Goal: Communication & Community: Answer question/provide support

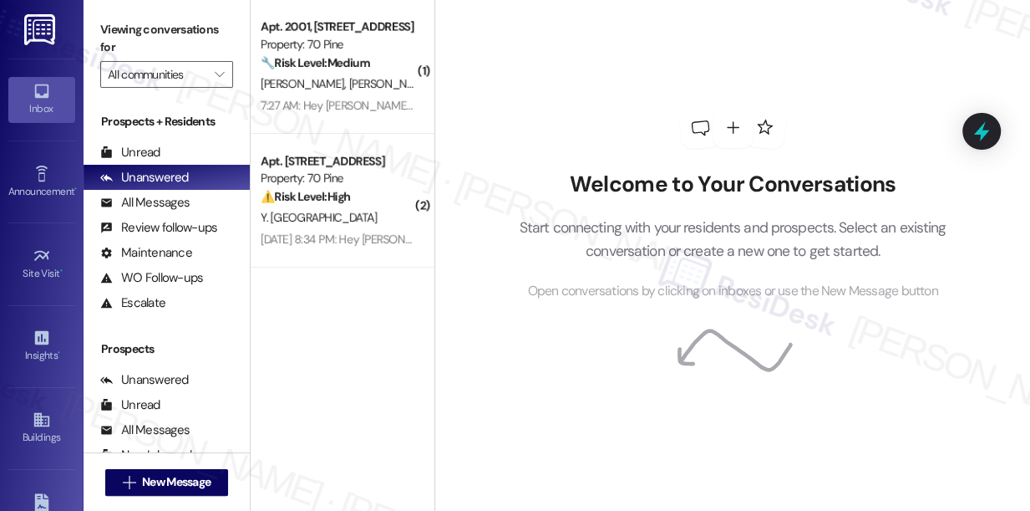
click at [388, 193] on div "⚠️ Risk Level: High The resident is reporting a potentially stolen package and …" at bounding box center [338, 197] width 155 height 18
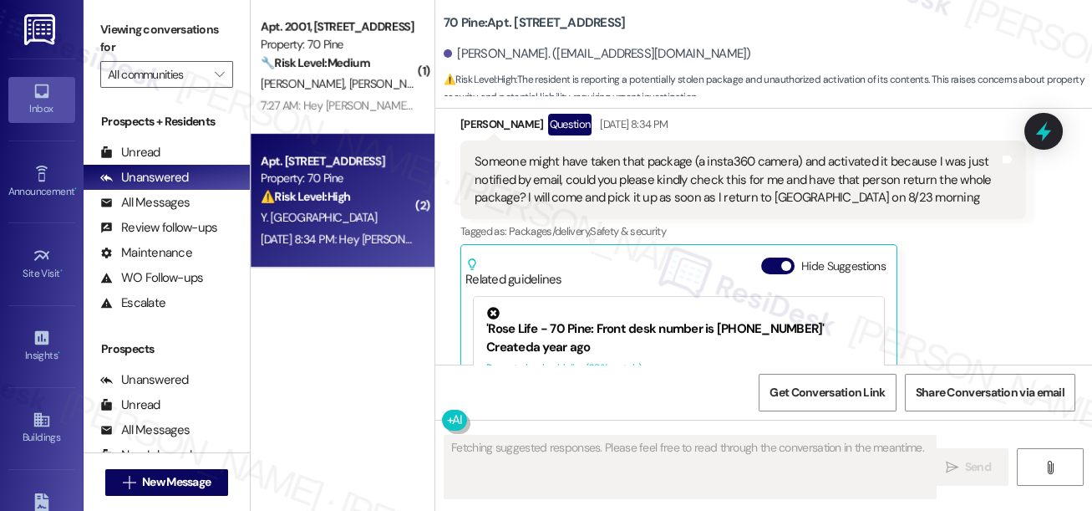
scroll to position [11955, 0]
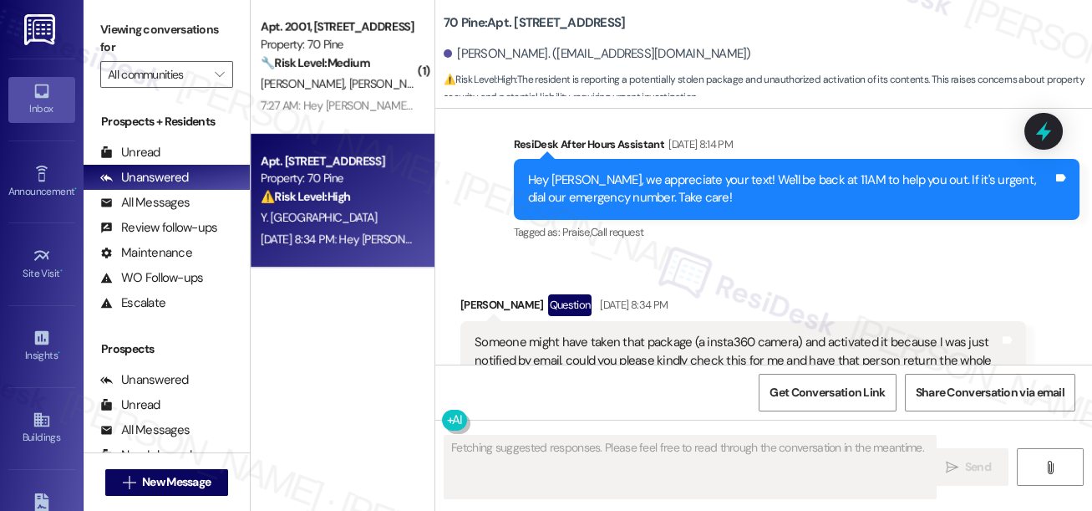
click at [572, 333] on div "Someone might have taken that package (a insta360 camera) and activated it beca…" at bounding box center [737, 359] width 525 height 53
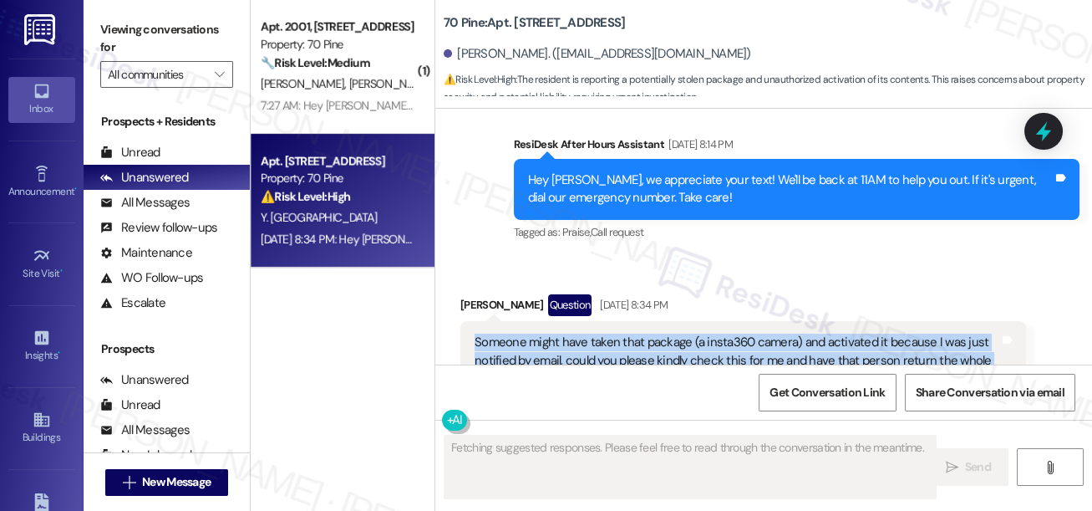
click at [572, 333] on div "Someone might have taken that package (a insta360 camera) and activated it beca…" at bounding box center [737, 359] width 525 height 53
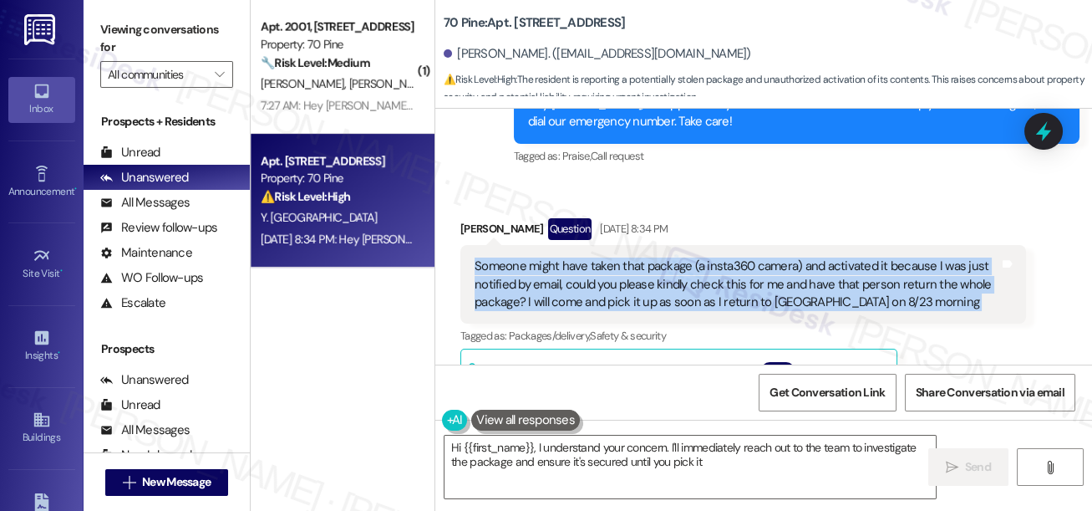
click at [751, 257] on div "Someone might have taken that package (a insta360 camera) and activated it beca…" at bounding box center [737, 283] width 525 height 53
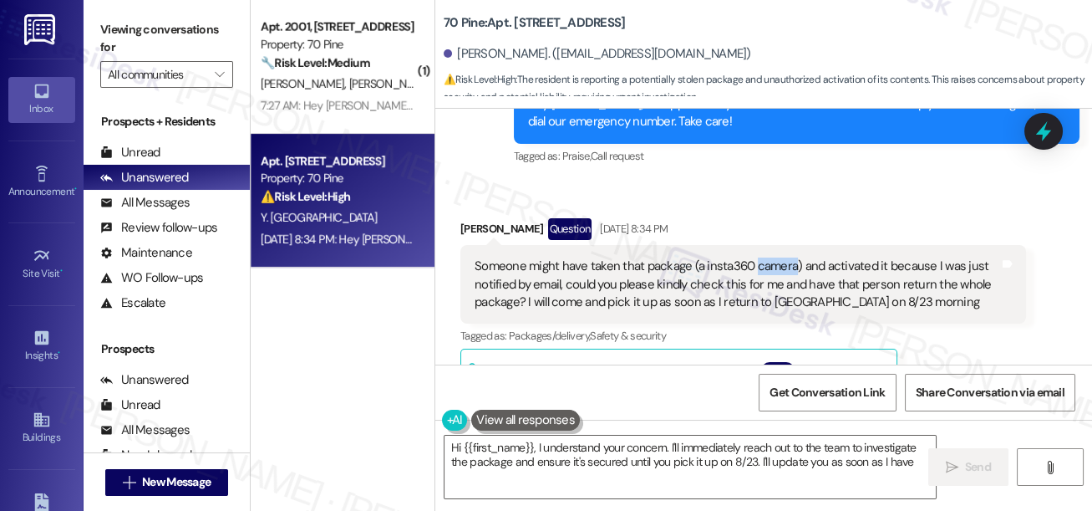
click at [751, 257] on div "Someone might have taken that package (a insta360 camera) and activated it beca…" at bounding box center [737, 283] width 525 height 53
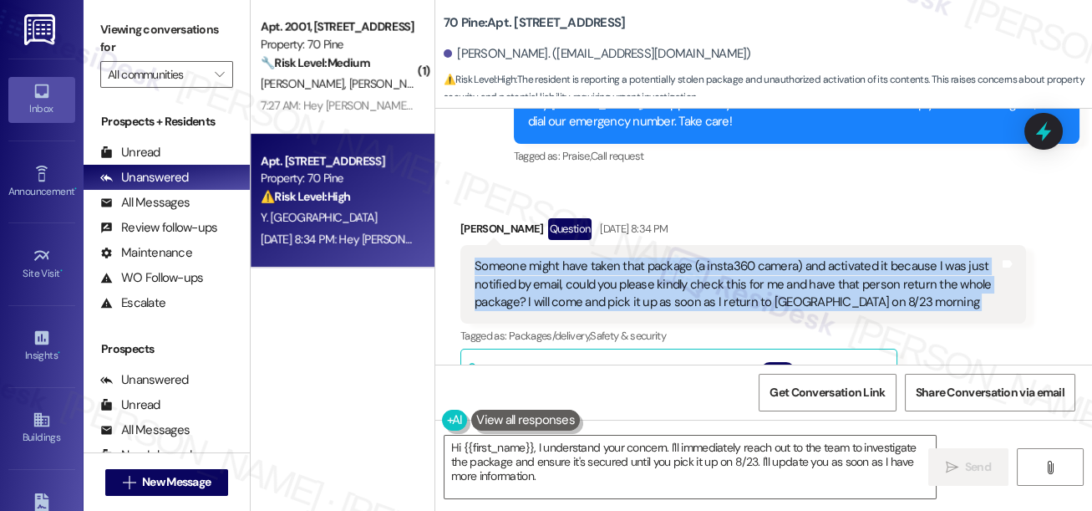
click at [751, 257] on div "Someone might have taken that package (a insta360 camera) and activated it beca…" at bounding box center [737, 283] width 525 height 53
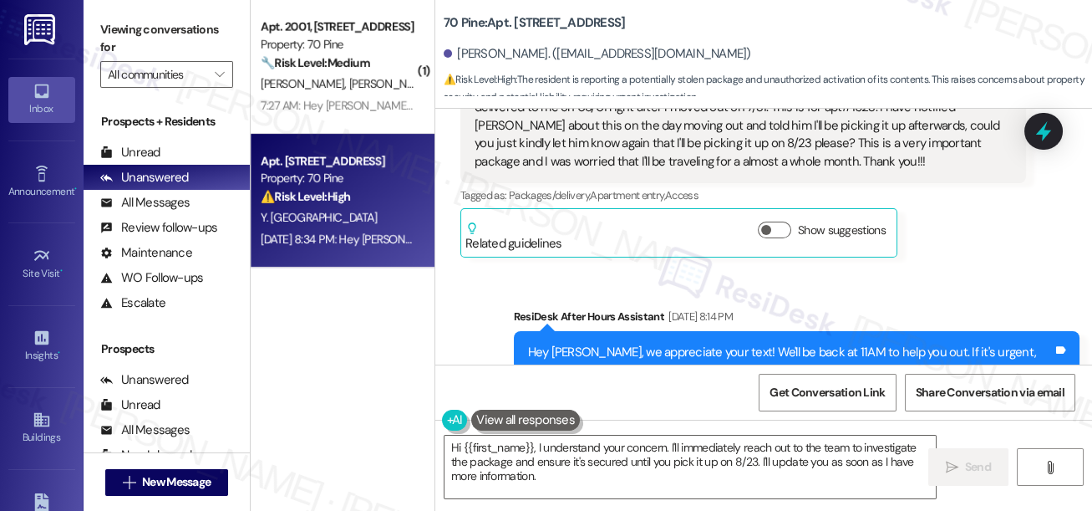
scroll to position [11652, 0]
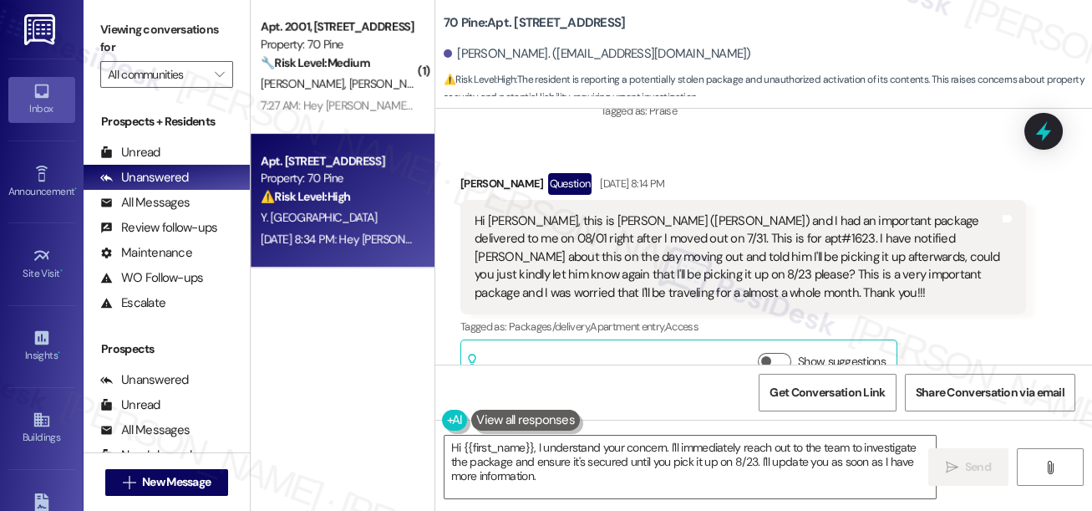
click at [554, 212] on div "Hi [PERSON_NAME], this is [PERSON_NAME] ([PERSON_NAME]) and I had an important …" at bounding box center [737, 256] width 525 height 89
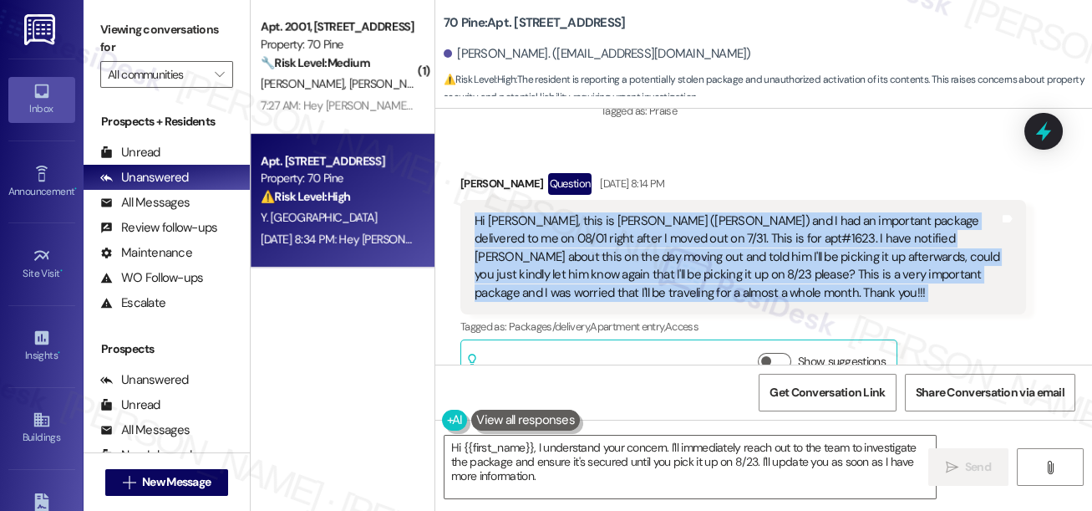
click at [554, 212] on div "Hi [PERSON_NAME], this is [PERSON_NAME] ([PERSON_NAME]) and I had an important …" at bounding box center [737, 256] width 525 height 89
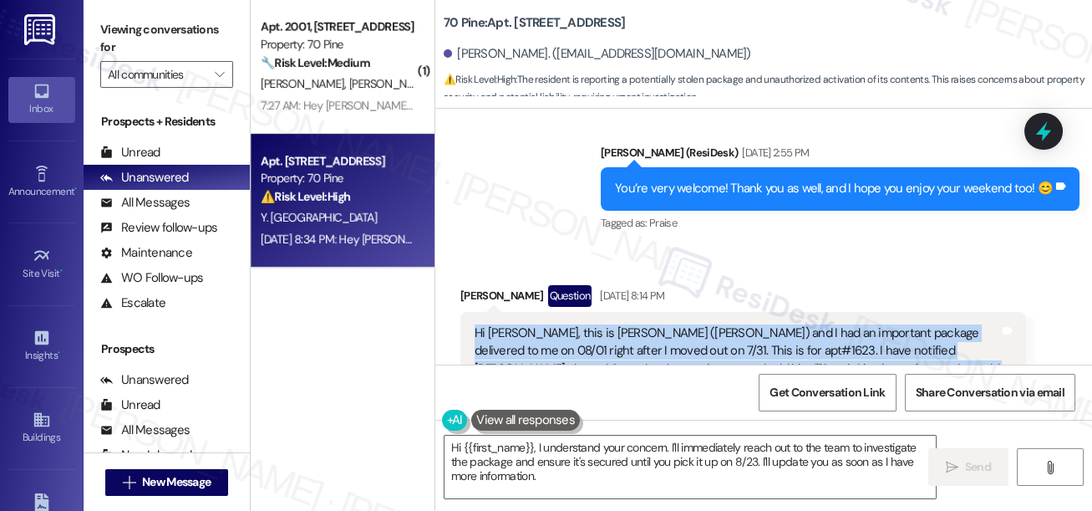
scroll to position [11576, 0]
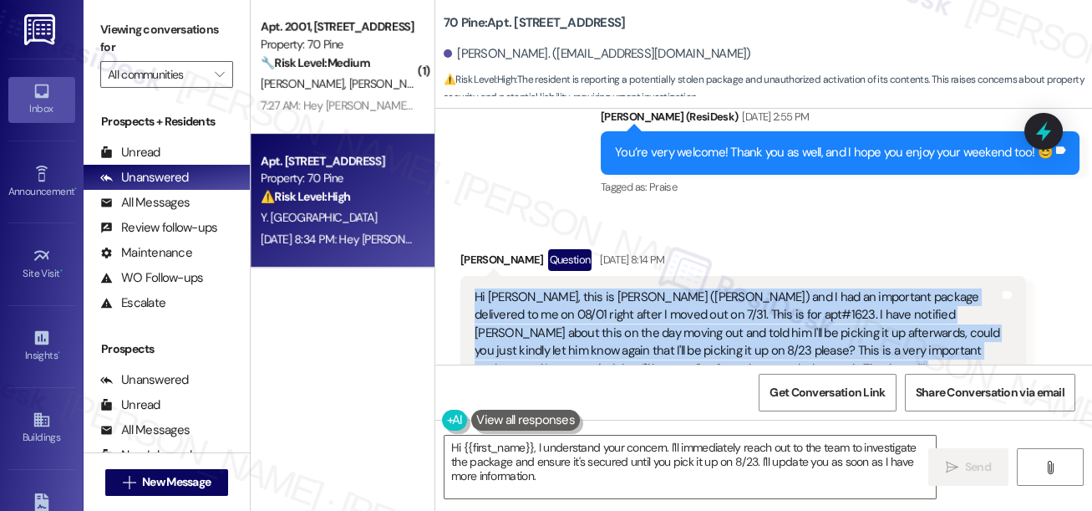
click at [728, 288] on div "Hi [PERSON_NAME], this is [PERSON_NAME] ([PERSON_NAME]) and I had an important …" at bounding box center [737, 332] width 525 height 89
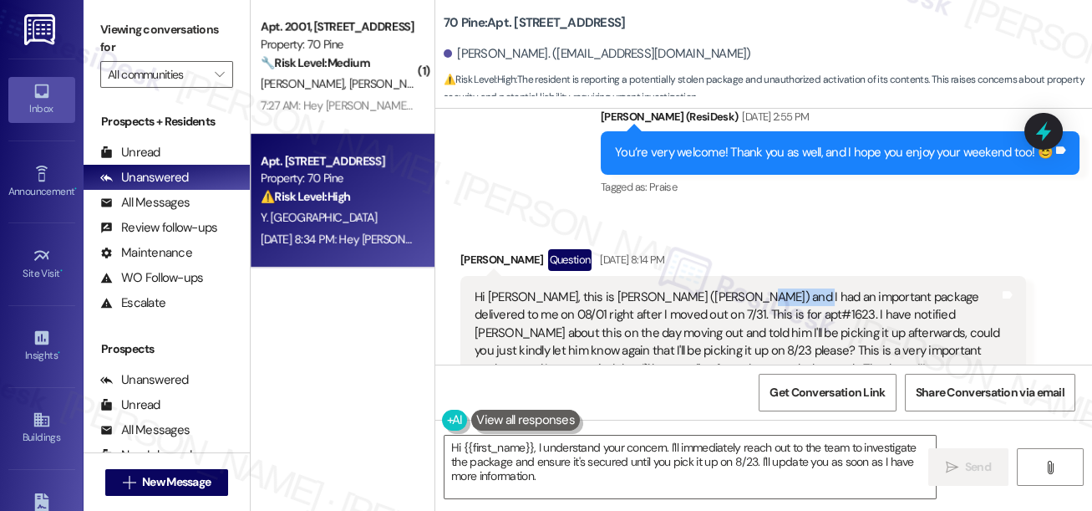
click at [728, 288] on div "Hi [PERSON_NAME], this is [PERSON_NAME] ([PERSON_NAME]) and I had an important …" at bounding box center [737, 332] width 525 height 89
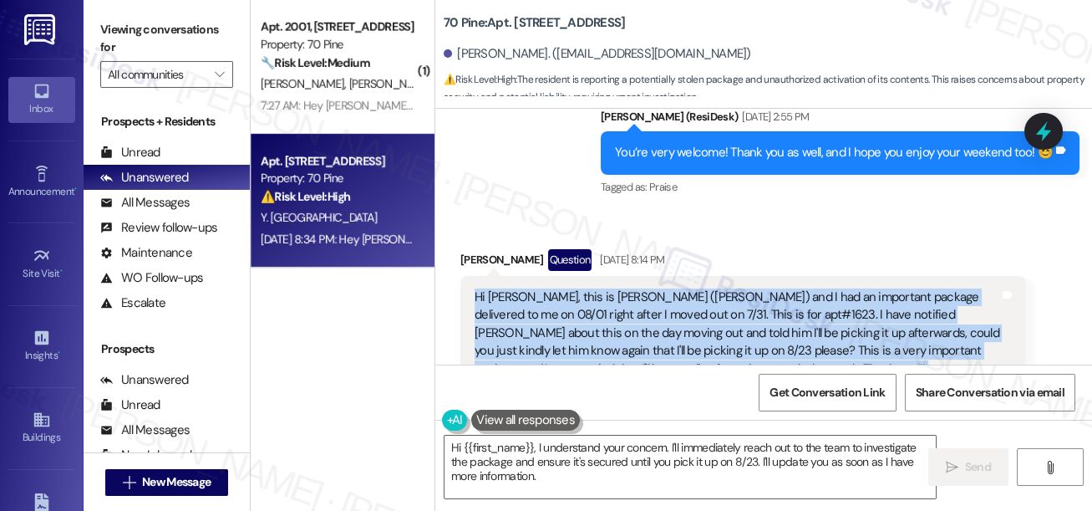
click at [728, 288] on div "Hi [PERSON_NAME], this is [PERSON_NAME] ([PERSON_NAME]) and I had an important …" at bounding box center [737, 332] width 525 height 89
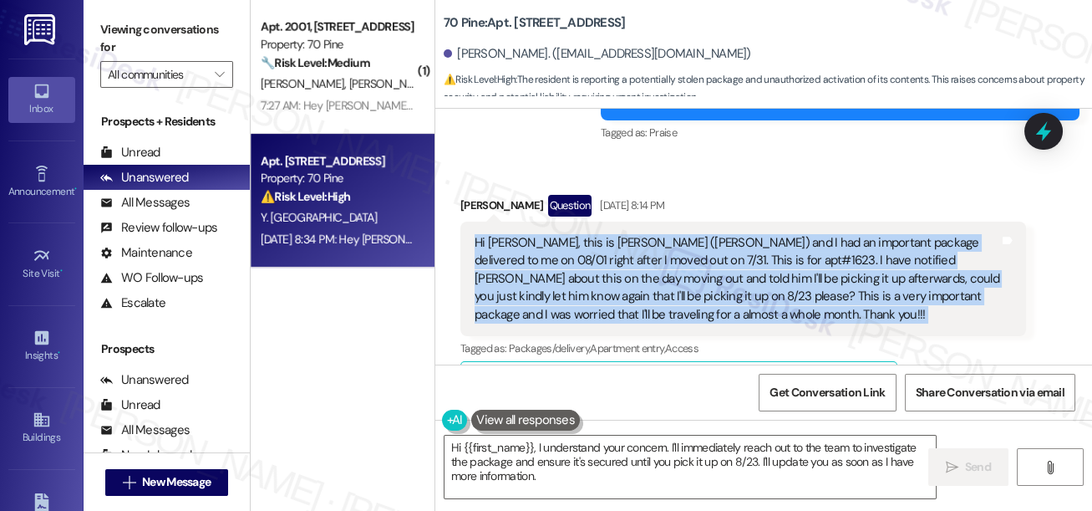
scroll to position [11652, 0]
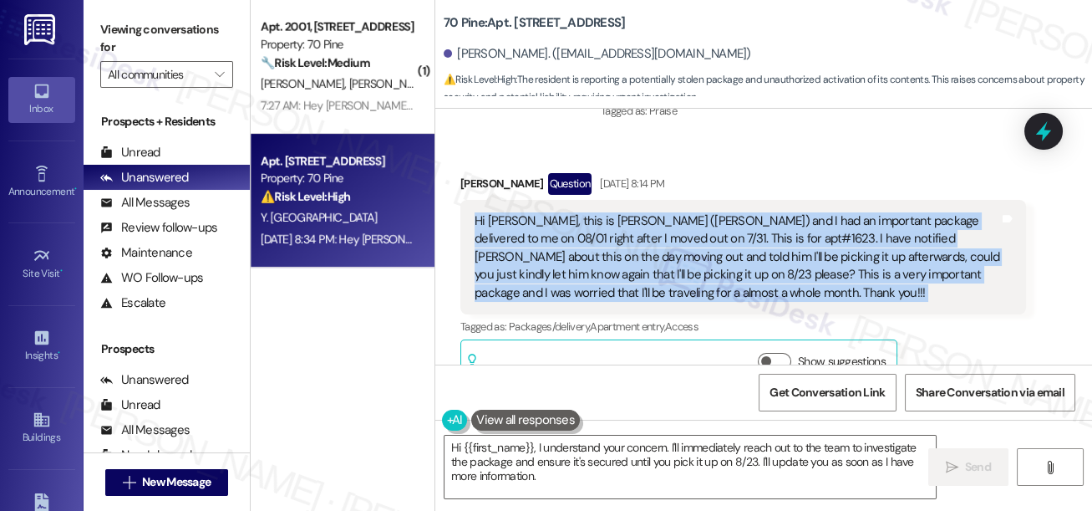
click at [568, 222] on div "Hi [PERSON_NAME], this is [PERSON_NAME] ([PERSON_NAME]) and I had an important …" at bounding box center [737, 256] width 525 height 89
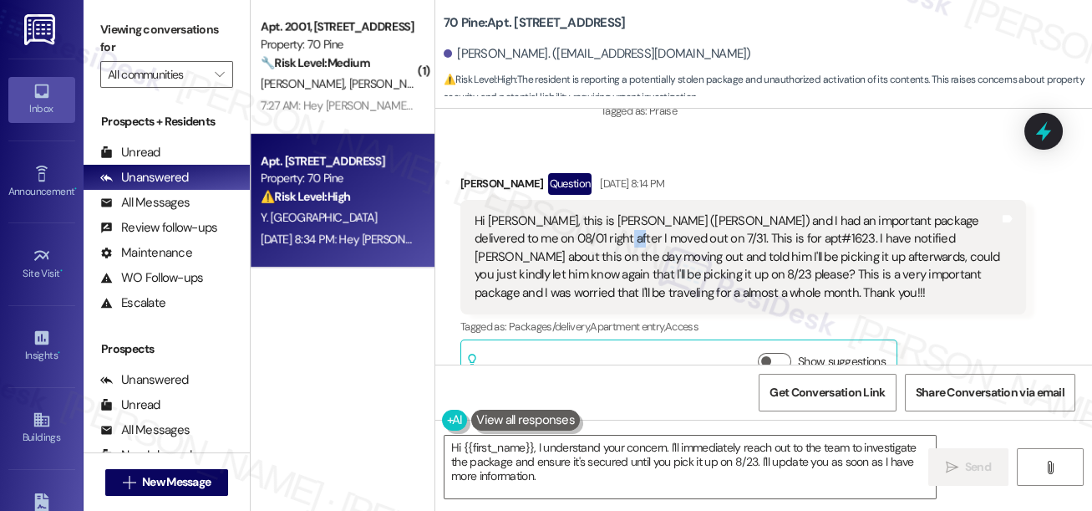
click at [568, 222] on div "Hi [PERSON_NAME], this is [PERSON_NAME] ([PERSON_NAME]) and I had an important …" at bounding box center [737, 256] width 525 height 89
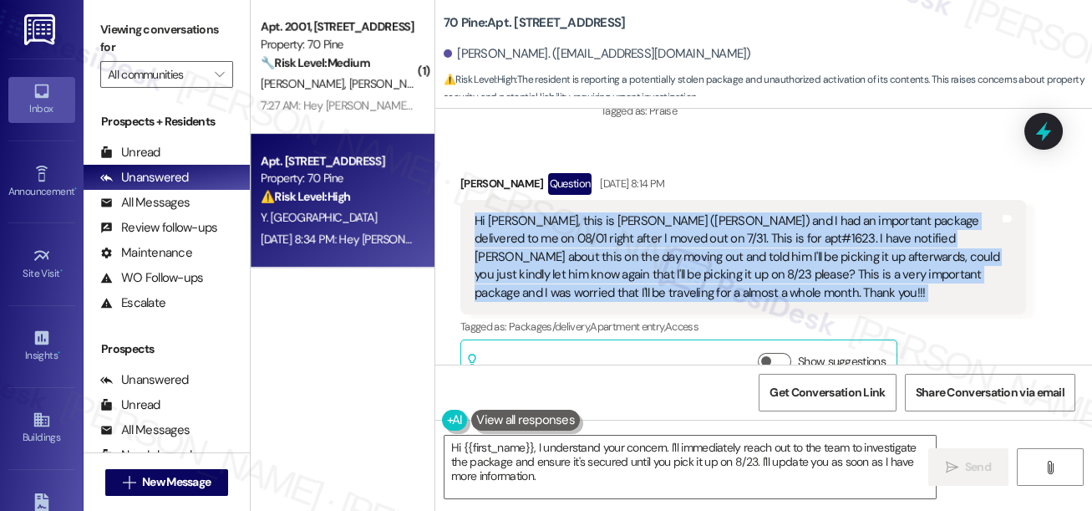
click at [568, 222] on div "Hi [PERSON_NAME], this is [PERSON_NAME] ([PERSON_NAME]) and I had an important …" at bounding box center [737, 256] width 525 height 89
click at [645, 240] on div "Hi [PERSON_NAME], this is [PERSON_NAME] ([PERSON_NAME]) and I had an important …" at bounding box center [737, 256] width 525 height 89
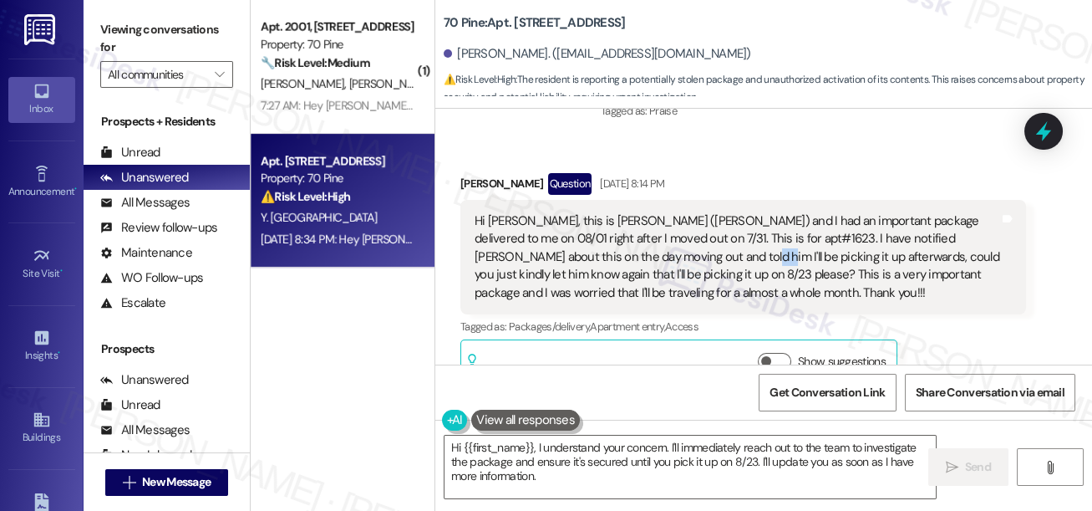
click at [645, 240] on div "Hi [PERSON_NAME], this is [PERSON_NAME] ([PERSON_NAME]) and I had an important …" at bounding box center [737, 256] width 525 height 89
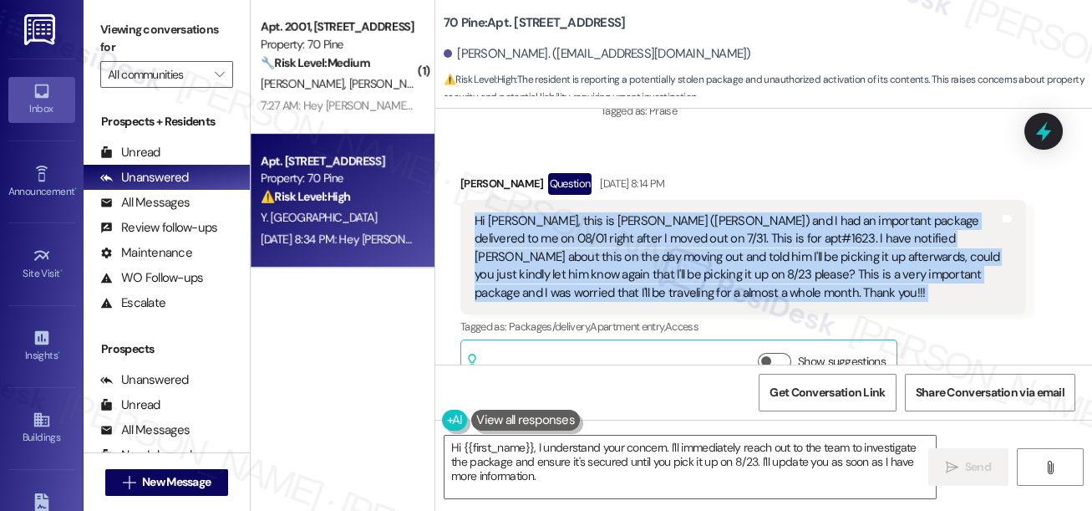
click at [645, 240] on div "Hi [PERSON_NAME], this is [PERSON_NAME] ([PERSON_NAME]) and I had an important …" at bounding box center [737, 256] width 525 height 89
click at [568, 221] on div "Hi [PERSON_NAME], this is [PERSON_NAME] ([PERSON_NAME]) and I had an important …" at bounding box center [737, 256] width 525 height 89
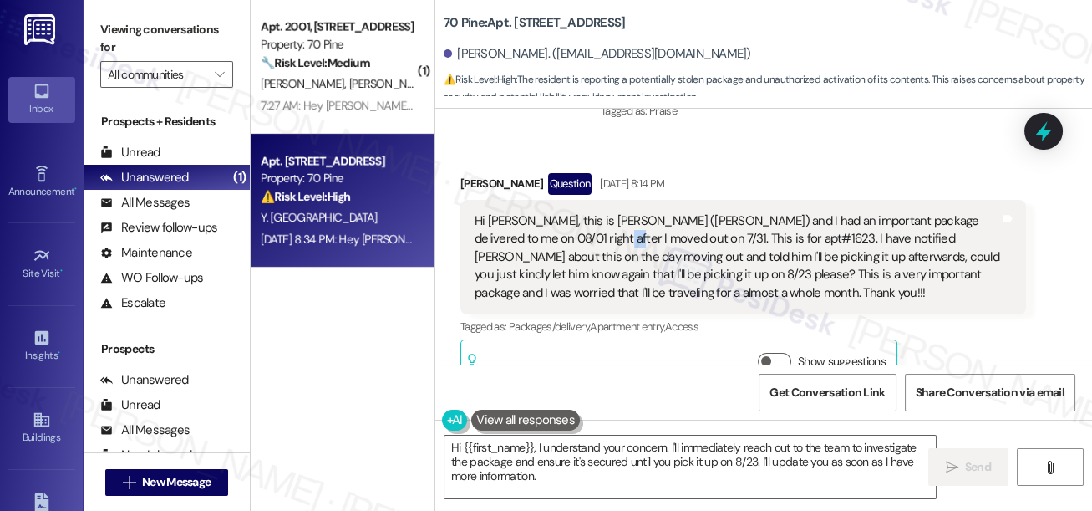
click at [568, 221] on div "Hi [PERSON_NAME], this is [PERSON_NAME] ([PERSON_NAME]) and I had an important …" at bounding box center [737, 256] width 525 height 89
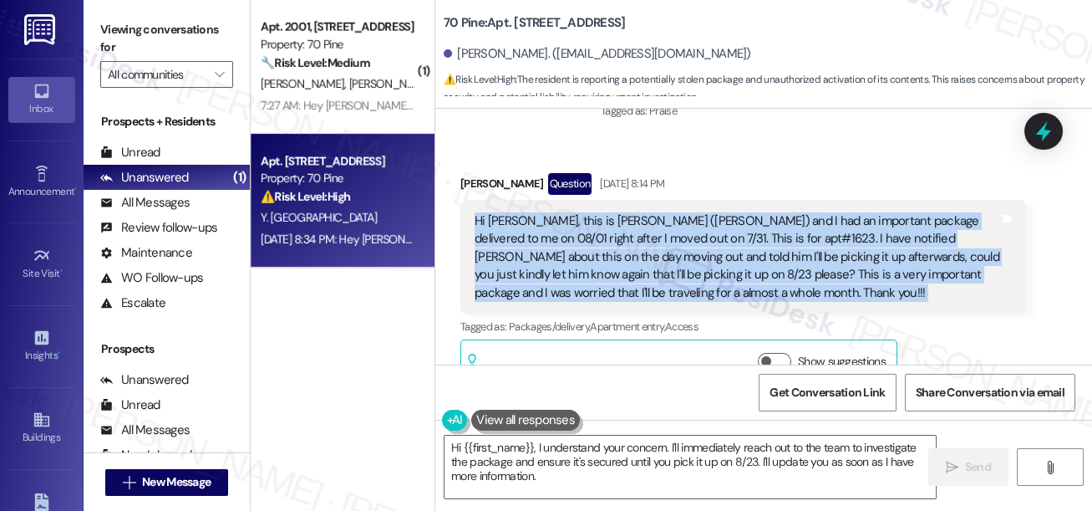
click at [568, 221] on div "Hi [PERSON_NAME], this is [PERSON_NAME] ([PERSON_NAME]) and I had an important …" at bounding box center [737, 256] width 525 height 89
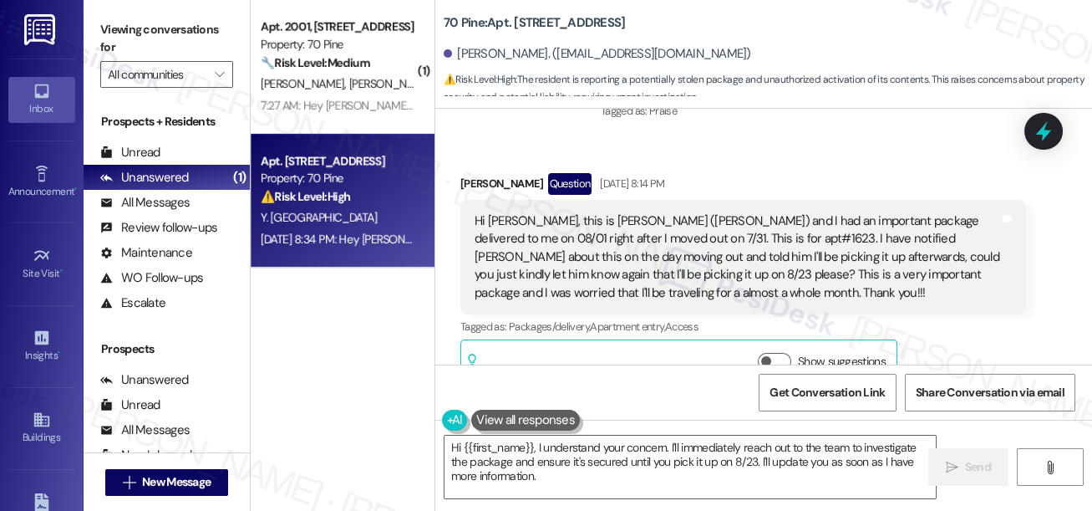
drag, startPoint x: 125, startPoint y: 19, endPoint x: 165, endPoint y: 43, distance: 46.9
click at [126, 18] on label "Viewing conversations for" at bounding box center [166, 39] width 133 height 44
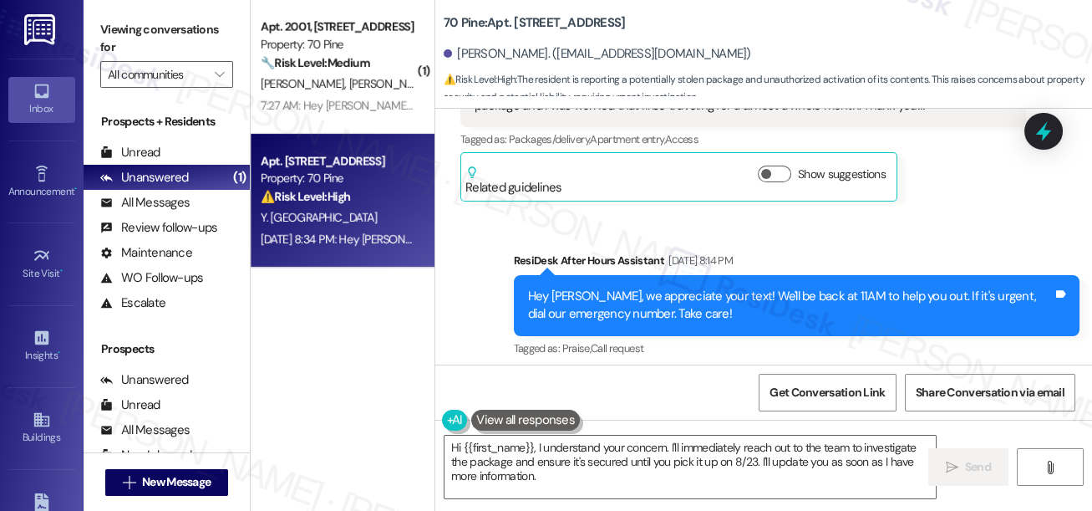
scroll to position [12031, 0]
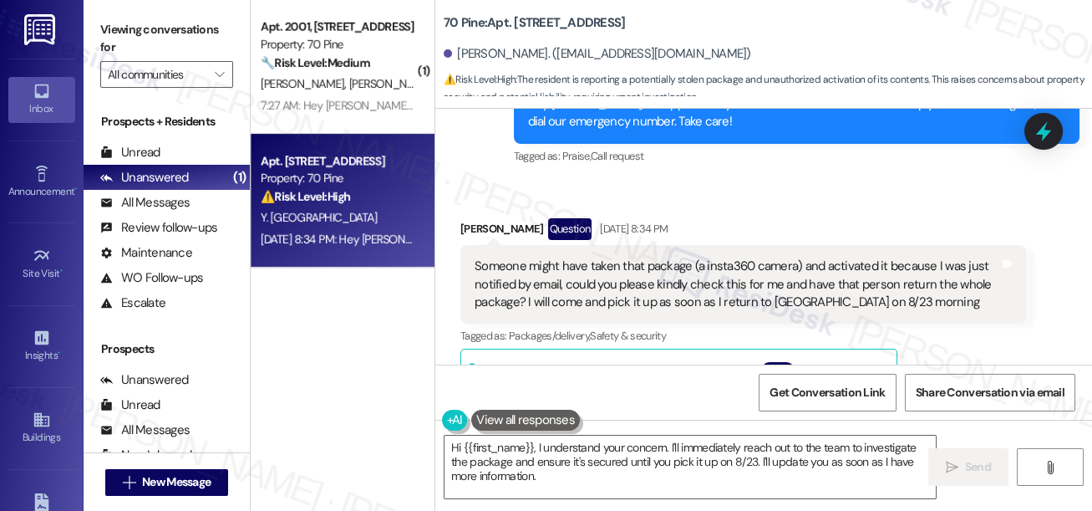
click at [607, 257] on div "Someone might have taken that package (a insta360 camera) and activated it beca…" at bounding box center [737, 283] width 525 height 53
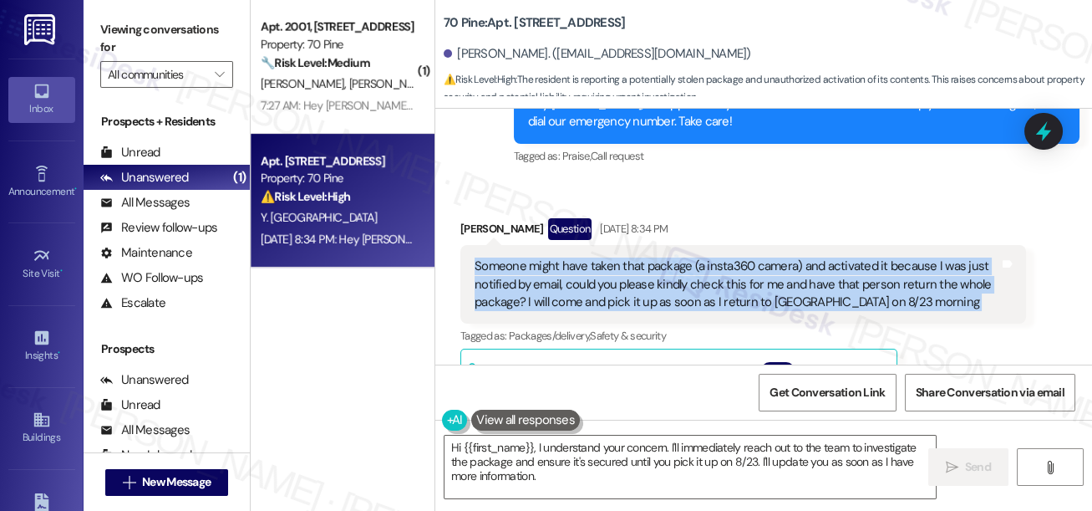
click at [607, 257] on div "Someone might have taken that package (a insta360 camera) and activated it beca…" at bounding box center [737, 283] width 525 height 53
copy div "Someone might have taken that package (a insta360 camera) and activated it beca…"
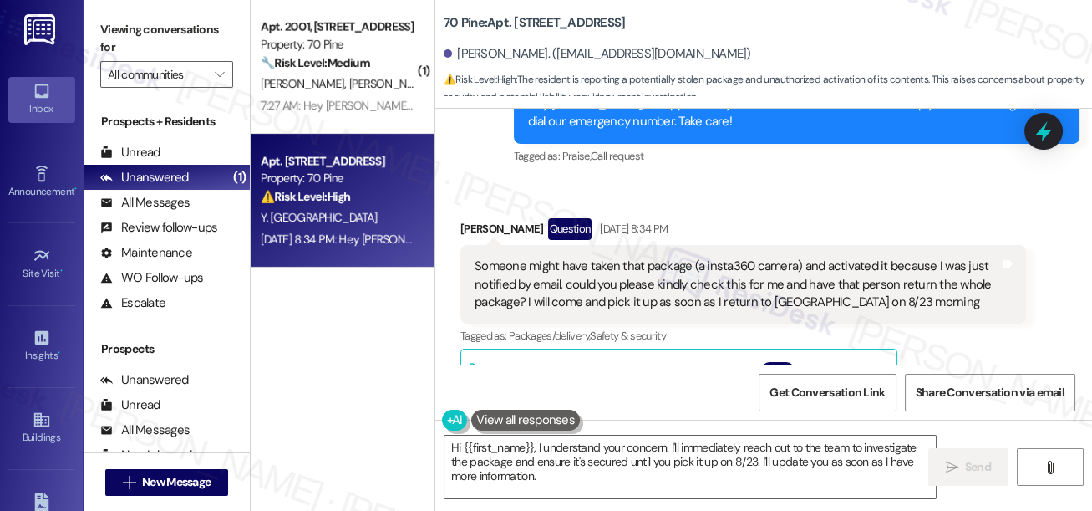
drag, startPoint x: 120, startPoint y: 35, endPoint x: 155, endPoint y: 55, distance: 40.4
click at [120, 34] on label "Viewing conversations for" at bounding box center [166, 39] width 133 height 44
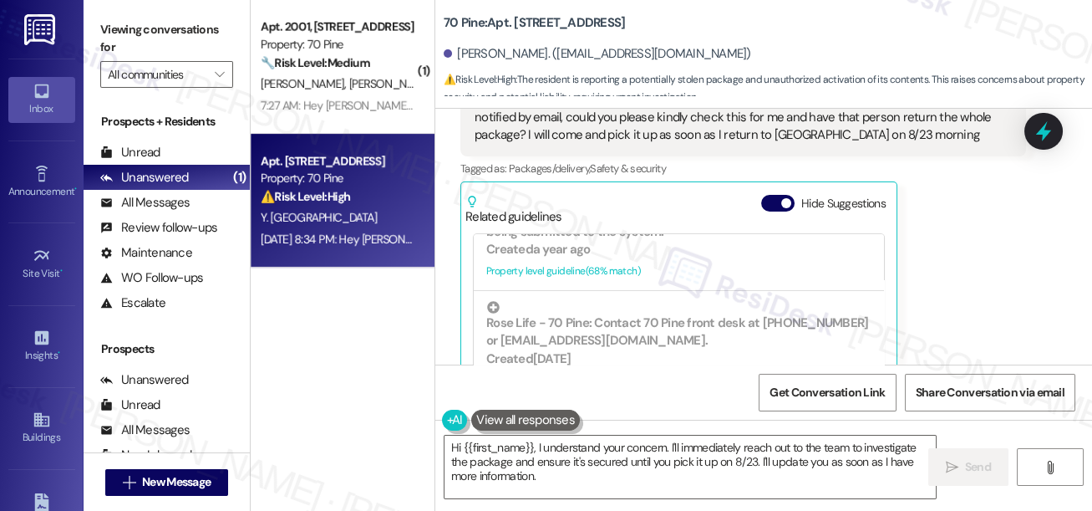
scroll to position [11963, 0]
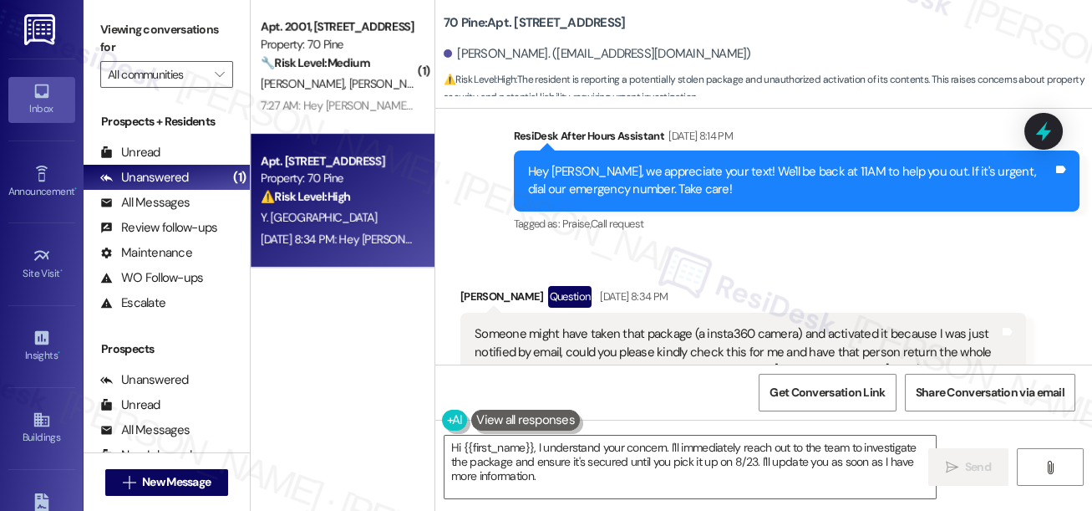
click at [91, 26] on div "Viewing conversations for All communities " at bounding box center [167, 52] width 166 height 104
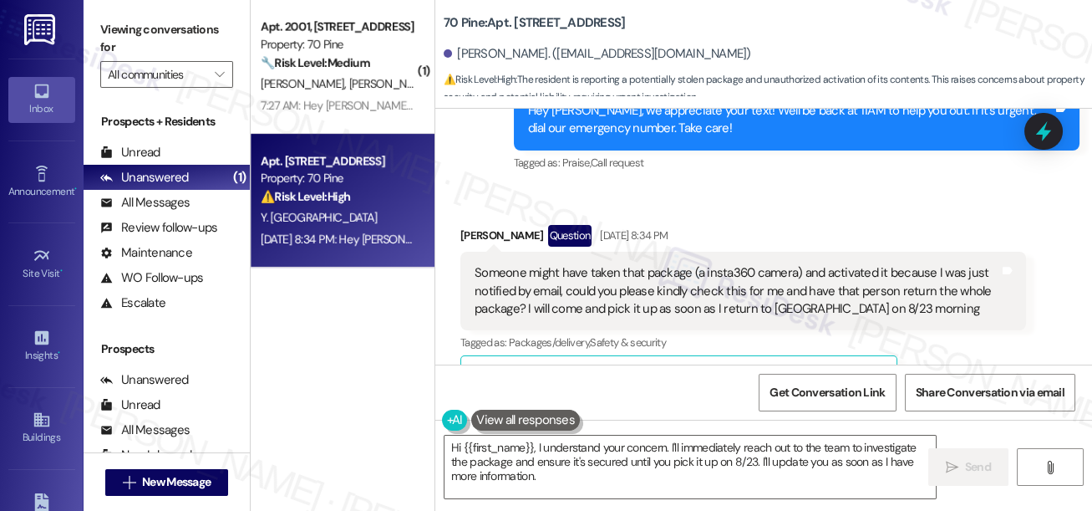
scroll to position [12115, 0]
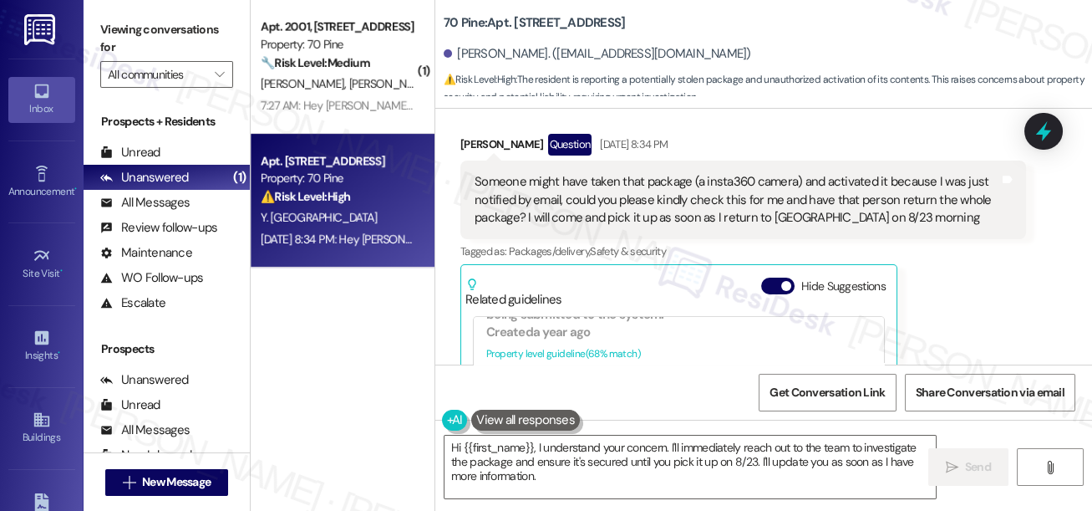
click at [655, 191] on div "Someone might have taken that package (a insta360 camera) and activated it beca…" at bounding box center [737, 199] width 525 height 53
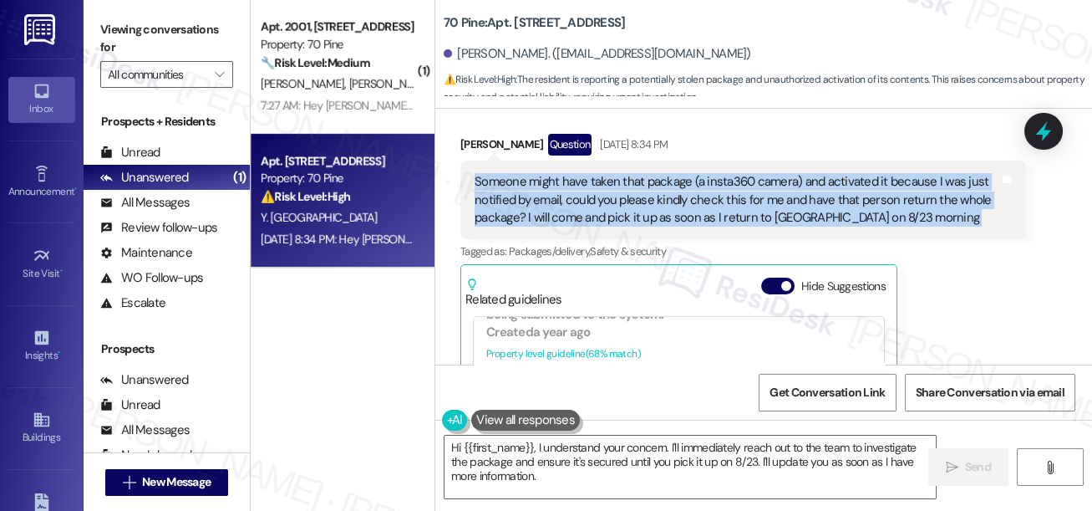
click at [655, 191] on div "Someone might have taken that package (a insta360 camera) and activated it beca…" at bounding box center [737, 199] width 525 height 53
click at [831, 175] on div "Someone might have taken that package (a insta360 camera) and activated it beca…" at bounding box center [737, 199] width 525 height 53
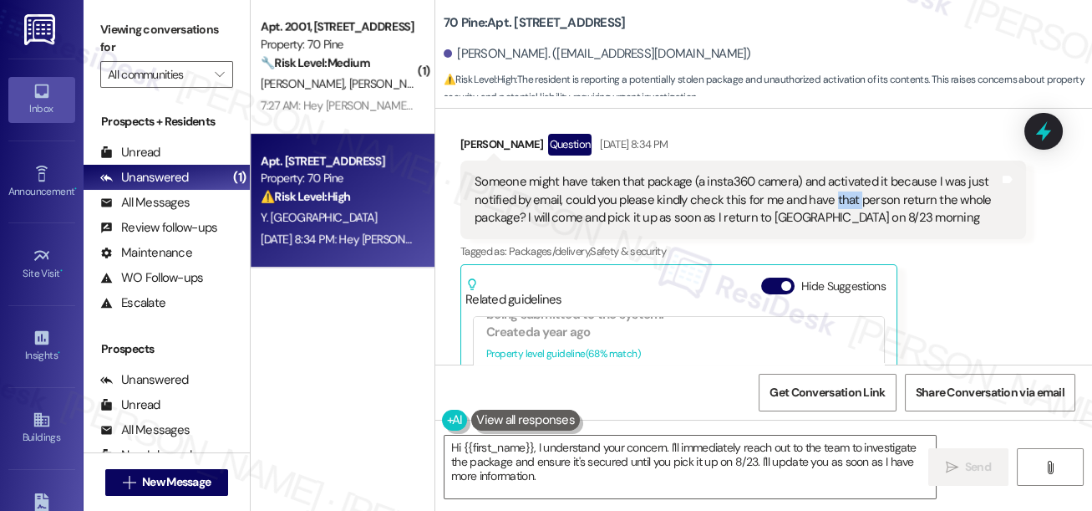
click at [831, 175] on div "Someone might have taken that package (a insta360 camera) and activated it beca…" at bounding box center [737, 199] width 525 height 53
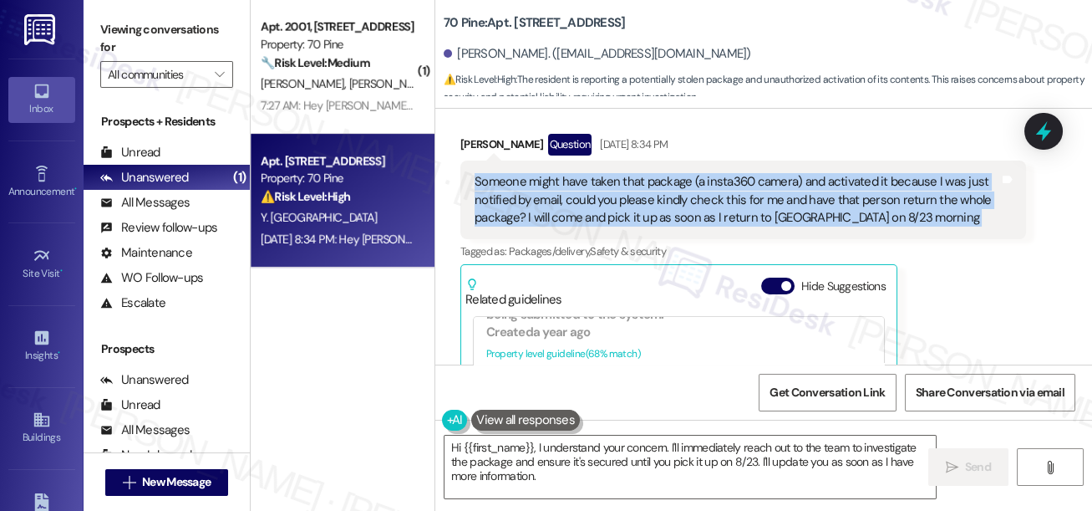
click at [831, 175] on div "Someone might have taken that package (a insta360 camera) and activated it beca…" at bounding box center [737, 199] width 525 height 53
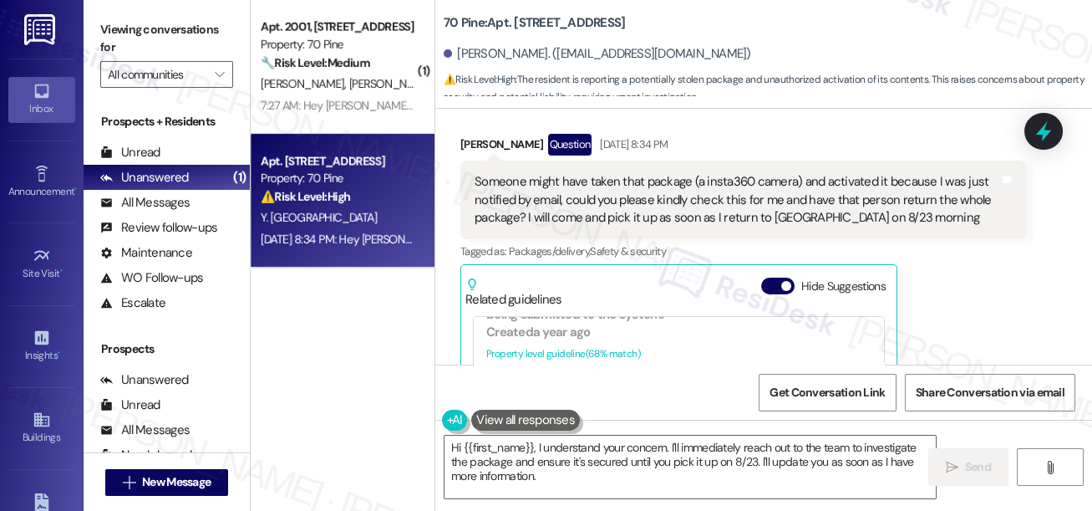
click at [115, 18] on label "Viewing conversations for" at bounding box center [166, 39] width 133 height 44
click at [599, 441] on textarea "Hi {{first_name}}, I understand your concern. I'll immediately reach out to the…" at bounding box center [690, 466] width 491 height 63
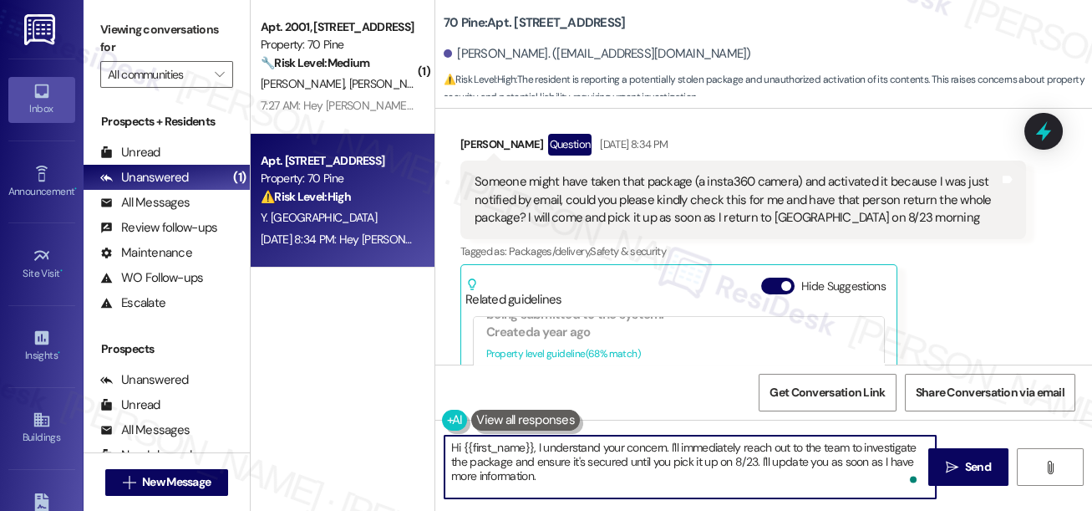
click at [608, 474] on textarea "Hi {{first_name}}, I understand your concern. I'll immediately reach out to the…" at bounding box center [690, 466] width 491 height 63
click at [712, 465] on textarea "Hi {{first_name}}, I understand your concern. I'll immediately reach out to the…" at bounding box center [690, 466] width 491 height 63
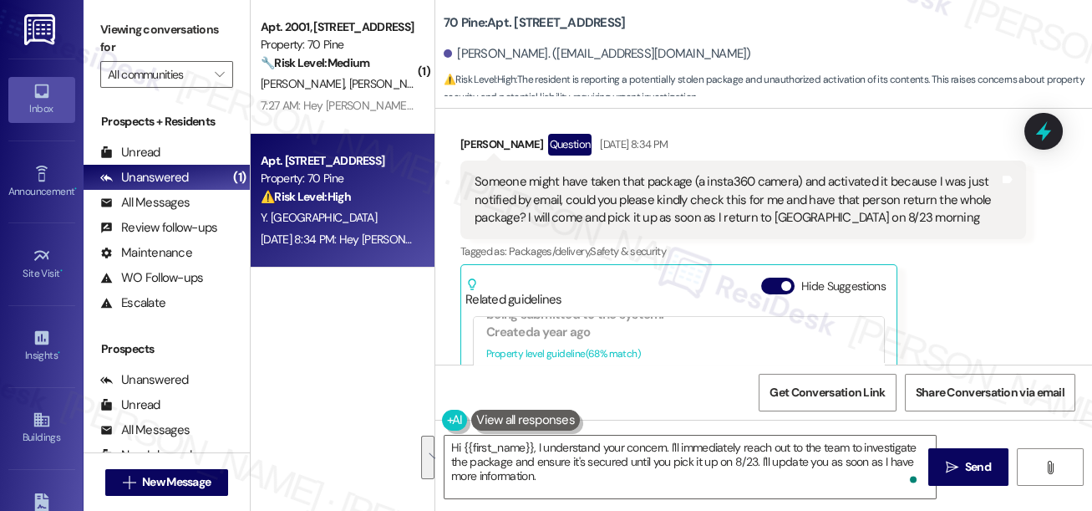
click at [114, 29] on label "Viewing conversations for" at bounding box center [166, 39] width 133 height 44
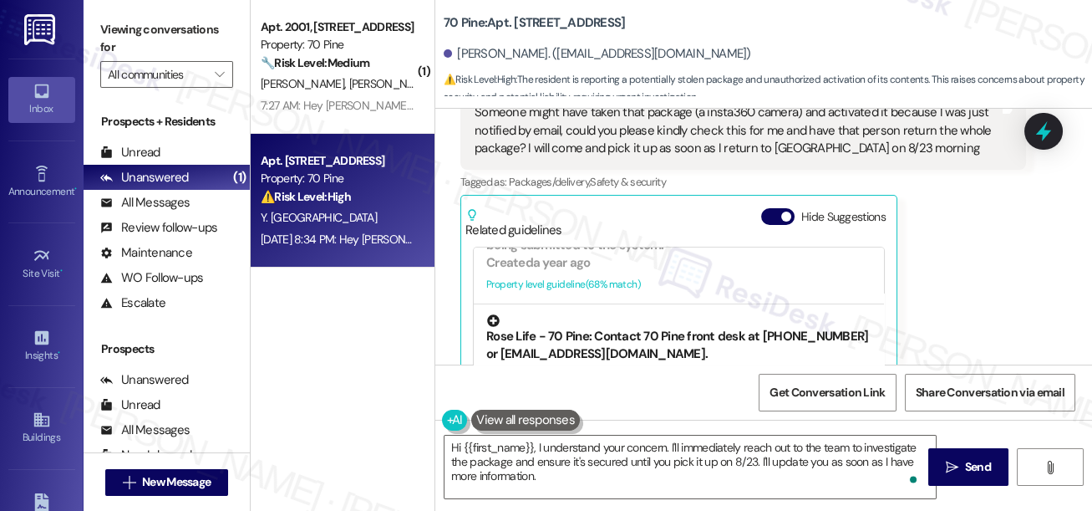
scroll to position [12343, 0]
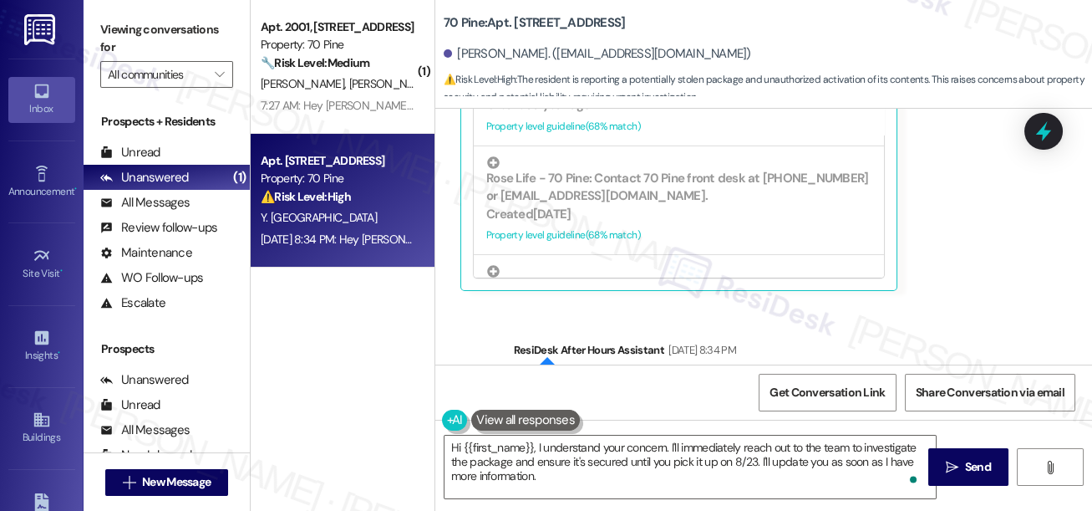
click at [91, 25] on div "Viewing conversations for All communities " at bounding box center [167, 52] width 166 height 104
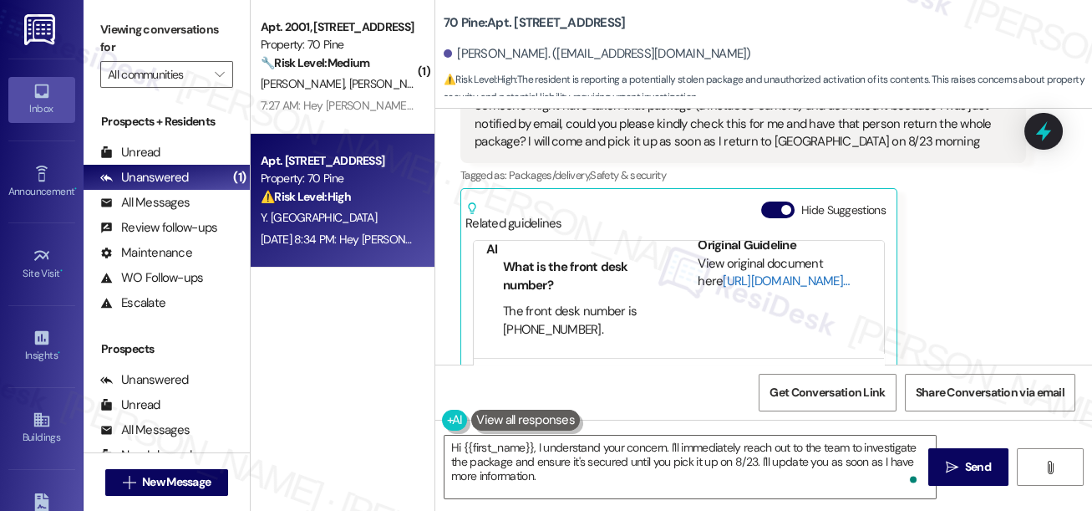
scroll to position [75, 0]
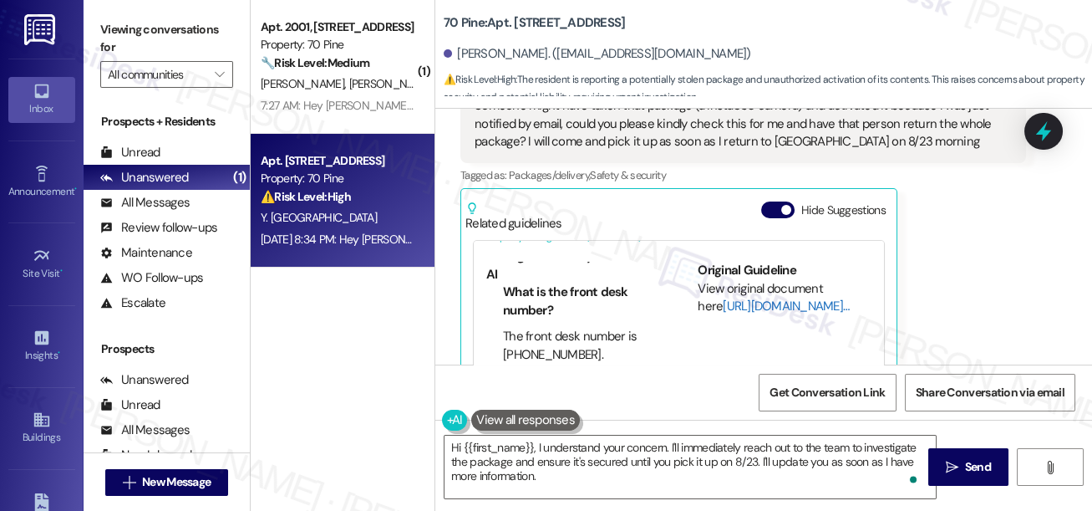
click at [732, 297] on link "[URL][DOMAIN_NAME]…" at bounding box center [786, 305] width 126 height 17
drag, startPoint x: 438, startPoint y: 17, endPoint x: 481, endPoint y: 17, distance: 42.6
click at [481, 17] on div "70 Pine: Apt. 1623, 70 Pine Street Yaqian Xi. (sophie.xi345@gmail.com) ⚠️ Risk …" at bounding box center [763, 50] width 657 height 92
copy b "70 Pine"
click at [125, 23] on label "Viewing conversations for" at bounding box center [166, 39] width 133 height 44
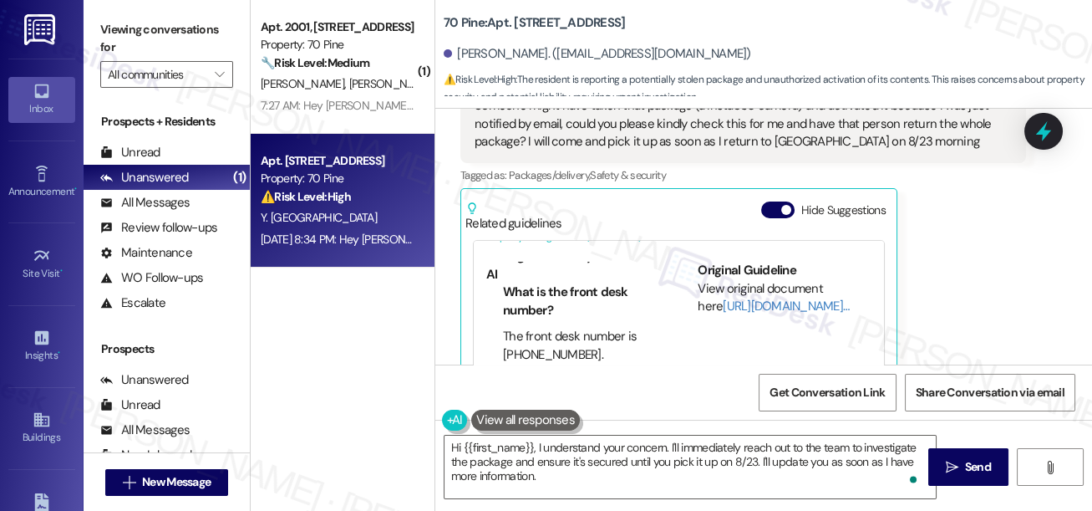
click at [119, 39] on label "Viewing conversations for" at bounding box center [166, 39] width 133 height 44
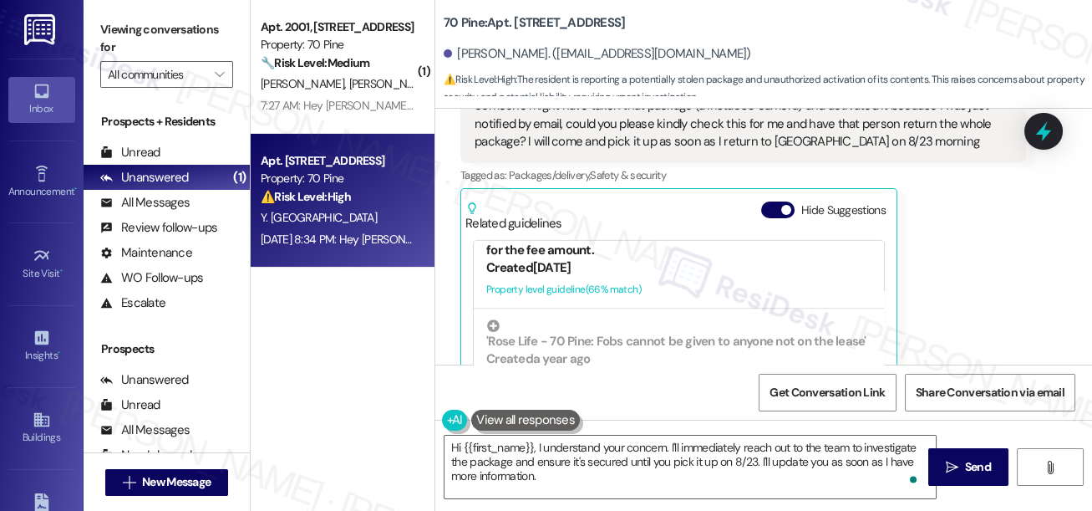
scroll to position [1519, 0]
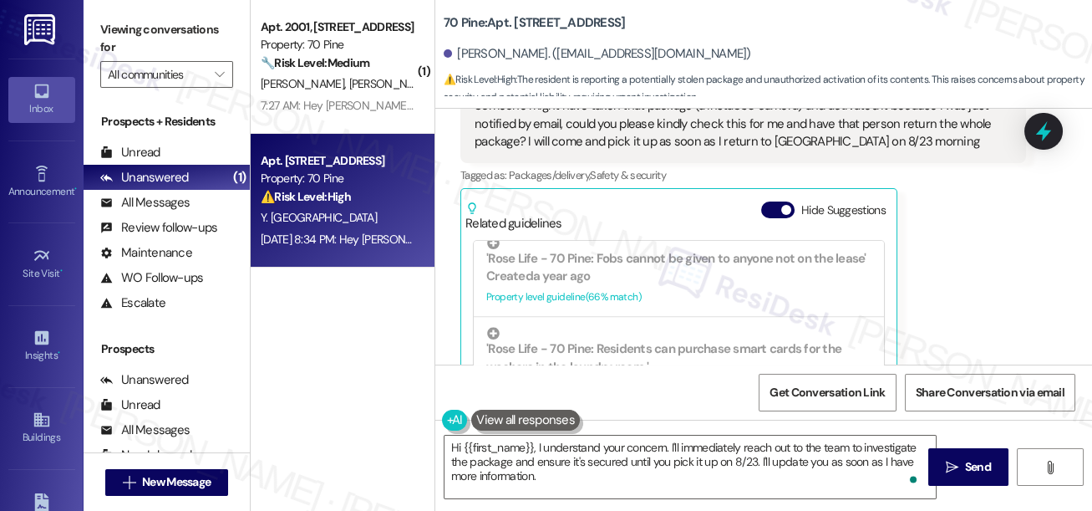
drag, startPoint x: 108, startPoint y: 28, endPoint x: 170, endPoint y: 38, distance: 63.3
click at [108, 28] on label "Viewing conversations for" at bounding box center [166, 39] width 133 height 44
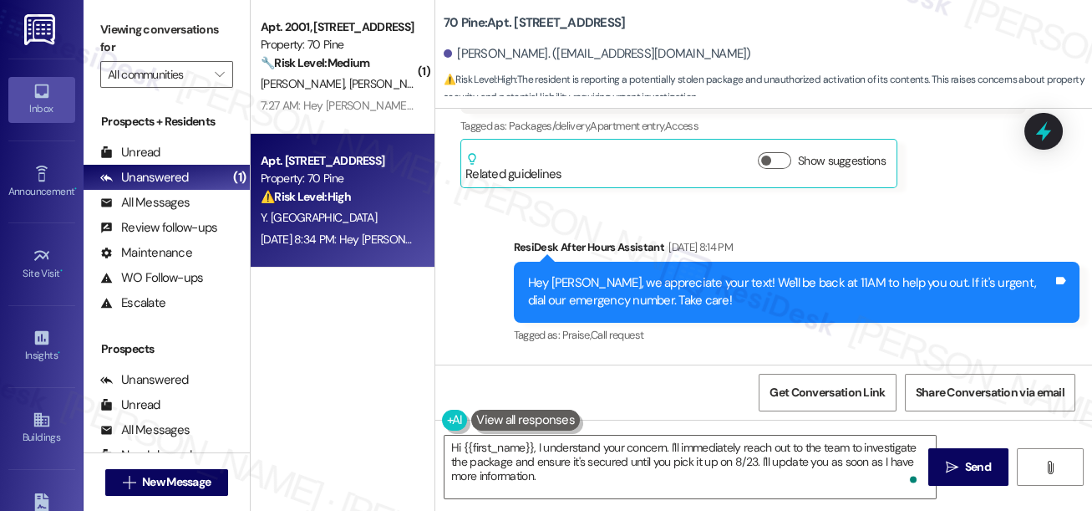
scroll to position [12039, 0]
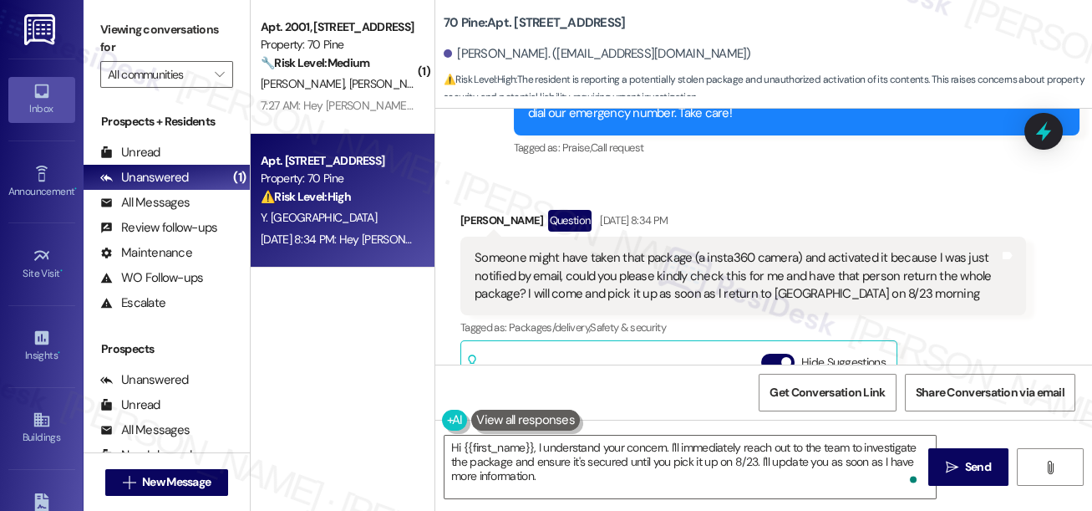
click at [632, 249] on div "Someone might have taken that package (a insta360 camera) and activated it beca…" at bounding box center [737, 275] width 525 height 53
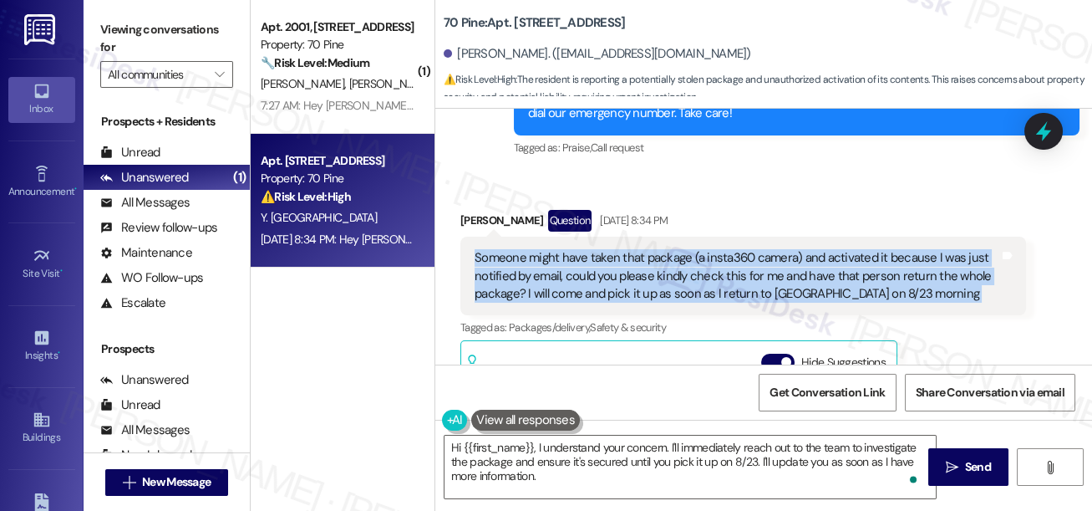
click at [632, 249] on div "Someone might have taken that package (a insta360 camera) and activated it beca…" at bounding box center [737, 275] width 525 height 53
click at [840, 249] on div "Someone might have taken that package (a insta360 camera) and activated it beca…" at bounding box center [737, 275] width 525 height 53
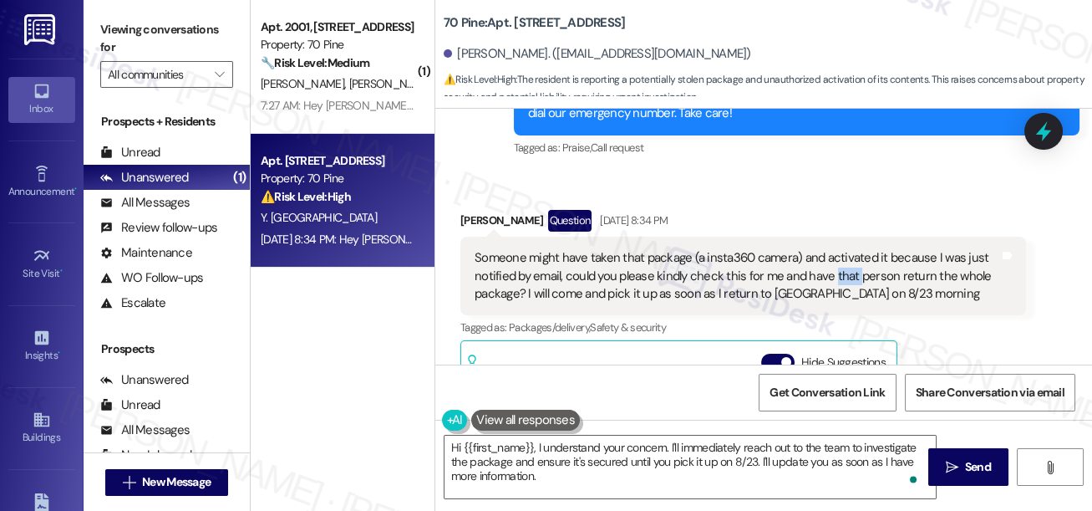
click at [840, 249] on div "Someone might have taken that package (a insta360 camera) and activated it beca…" at bounding box center [737, 275] width 525 height 53
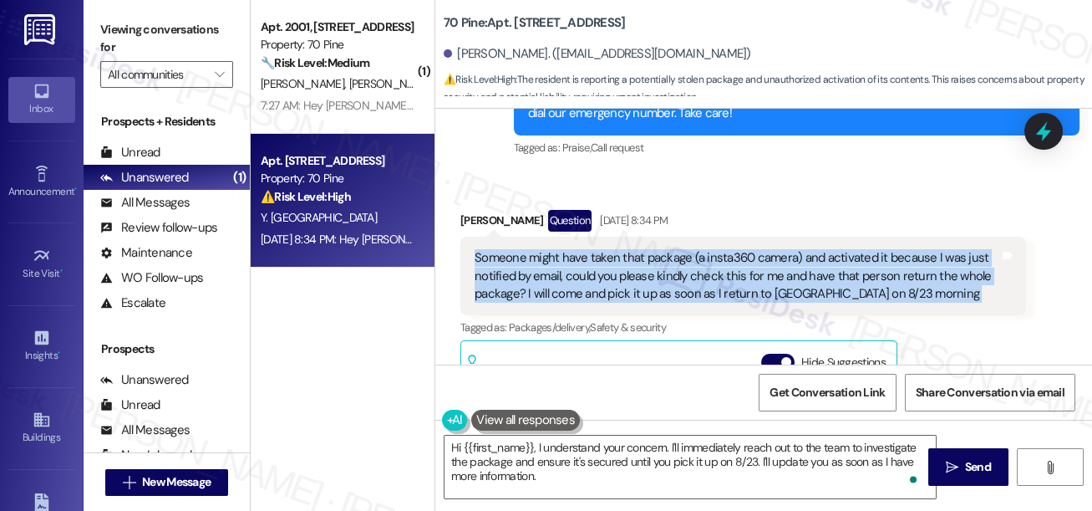
click at [840, 249] on div "Someone might have taken that package (a insta360 camera) and activated it beca…" at bounding box center [737, 275] width 525 height 53
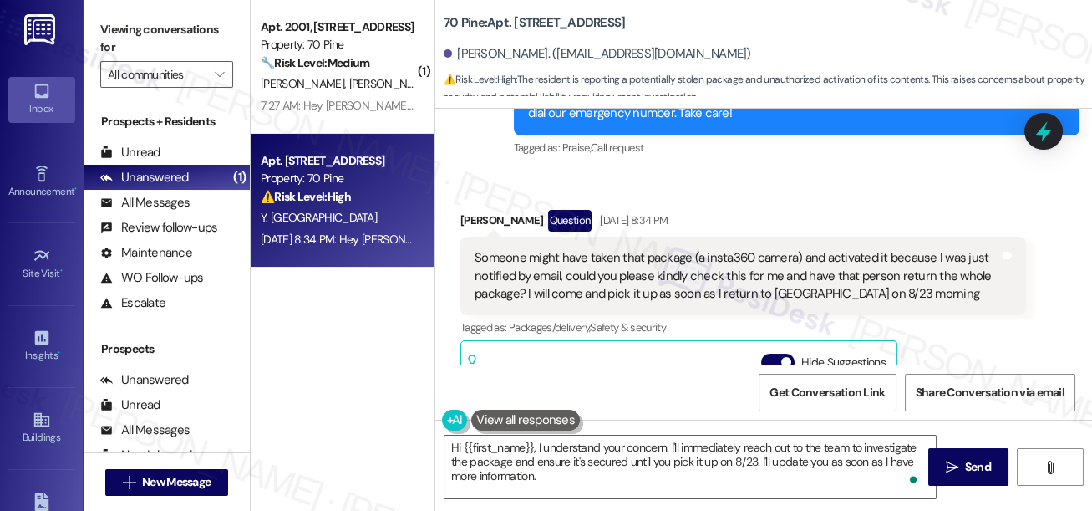
click at [128, 28] on label "Viewing conversations for" at bounding box center [166, 39] width 133 height 44
click at [615, 445] on textarea "Hi {{first_name}}, I understand your concern. I'll immediately reach out to the…" at bounding box center [690, 466] width 491 height 63
click at [112, 23] on label "Viewing conversations for" at bounding box center [166, 39] width 133 height 44
click at [566, 481] on textarea "Hi {{first_name}}, I understand your concern. I'll immediately reach out to the…" at bounding box center [690, 466] width 491 height 63
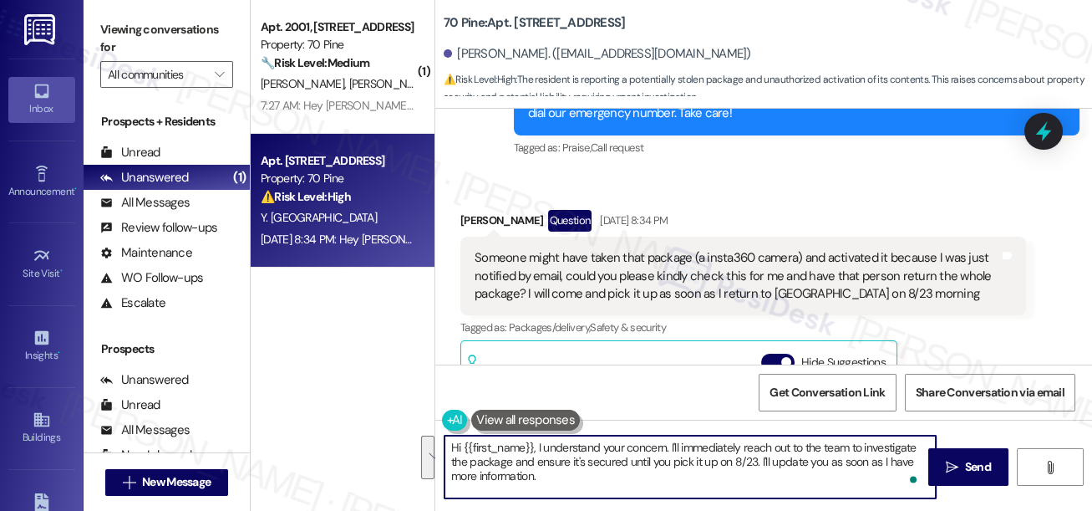
drag, startPoint x: 579, startPoint y: 478, endPoint x: 539, endPoint y: 446, distance: 51.2
click at [539, 446] on textarea "Hi {{first_name}}, I understand your concern. I'll immediately reach out to the…" at bounding box center [690, 466] width 491 height 63
click at [659, 444] on textarea "Hi {{first_name}}, I understand your concern. I'll immediately reach out to the…" at bounding box center [690, 466] width 491 height 63
click at [666, 445] on textarea "Hi {{first_name}}, I understand your concern. I'll immediately reach out to the…" at bounding box center [690, 466] width 491 height 63
click at [591, 462] on textarea "Hi {{first_name}}, I understand your concern about the package. I'll immediatel…" at bounding box center [690, 466] width 491 height 63
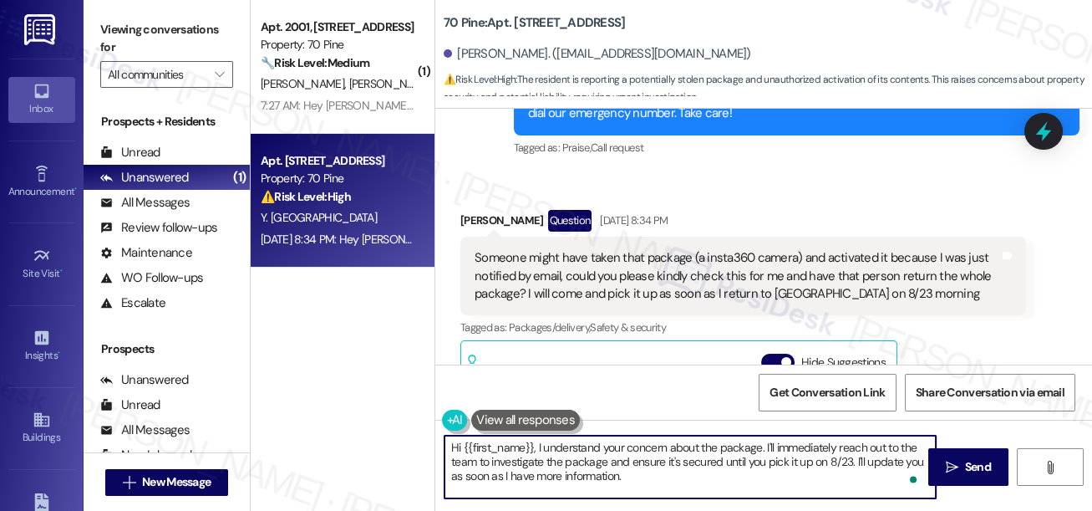
click at [591, 462] on textarea "Hi {{first_name}}, I understand your concern about the package. I'll immediatel…" at bounding box center [690, 466] width 491 height 63
click at [650, 485] on textarea "Hi {{first_name}}, I understand your concern about the package. I'll immediatel…" at bounding box center [690, 466] width 491 height 63
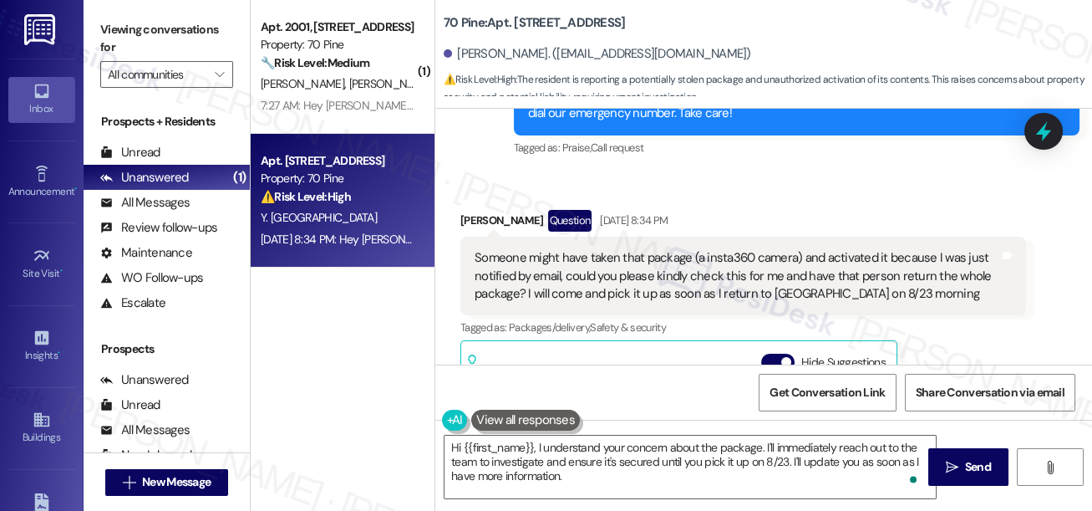
click at [127, 39] on label "Viewing conversations for" at bounding box center [166, 39] width 133 height 44
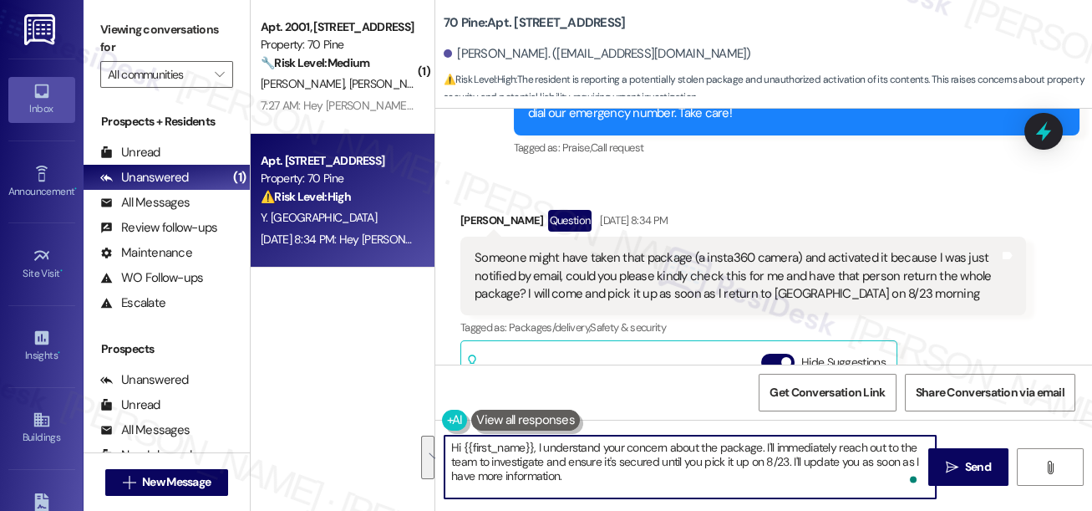
drag, startPoint x: 655, startPoint y: 476, endPoint x: 772, endPoint y: 438, distance: 123.1
click at [768, 440] on textarea "Hi {{first_name}}, I understand your concern about the package. I'll immediatel…" at bounding box center [690, 466] width 491 height 63
click at [776, 444] on textarea "Hi {{first_name}}, I understand your concern about the package. I'll immediatel…" at bounding box center [690, 466] width 491 height 63
drag, startPoint x: 764, startPoint y: 445, endPoint x: 816, endPoint y: 485, distance: 65.5
click at [816, 485] on textarea "Hi {{first_name}}, I understand your concern about the package. I'll immediatel…" at bounding box center [690, 466] width 491 height 63
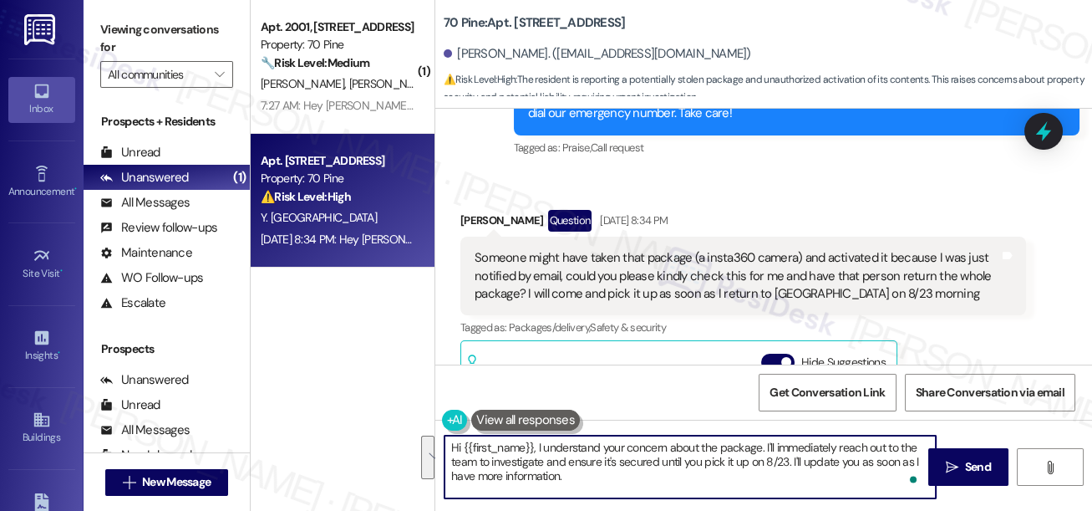
paste textarea "do you recall which carrier delivered the package and where it was supposed to …"
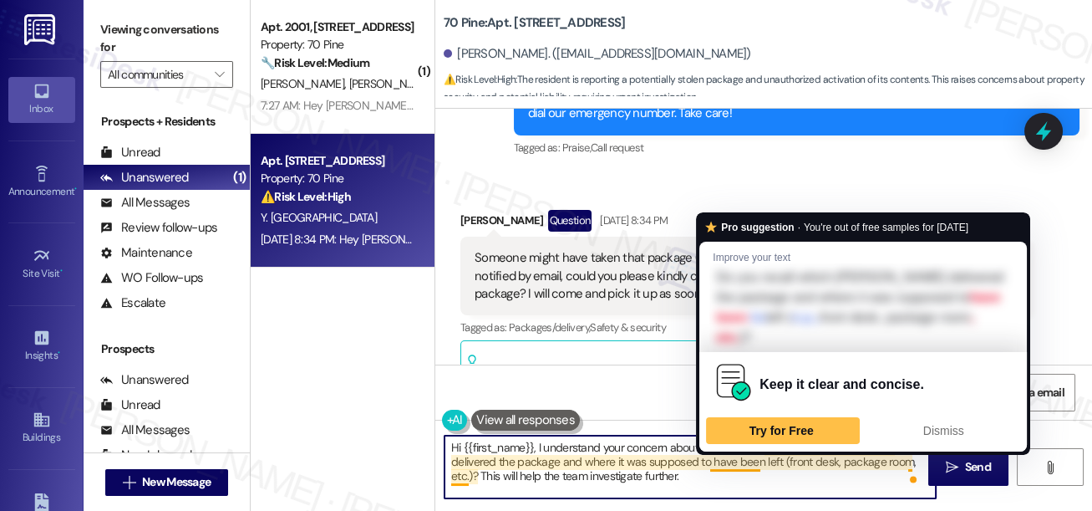
click at [806, 473] on textarea "Hi {{first_name}}, I understand your concern about the package. Do you recall w…" at bounding box center [690, 466] width 491 height 63
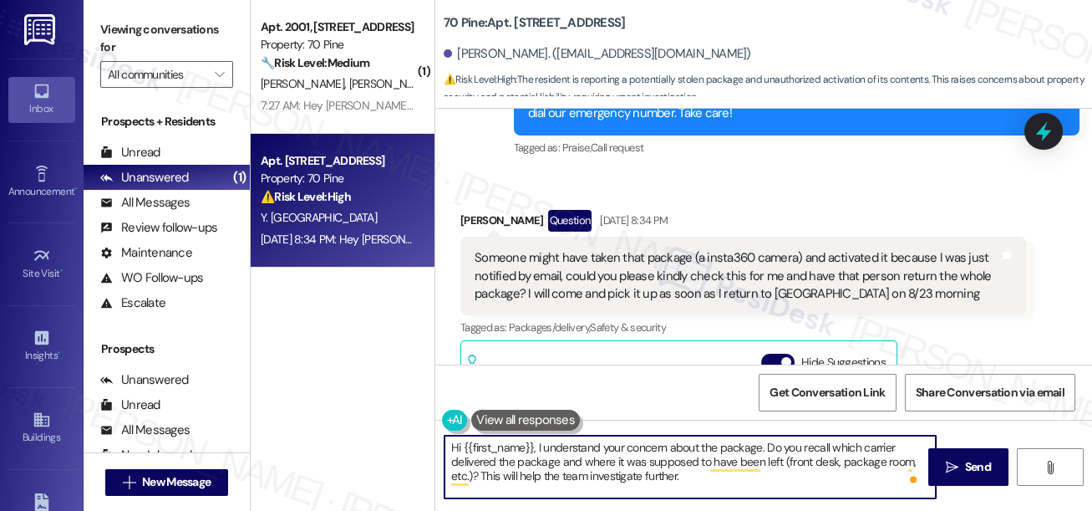
click at [780, 459] on textarea "Hi {{first_name}}, I understand your concern about the package. Do you recall w…" at bounding box center [690, 466] width 491 height 63
drag, startPoint x: 882, startPoint y: 458, endPoint x: 871, endPoint y: 458, distance: 10.9
click at [882, 458] on textarea "Hi {{first_name}}, I understand your concern about the package. Do you recall w…" at bounding box center [690, 466] width 491 height 63
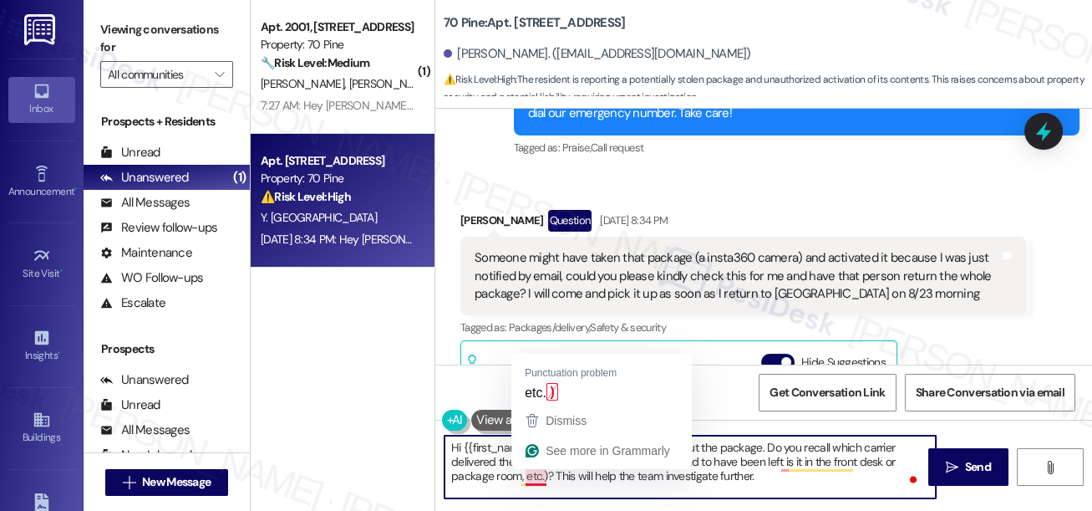
drag, startPoint x: 546, startPoint y: 478, endPoint x: 570, endPoint y: 474, distance: 24.6
click at [546, 478] on textarea "Hi {{first_name}}, I understand your concern about the package. Do you recall w…" at bounding box center [690, 466] width 491 height 63
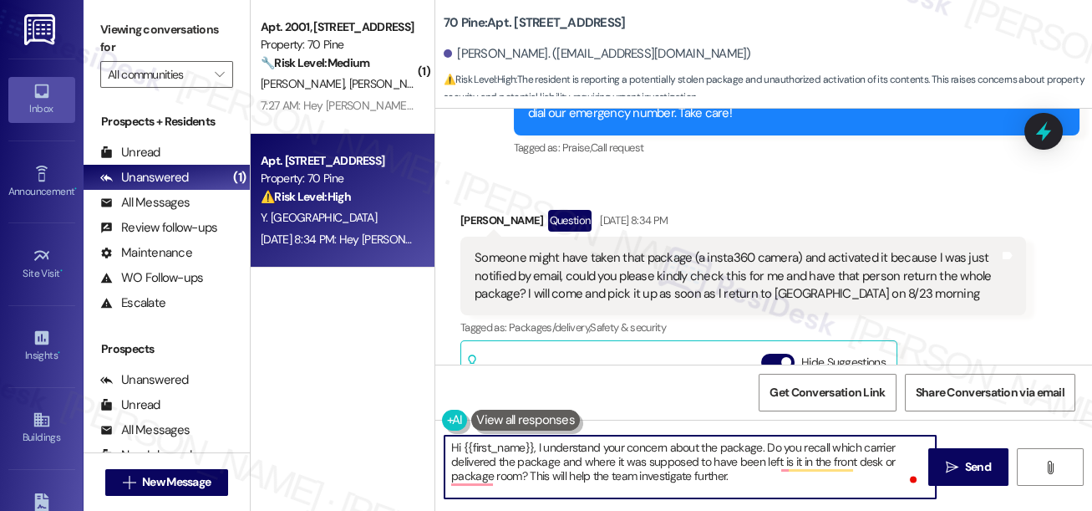
click at [744, 476] on textarea "Hi {{first_name}}, I understand your concern about the package. Do you recall w…" at bounding box center [690, 466] width 491 height 63
type textarea "Hi {{first_name}}, I understand your concern about the package. Do you recall w…"
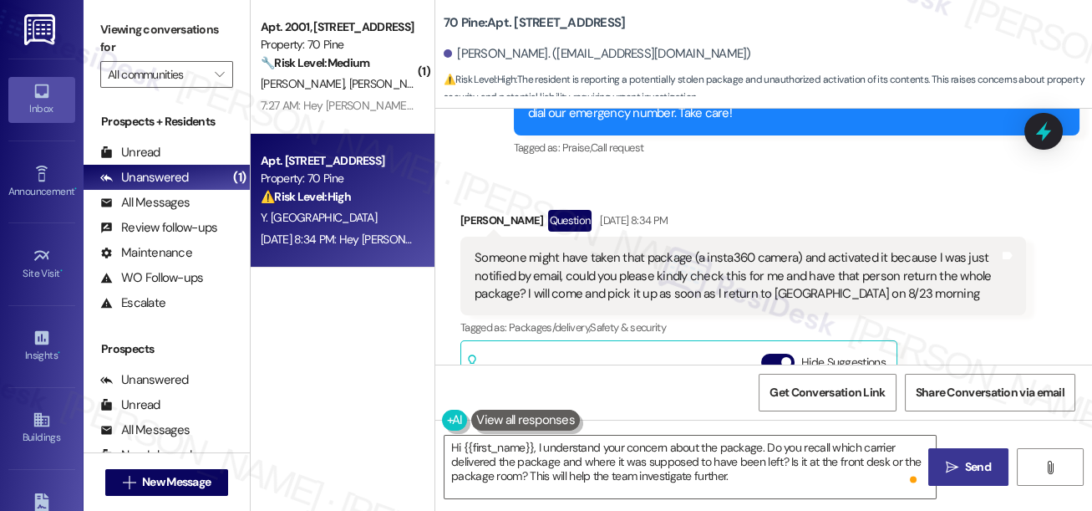
drag, startPoint x: 961, startPoint y: 467, endPoint x: 950, endPoint y: 463, distance: 11.6
click at [965, 467] on span "Send" at bounding box center [978, 467] width 26 height 18
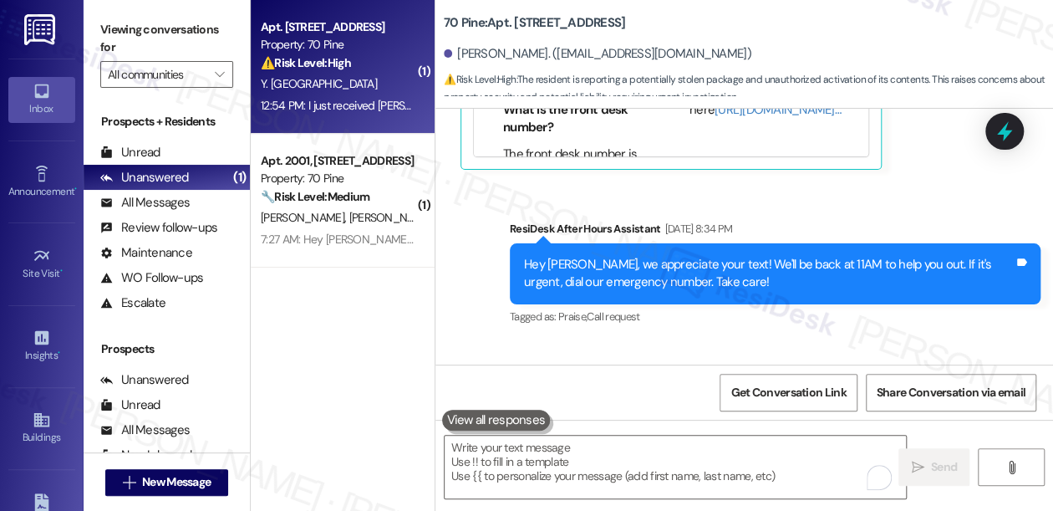
scroll to position [12705, 0]
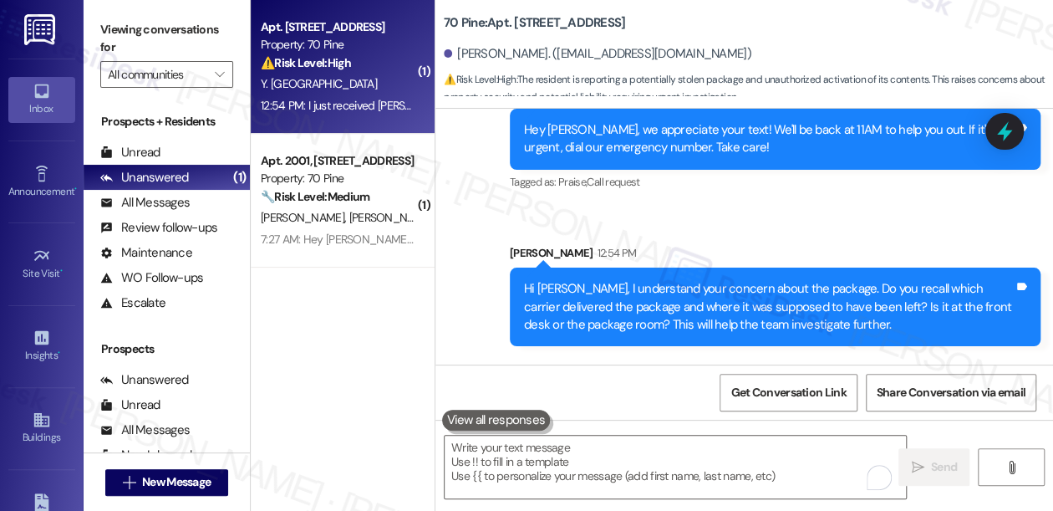
click at [567, 267] on div "Hi Yaqian, I understand your concern about the package. Do you recall which car…" at bounding box center [775, 306] width 531 height 79
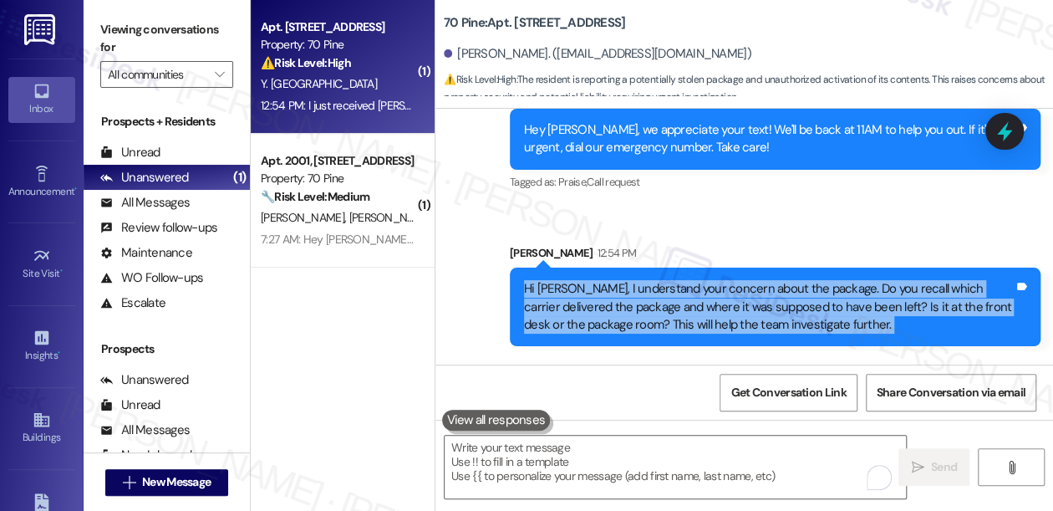
click at [567, 267] on div "Hi Yaqian, I understand your concern about the package. Do you recall which car…" at bounding box center [775, 306] width 531 height 79
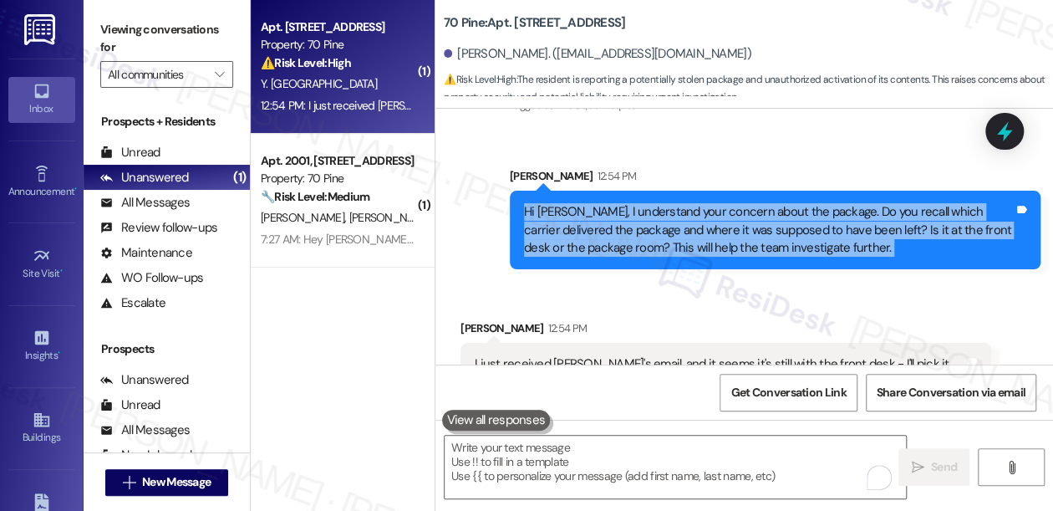
scroll to position [12831, 0]
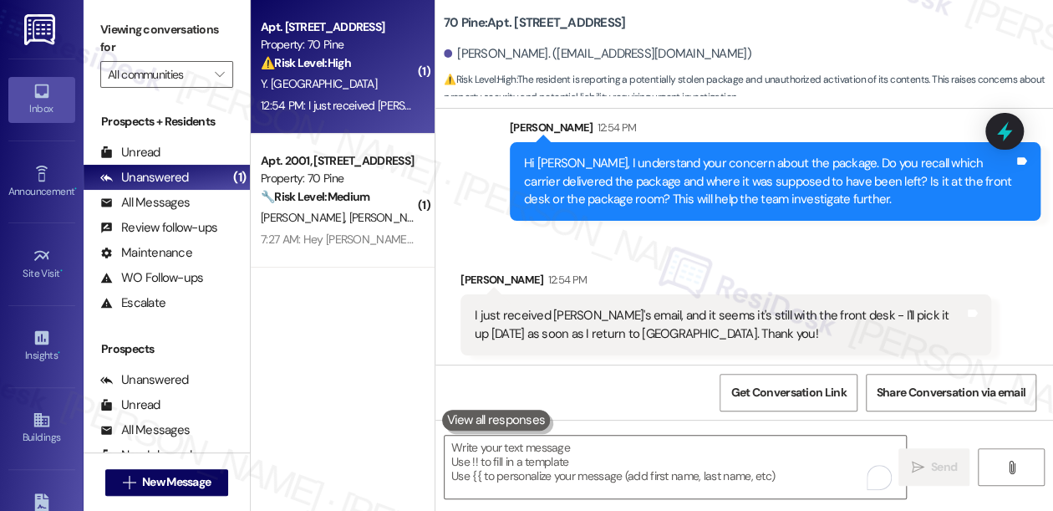
click at [544, 308] on div "I just received [PERSON_NAME]'s email, and it seems it's still with the front d…" at bounding box center [720, 325] width 490 height 36
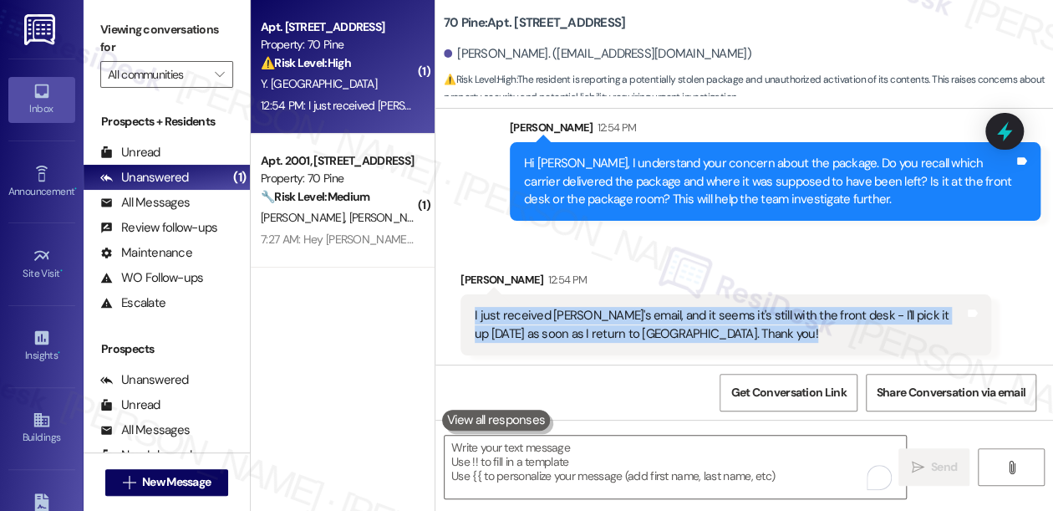
click at [544, 308] on div "I just received [PERSON_NAME]'s email, and it seems it's still with the front d…" at bounding box center [720, 325] width 490 height 36
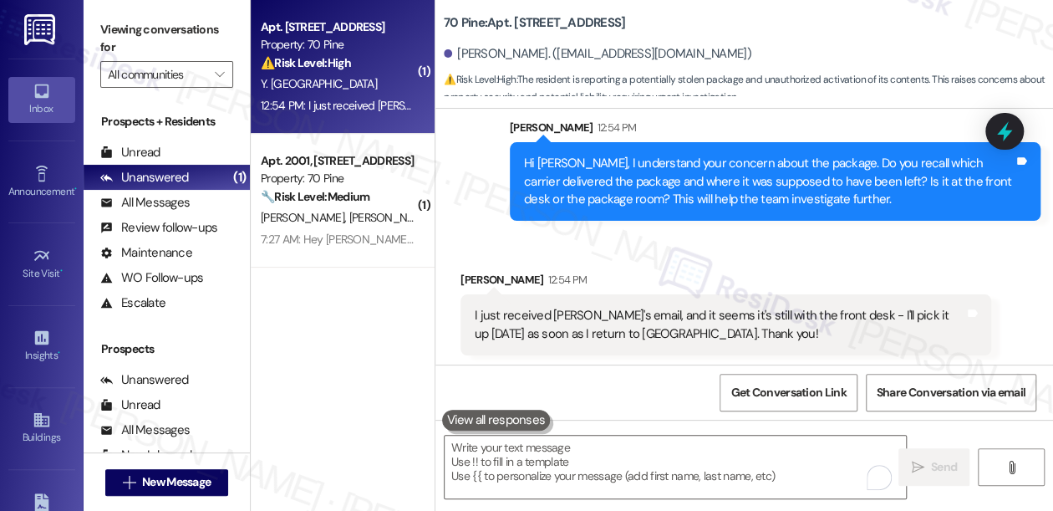
click at [692, 258] on div "Received via SMS Yaqian Xi 12:54 PM I just received Lily's email, and it seems …" at bounding box center [726, 312] width 556 height 109
click at [684, 312] on div "I just received [PERSON_NAME]'s email, and it seems it's still with the front d…" at bounding box center [720, 325] width 490 height 36
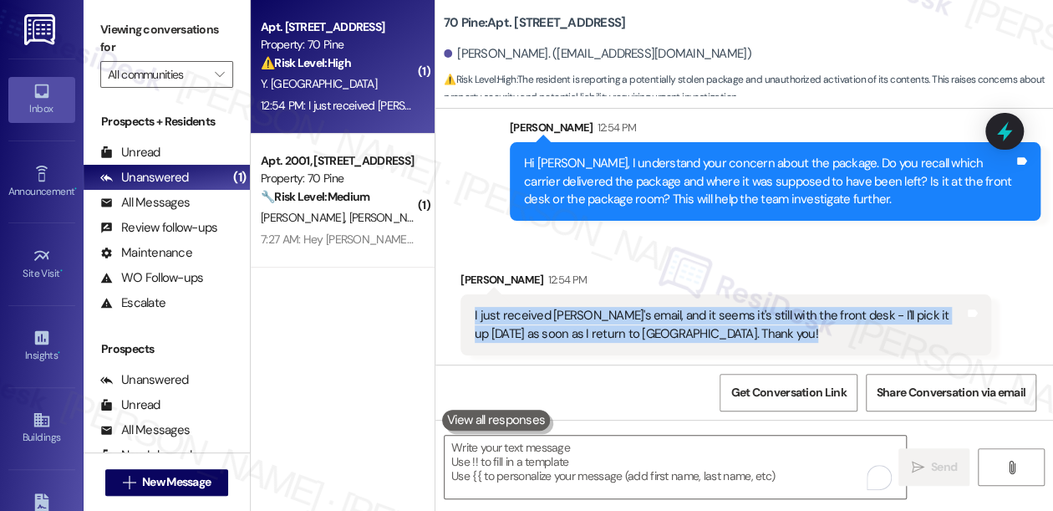
click at [684, 312] on div "I just received [PERSON_NAME]'s email, and it seems it's still with the front d…" at bounding box center [720, 325] width 490 height 36
click at [648, 312] on div "I just received [PERSON_NAME]'s email, and it seems it's still with the front d…" at bounding box center [720, 325] width 490 height 36
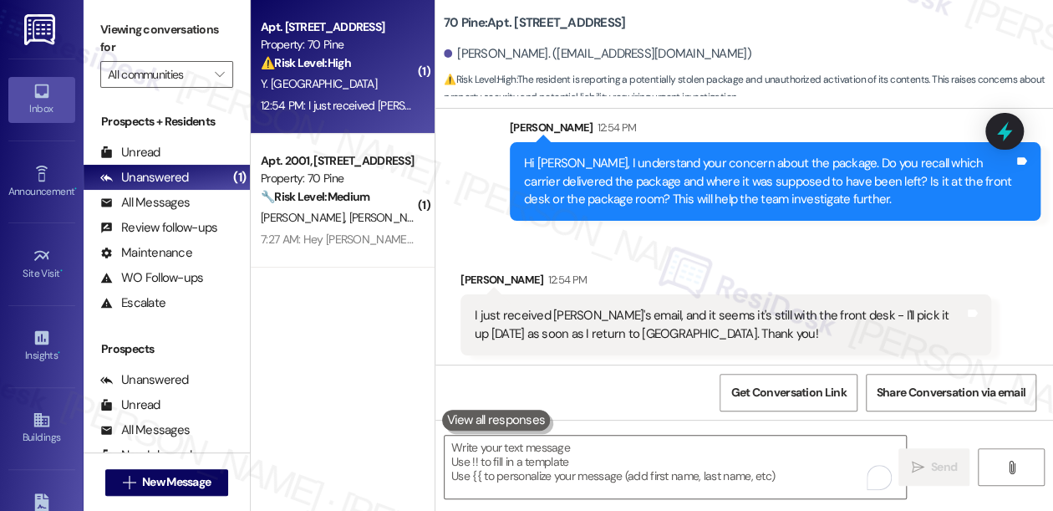
click at [606, 251] on div "Received via SMS Yaqian Xi 12:54 PM I just received Lily's email, and it seems …" at bounding box center [744, 300] width 618 height 135
click at [608, 476] on textarea "To enrich screen reader interactions, please activate Accessibility in Grammarl…" at bounding box center [675, 466] width 461 height 63
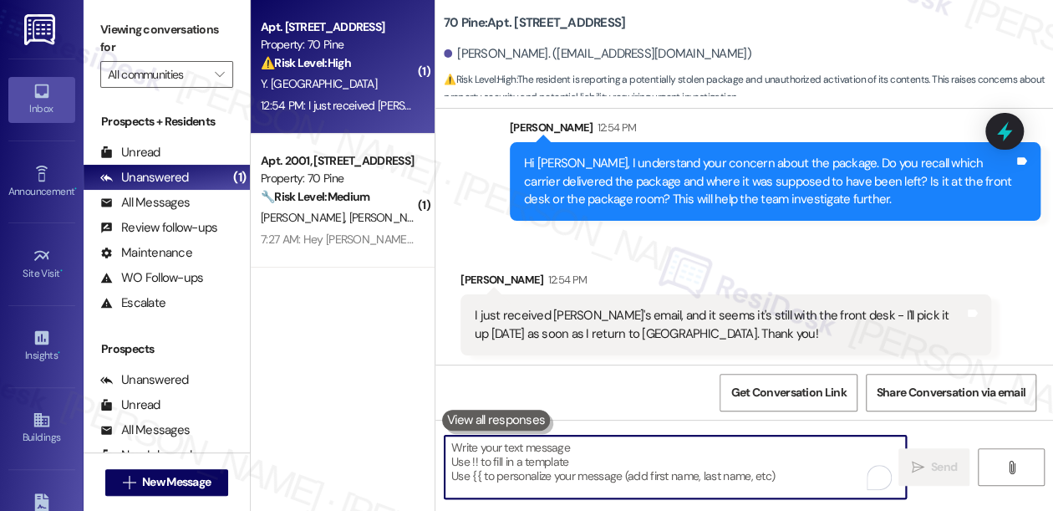
click at [767, 325] on div "I just received [PERSON_NAME]'s email, and it seems it's still with the front d…" at bounding box center [720, 325] width 490 height 36
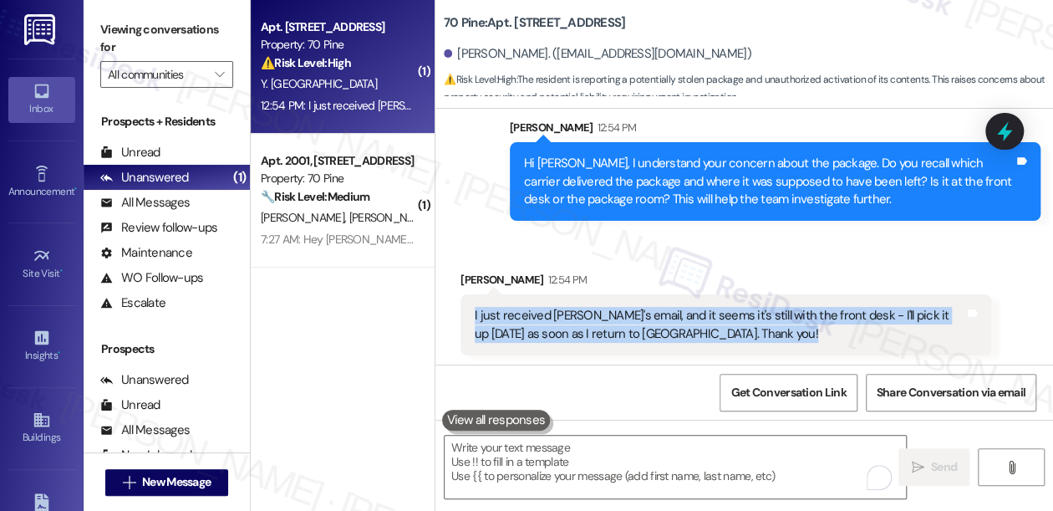
click at [767, 325] on div "I just received [PERSON_NAME]'s email, and it seems it's still with the front d…" at bounding box center [720, 325] width 490 height 36
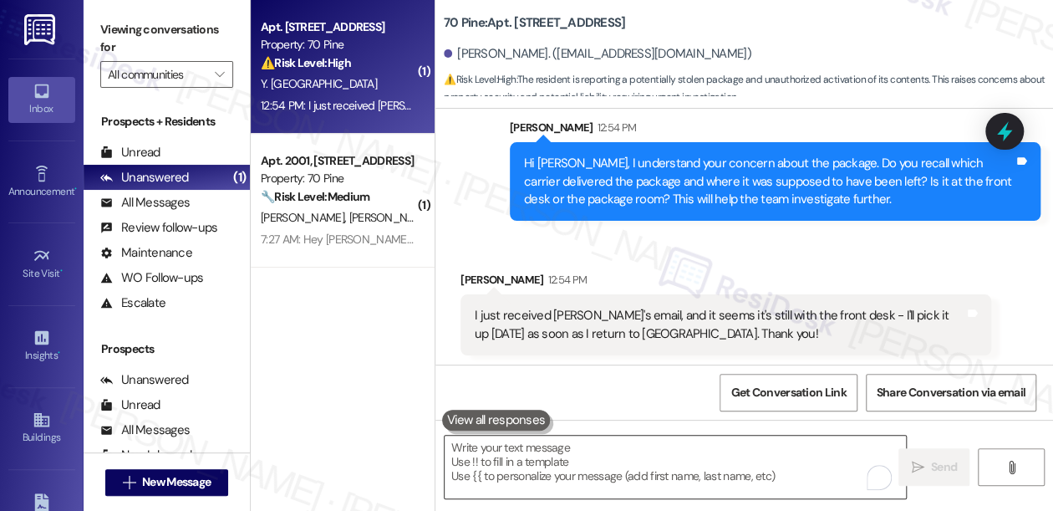
click at [646, 465] on textarea "To enrich screen reader interactions, please activate Accessibility in Grammarl…" at bounding box center [675, 466] width 461 height 63
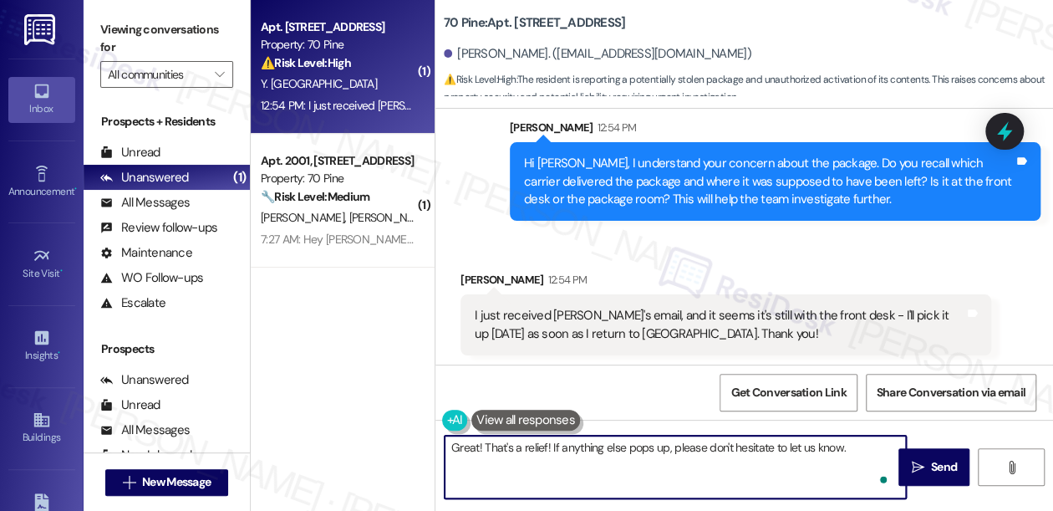
click at [862, 454] on textarea "Great! That's a relief! If anything else pops up, please don't hesitate to let …" at bounding box center [675, 466] width 461 height 63
type textarea "Great! That's a relief! If anything else pops up, please don't hesitate to let …"
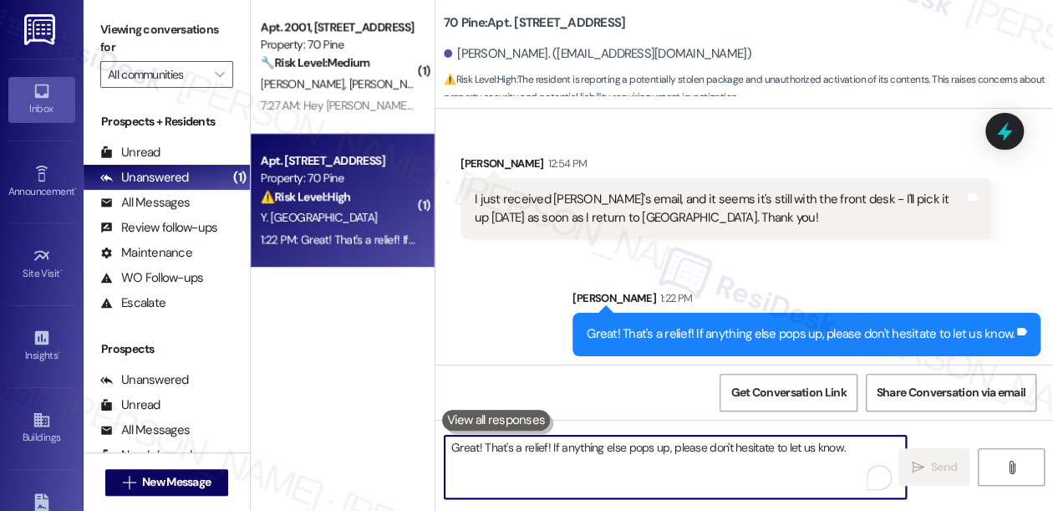
scroll to position [2, 0]
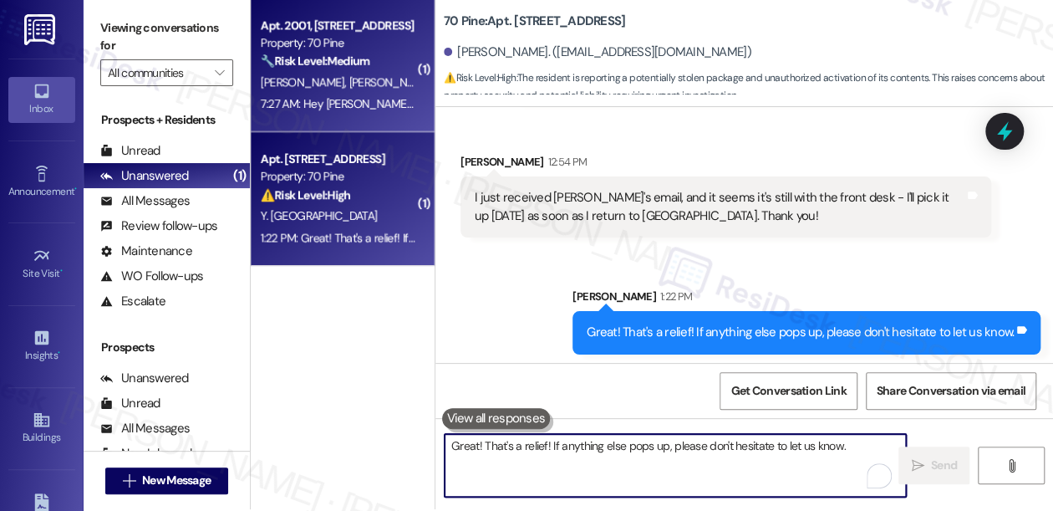
click at [353, 77] on div "[PERSON_NAME] [PERSON_NAME]" at bounding box center [338, 82] width 158 height 21
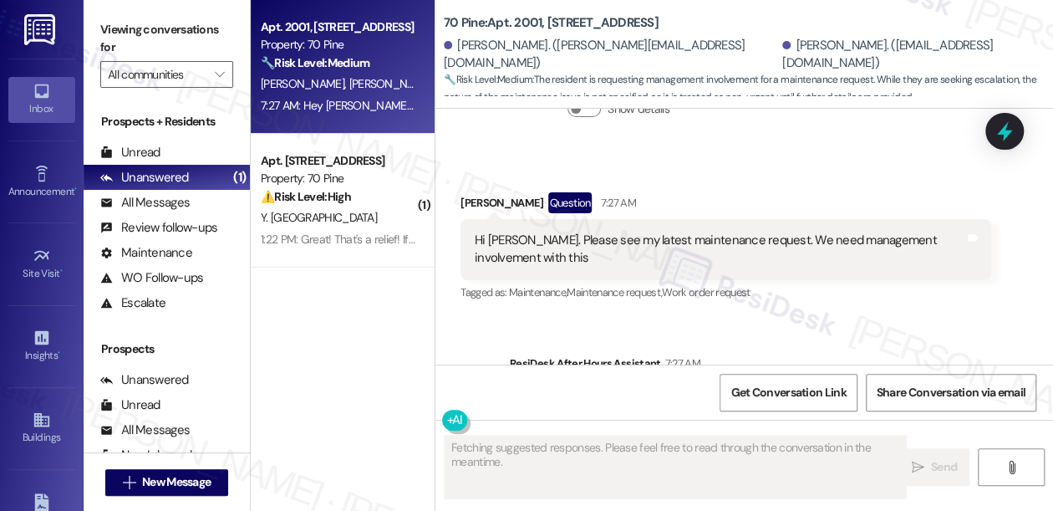
scroll to position [15501, 0]
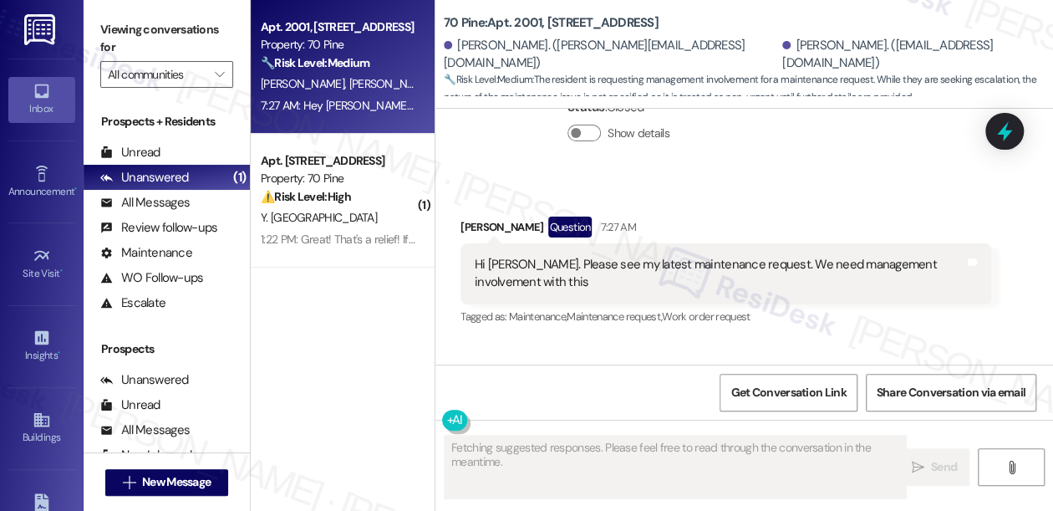
click at [614, 256] on div "Hi [PERSON_NAME]. Please see my latest maintenance request. We need management …" at bounding box center [720, 274] width 490 height 36
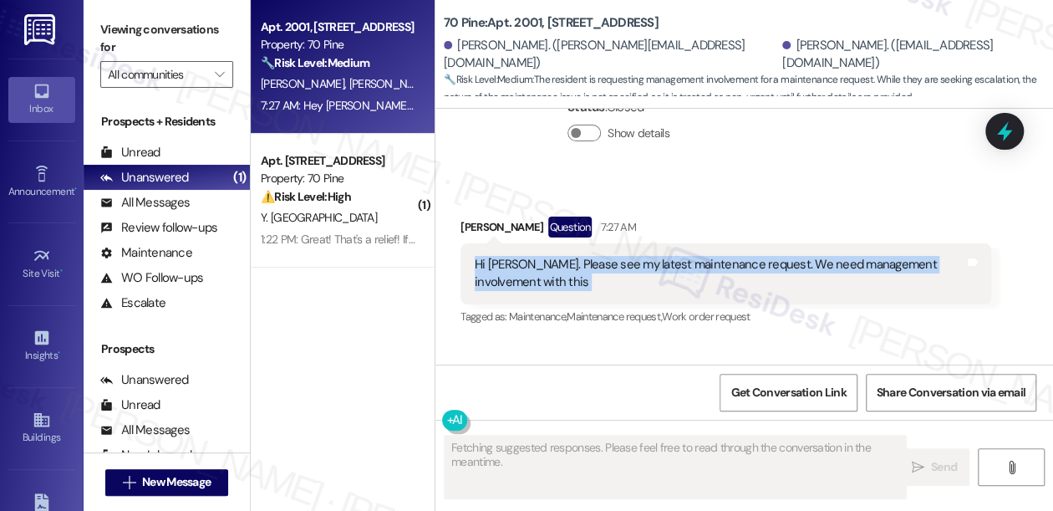
click at [614, 256] on div "Hi [PERSON_NAME]. Please see my latest maintenance request. We need management …" at bounding box center [720, 274] width 490 height 36
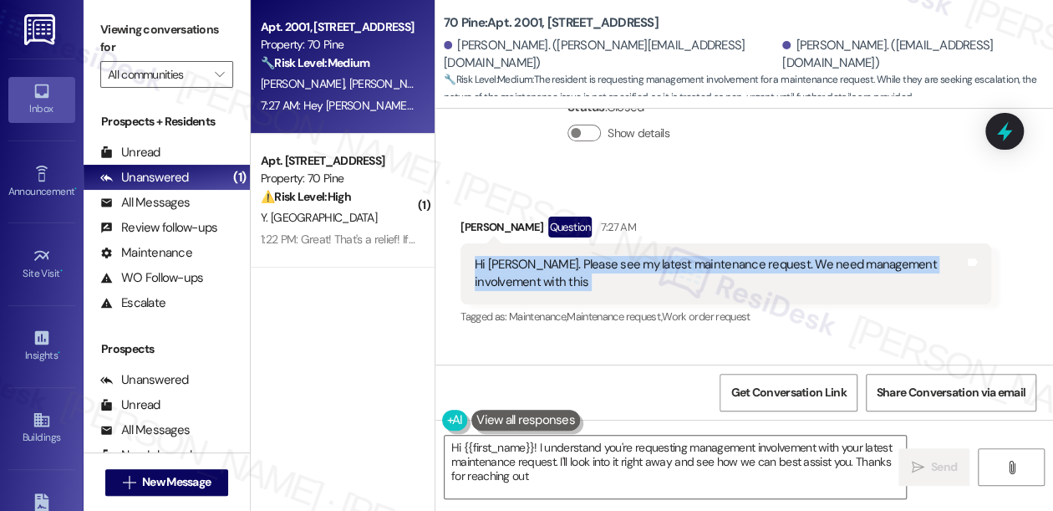
type textarea "Hi {{first_name}}! I understand you're requesting management involvement with y…"
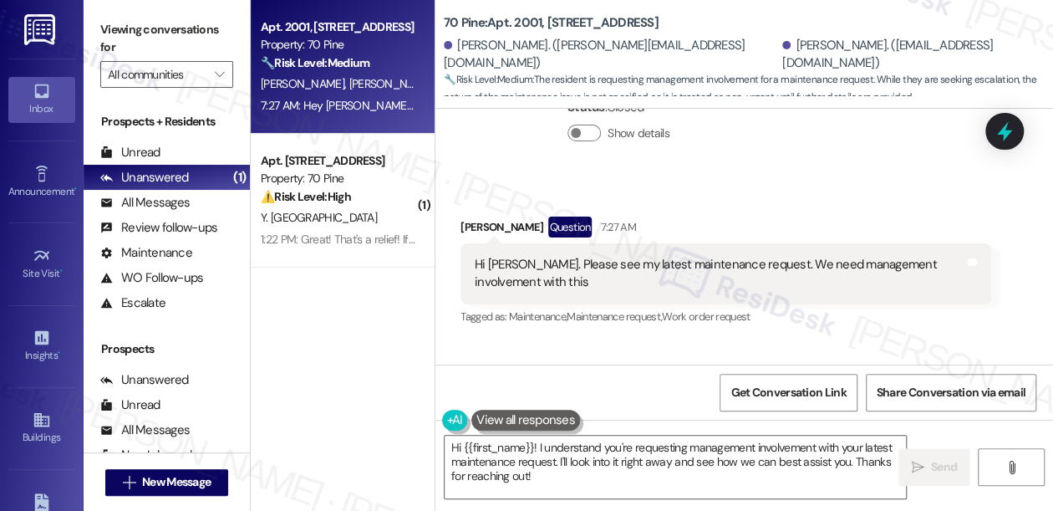
click at [529, 21] on b "70 Pine: Apt. 2001, [STREET_ADDRESS]" at bounding box center [551, 23] width 215 height 18
copy b "2001"
click at [105, 21] on label "Viewing conversations for" at bounding box center [166, 39] width 133 height 44
click at [127, 23] on label "Viewing conversations for" at bounding box center [166, 39] width 133 height 44
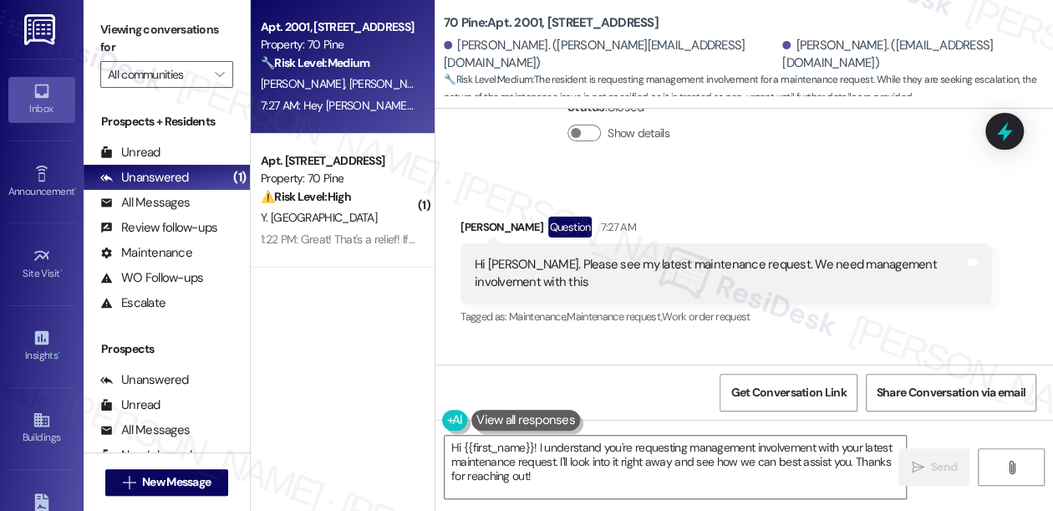
click at [122, 43] on label "Viewing conversations for" at bounding box center [166, 39] width 133 height 44
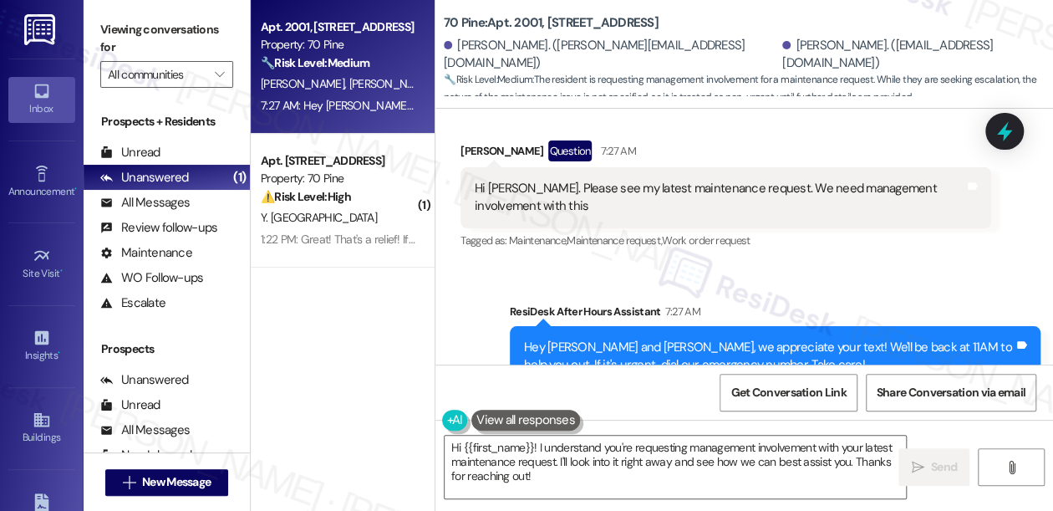
click at [590, 338] on div "Hey [PERSON_NAME] and [PERSON_NAME], we appreciate your text! We'll be back at …" at bounding box center [769, 356] width 490 height 36
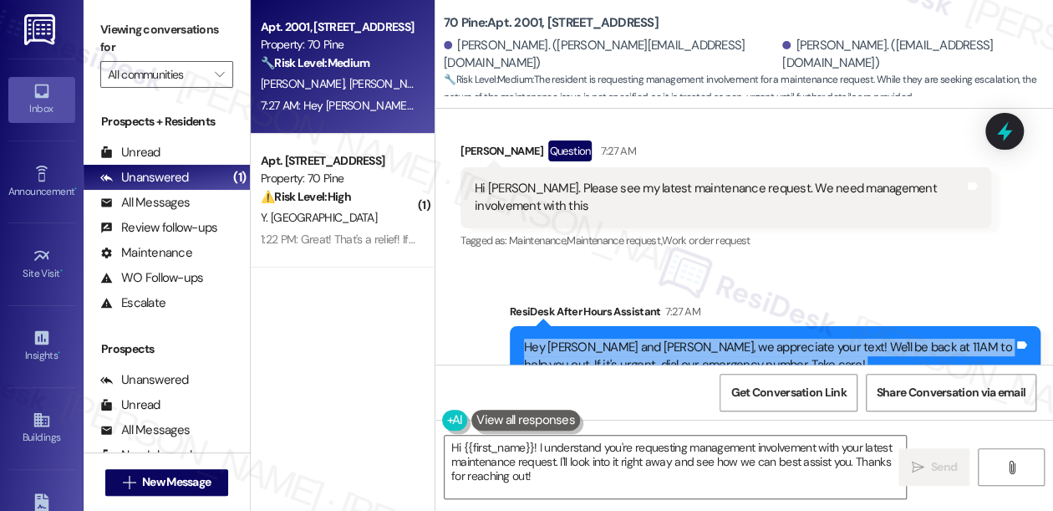
click at [590, 338] on div "Hey [PERSON_NAME] and [PERSON_NAME], we appreciate your text! We'll be back at …" at bounding box center [769, 356] width 490 height 36
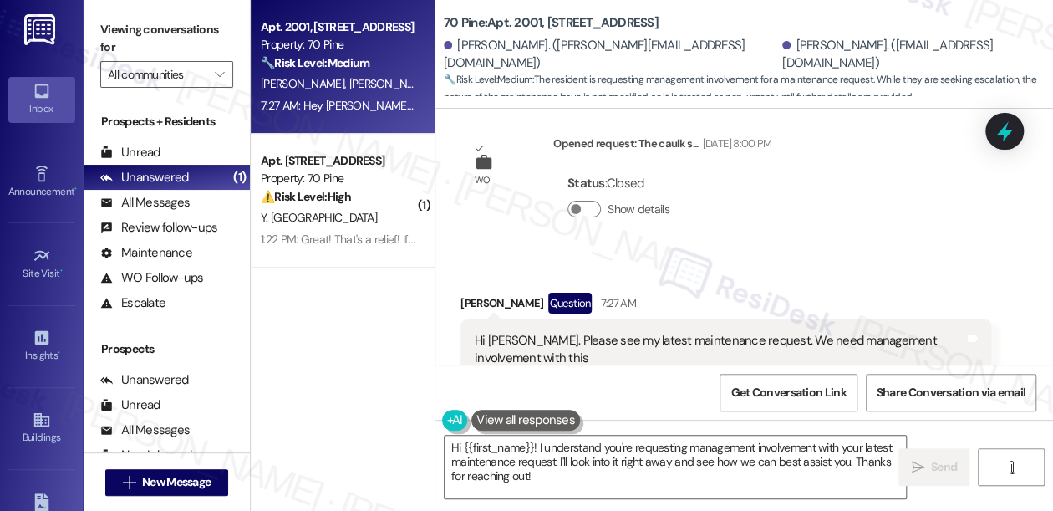
click at [639, 332] on div "Hi [PERSON_NAME]. Please see my latest maintenance request. We need management …" at bounding box center [720, 350] width 490 height 36
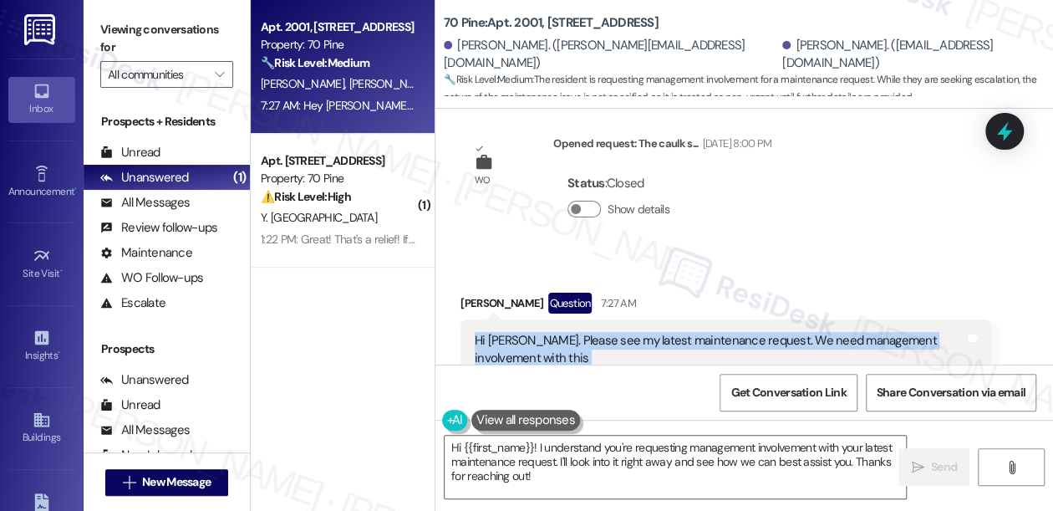
click at [639, 332] on div "Hi [PERSON_NAME]. Please see my latest maintenance request. We need management …" at bounding box center [720, 350] width 490 height 36
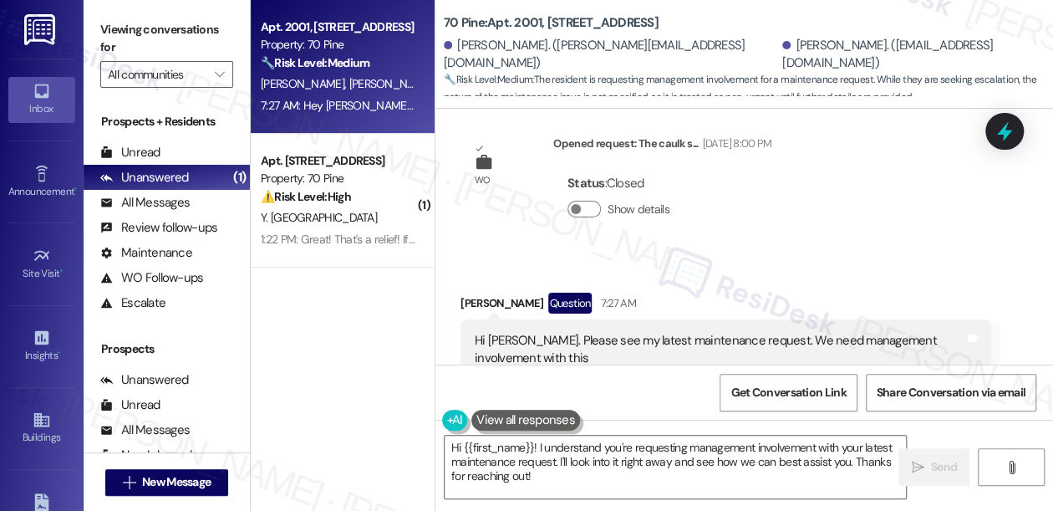
click at [529, 23] on b "70 Pine: Apt. 2001, [STREET_ADDRESS]" at bounding box center [551, 23] width 215 height 18
copy b "2001"
click at [104, 25] on label "Viewing conversations for" at bounding box center [166, 39] width 133 height 44
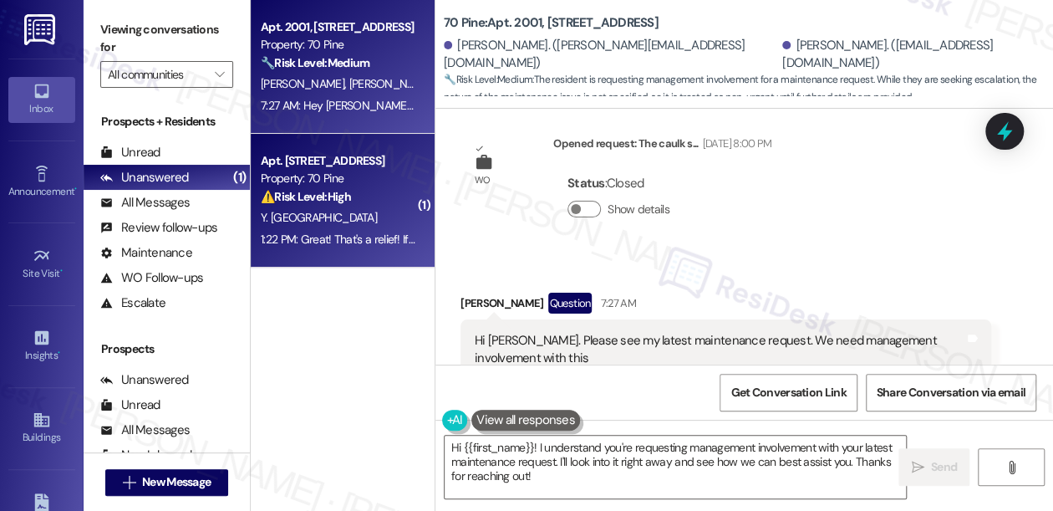
click at [376, 241] on div "1:22 PM: Great! That's a relief! If anything else pops up, please don't hesitat…" at bounding box center [478, 238] width 435 height 15
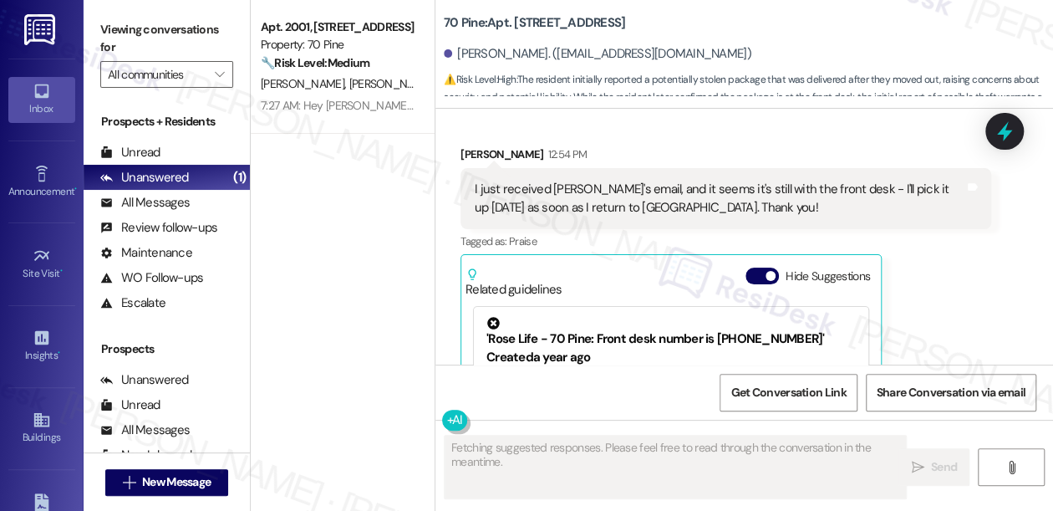
scroll to position [13071, 0]
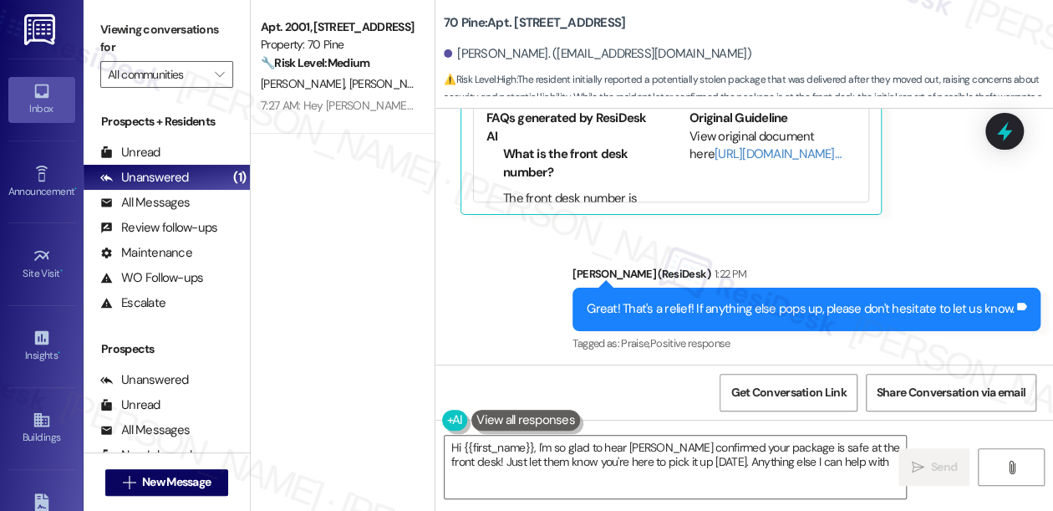
type textarea "Hi {{first_name}}, I'm so glad to hear [PERSON_NAME] confirmed your package is …"
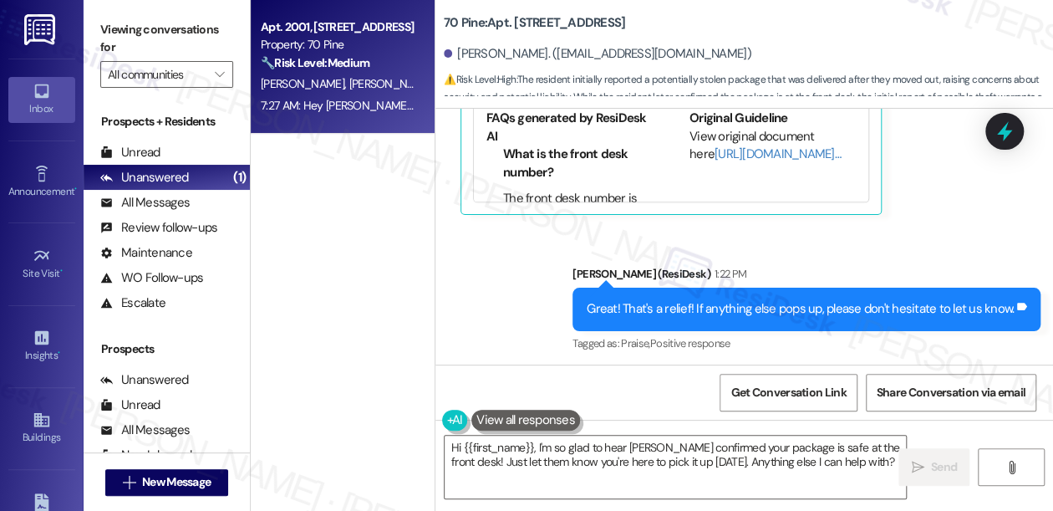
click at [296, 113] on div "7:27 AM: Hey [PERSON_NAME] and [PERSON_NAME], we appreciate your text! We'll be…" at bounding box center [338, 105] width 158 height 21
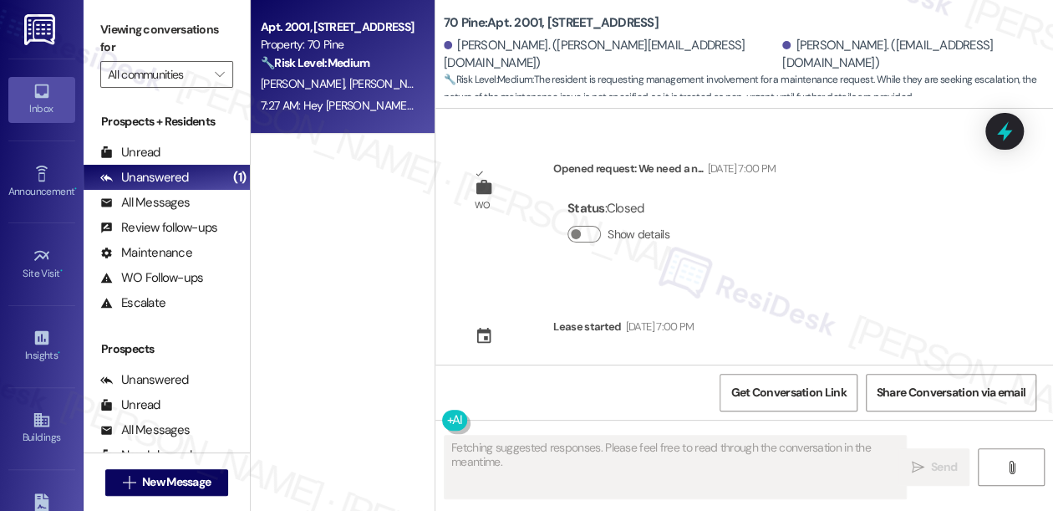
scroll to position [15577, 0]
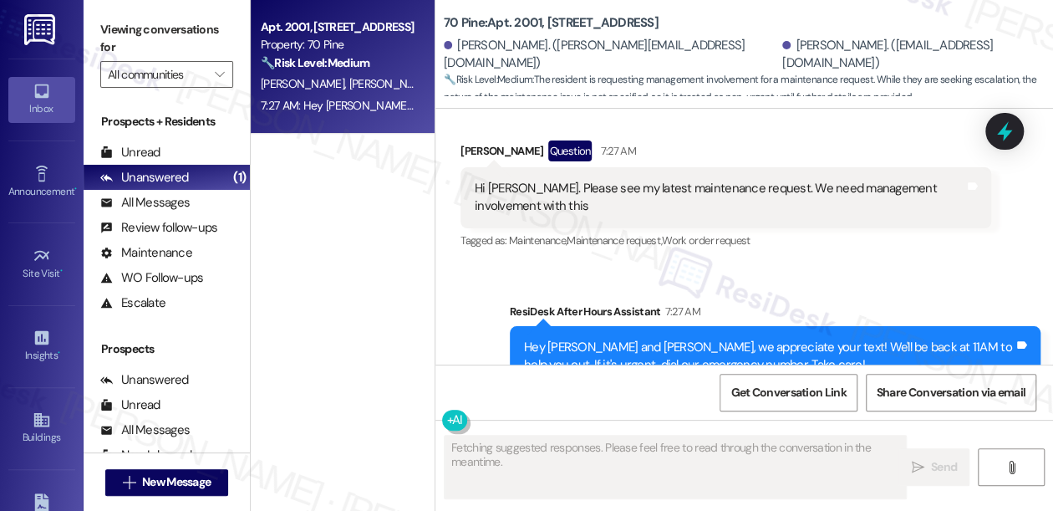
click at [633, 87] on span "🔧 Risk Level: Medium : The resident is requesting management involvement for a …" at bounding box center [748, 89] width 609 height 36
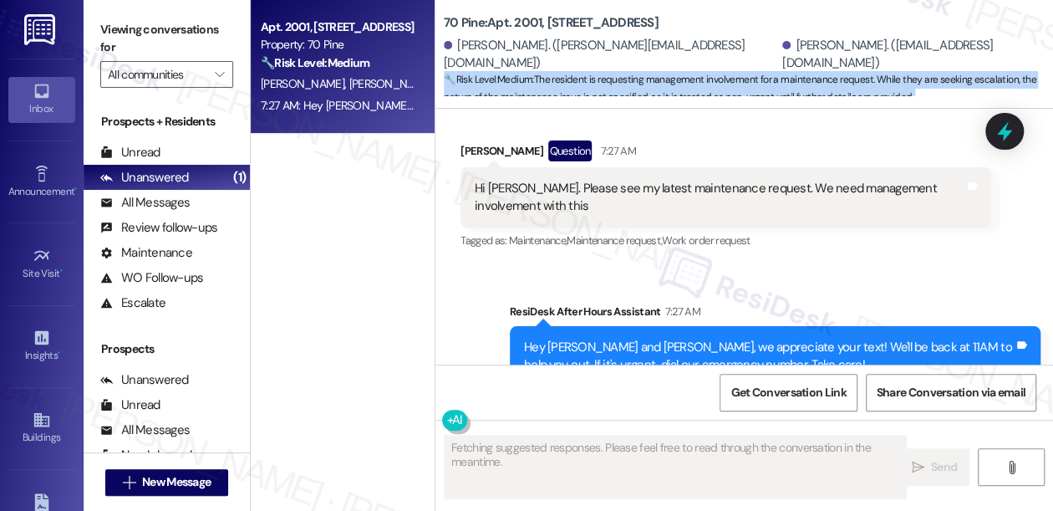
click at [633, 87] on span "🔧 Risk Level: Medium : The resident is requesting management involvement for a …" at bounding box center [748, 89] width 609 height 36
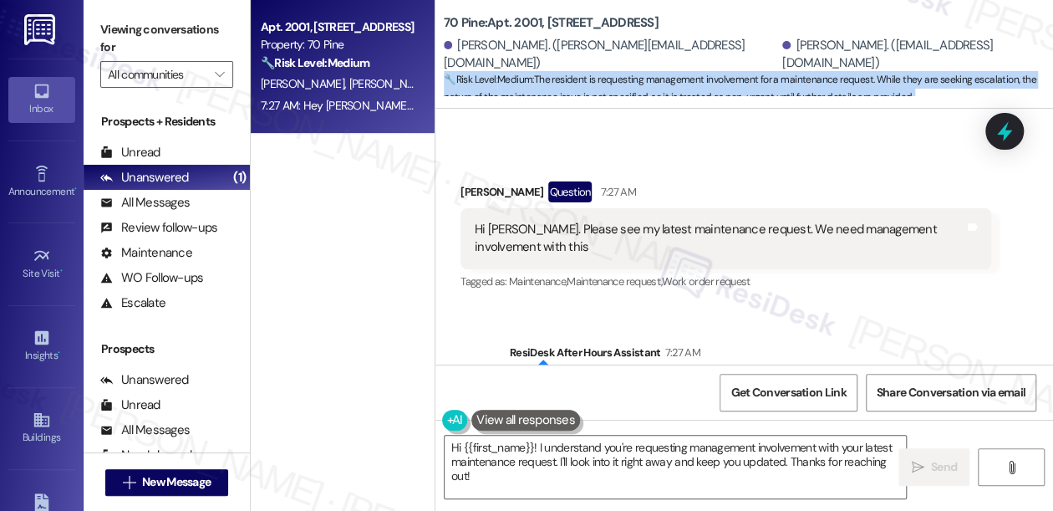
scroll to position [15501, 0]
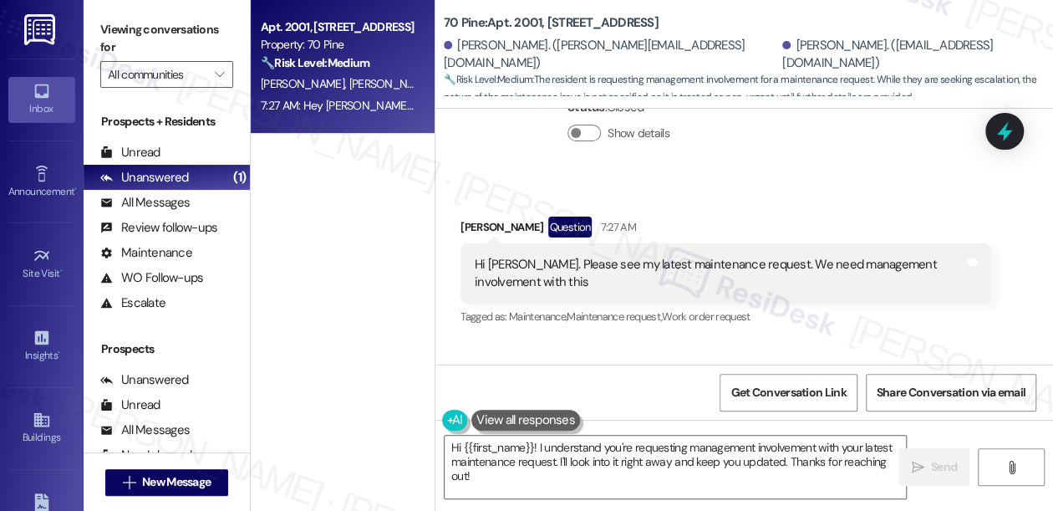
click at [113, 30] on label "Viewing conversations for" at bounding box center [166, 39] width 133 height 44
click at [596, 458] on textarea "Hi {{first_name}}! I understand you're requesting management involvement with y…" at bounding box center [675, 466] width 461 height 63
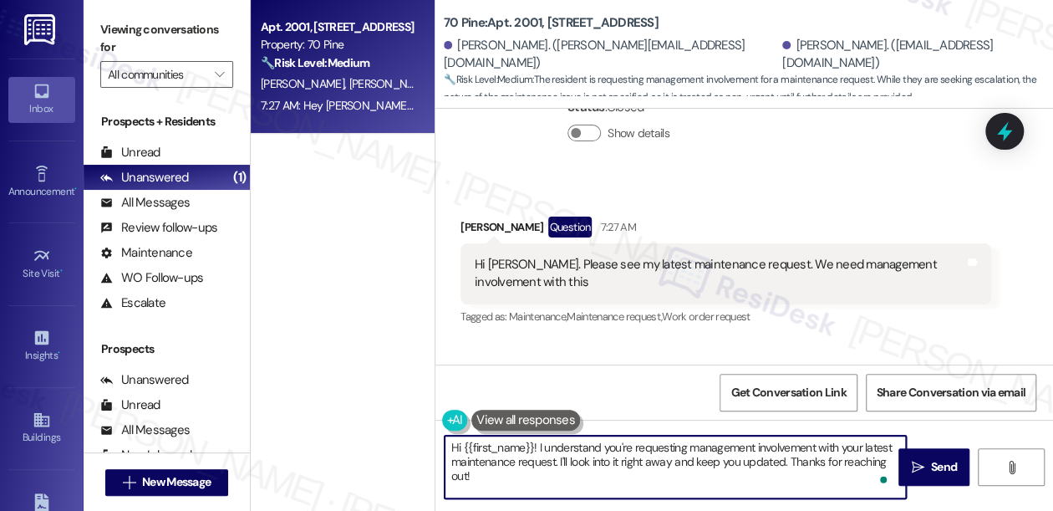
click at [713, 453] on textarea "Hi {{first_name}}! I understand you're requesting management involvement with y…" at bounding box center [675, 466] width 461 height 63
click at [780, 450] on textarea "Hi {{first_name}}! I understand you're requesting management involvement with y…" at bounding box center [675, 466] width 461 height 63
drag, startPoint x: 562, startPoint y: 463, endPoint x: 668, endPoint y: 464, distance: 106.1
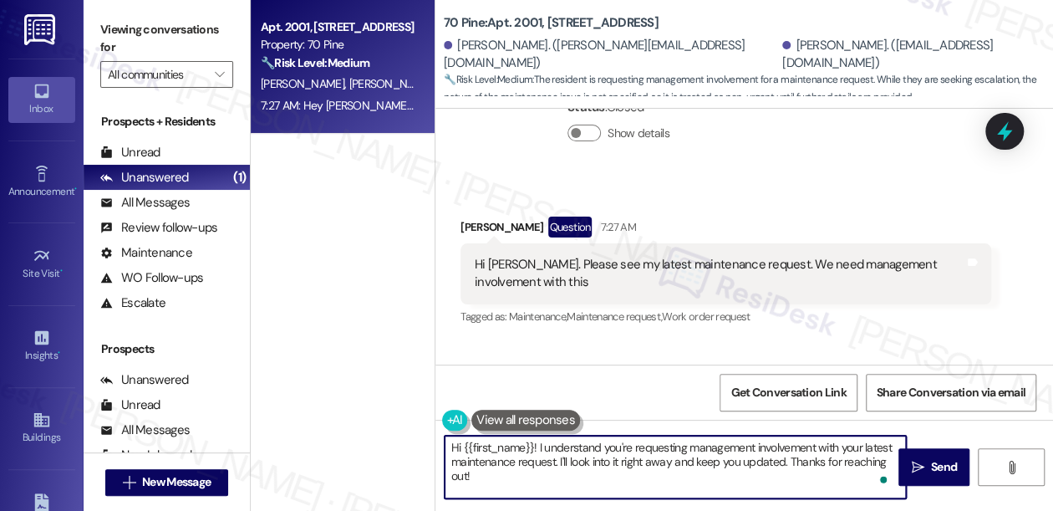
click at [668, 464] on textarea "Hi {{first_name}}! I understand you're requesting management involvement with y…" at bounding box center [675, 466] width 461 height 63
click at [563, 468] on textarea "Hi {{first_name}}! I understand you're requesting management involvement with y…" at bounding box center [675, 466] width 461 height 63
drag, startPoint x: 567, startPoint y: 460, endPoint x: 786, endPoint y: 460, distance: 219.8
click at [786, 460] on textarea "Hi {{first_name}}! I understand you're requesting management involvement with y…" at bounding box center [675, 466] width 461 height 63
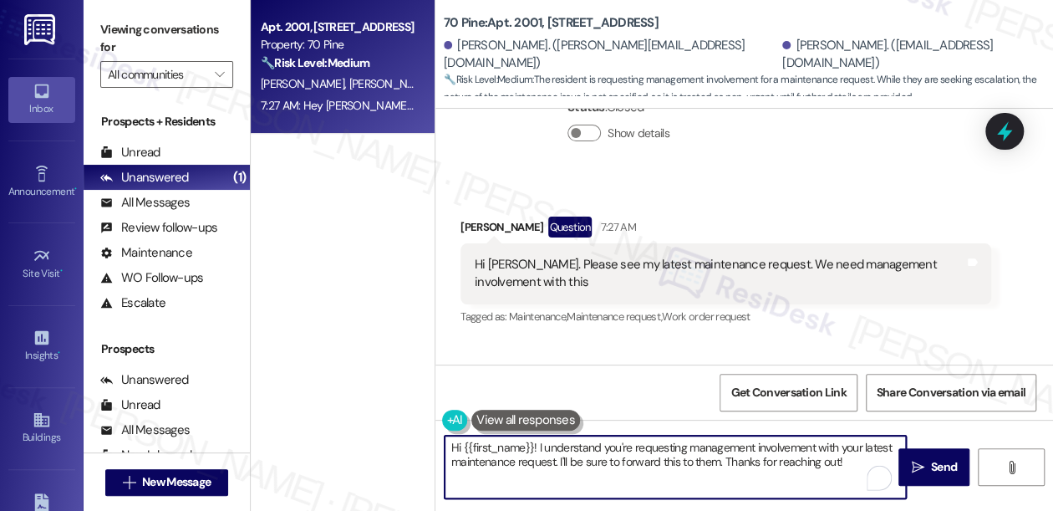
click at [471, 216] on div "[PERSON_NAME] Question 7:27 AM" at bounding box center [725, 229] width 531 height 27
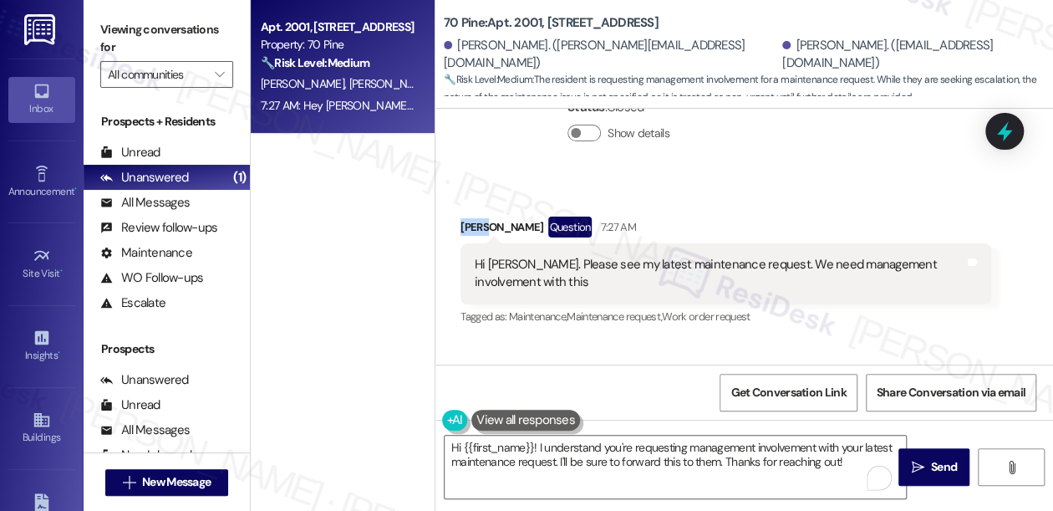
click at [471, 216] on div "[PERSON_NAME] Question 7:27 AM" at bounding box center [725, 229] width 531 height 27
copy div "[PERSON_NAME]"
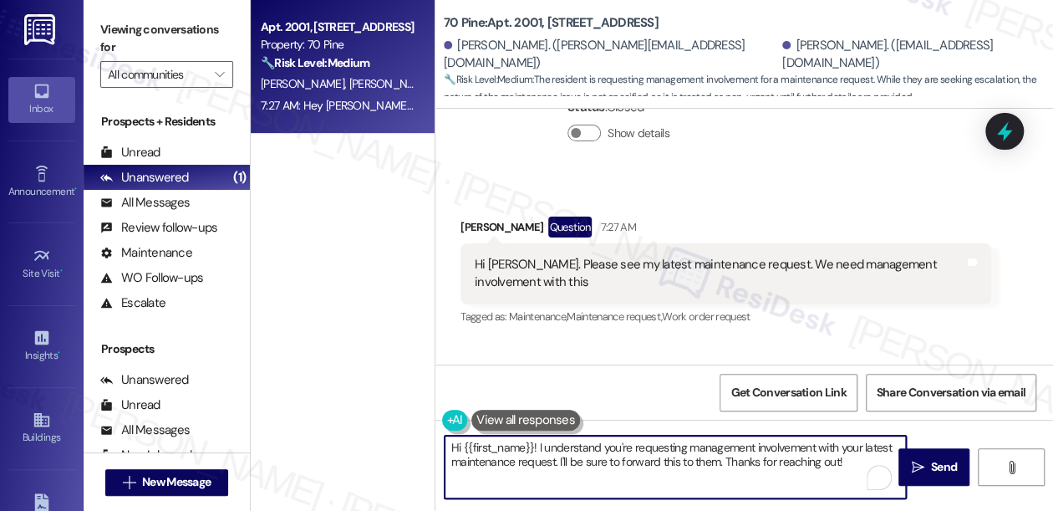
drag, startPoint x: 463, startPoint y: 449, endPoint x: 533, endPoint y: 443, distance: 70.4
click at [533, 443] on textarea "Hi {{first_name}}! I understand you're requesting management involvement with y…" at bounding box center [675, 466] width 461 height 63
paste textarea "[PERSON_NAME]"
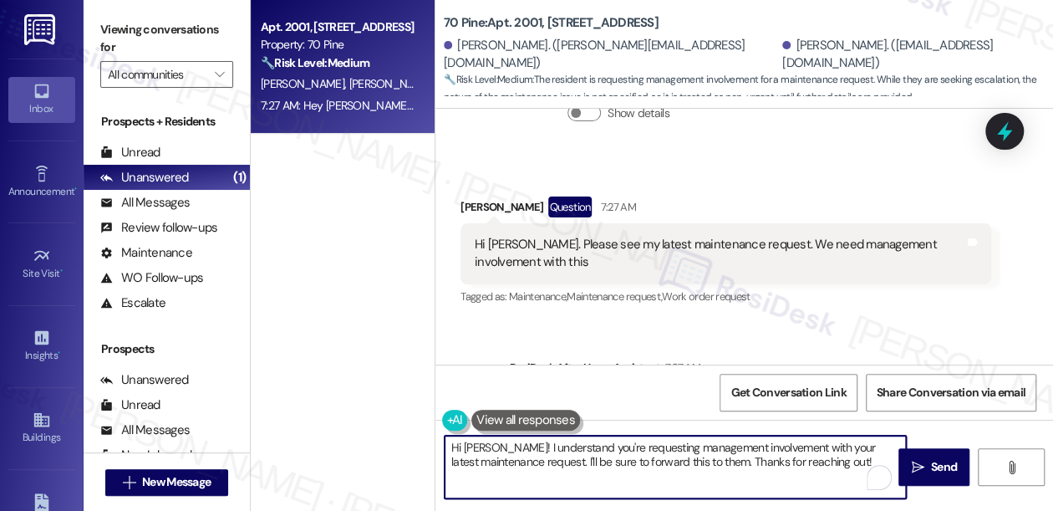
scroll to position [15577, 0]
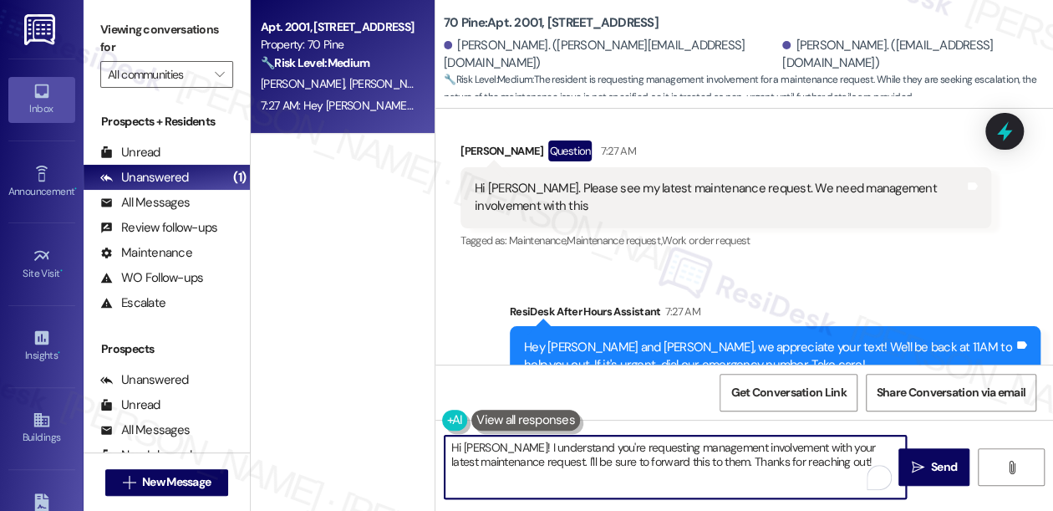
click at [556, 180] on div "Hi [PERSON_NAME]. Please see my latest maintenance request. We need management …" at bounding box center [720, 198] width 490 height 36
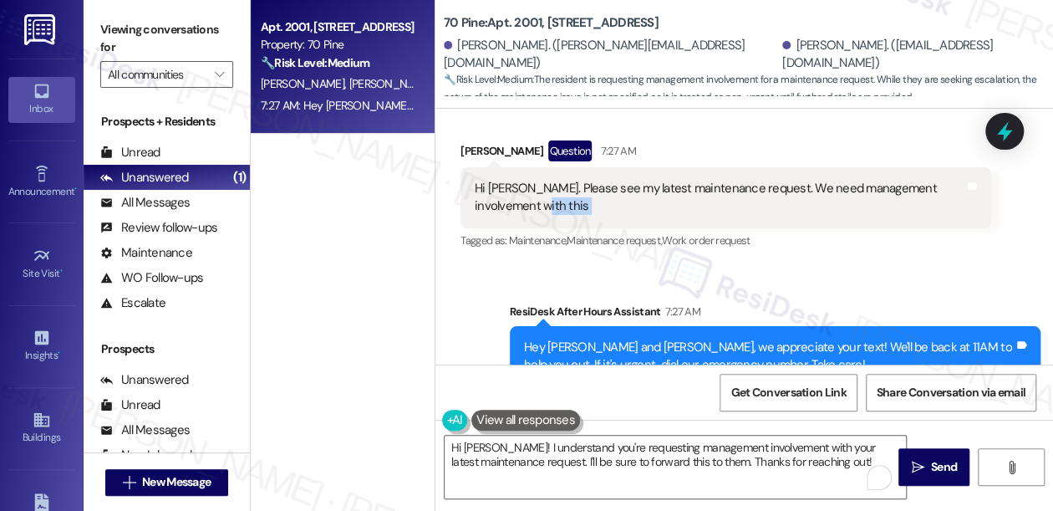
click at [556, 180] on div "Hi [PERSON_NAME]. Please see my latest maintenance request. We need management …" at bounding box center [720, 198] width 490 height 36
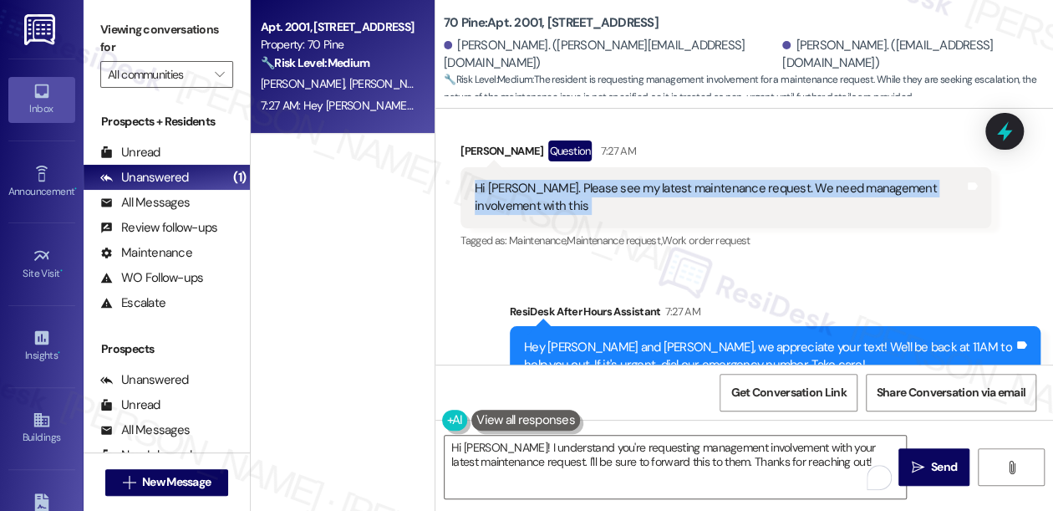
click at [556, 180] on div "Hi [PERSON_NAME]. Please see my latest maintenance request. We need management …" at bounding box center [720, 198] width 490 height 36
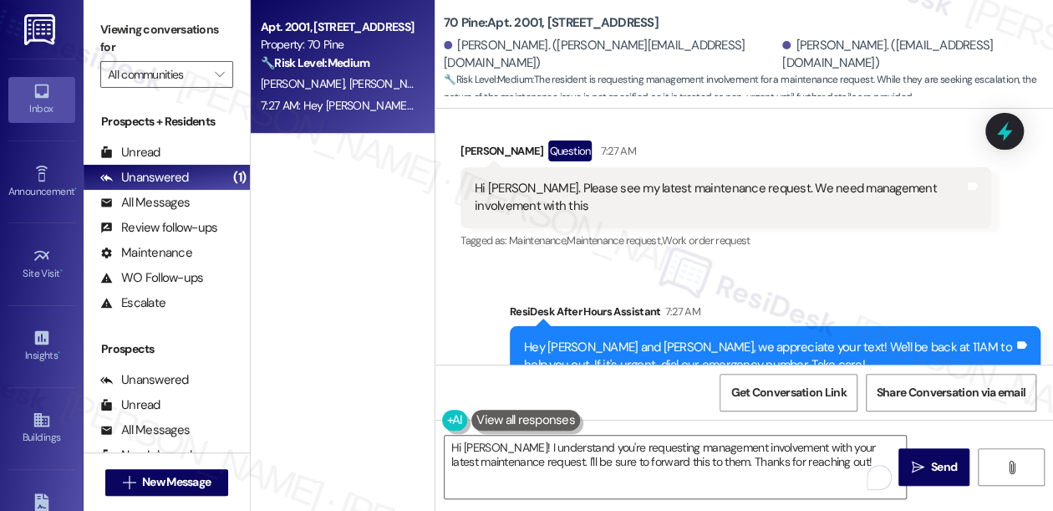
click at [312, 160] on div "Apt. 2001, [STREET_ADDRESS] Property: 70 Pine 🔧 Risk Level: Medium The resident…" at bounding box center [343, 196] width 184 height 392
click at [615, 338] on div "Hey [PERSON_NAME] and [PERSON_NAME], we appreciate your text! We'll be back at …" at bounding box center [769, 356] width 490 height 36
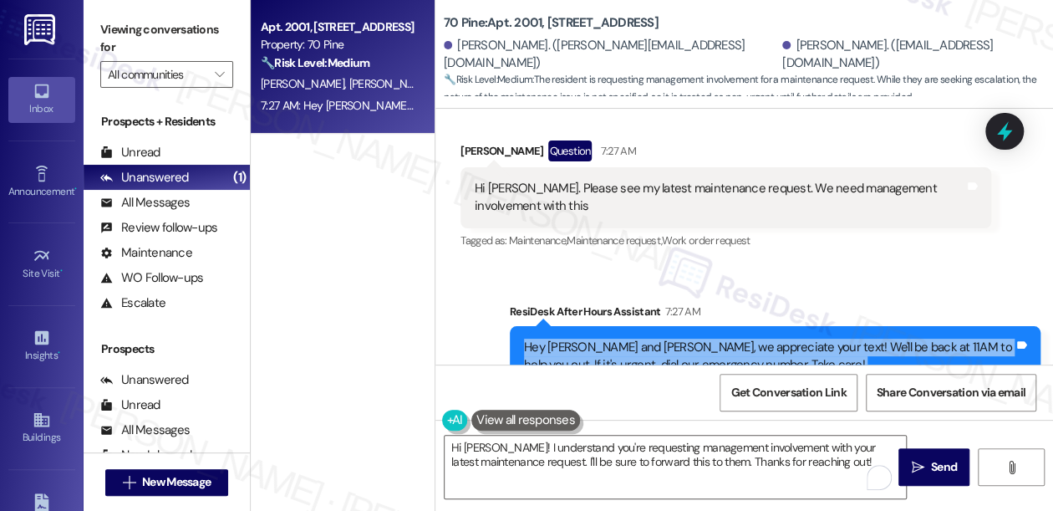
click at [615, 338] on div "Hey [PERSON_NAME] and [PERSON_NAME], we appreciate your text! We'll be back at …" at bounding box center [769, 356] width 490 height 36
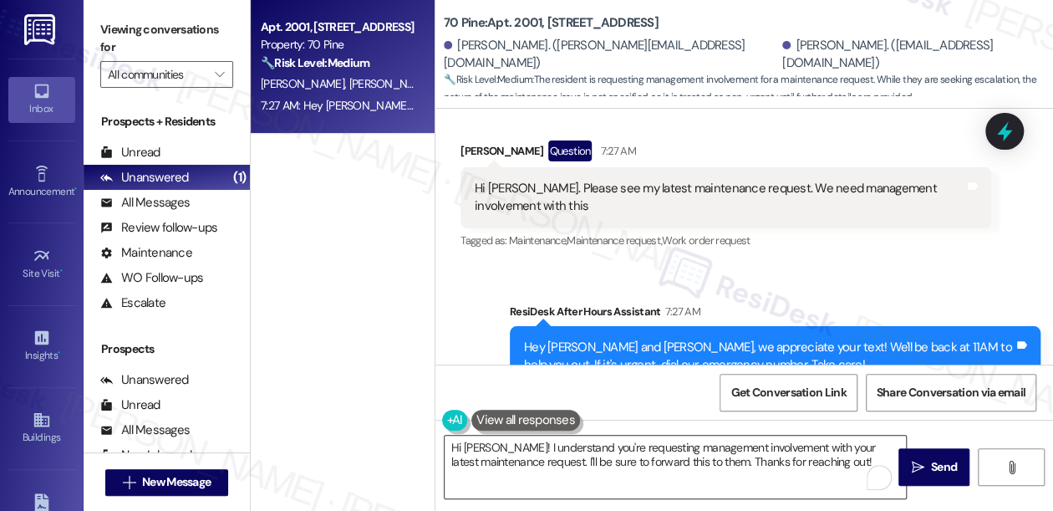
click at [532, 455] on textarea "Hi [PERSON_NAME]! I understand you're requesting management involvement with yo…" at bounding box center [675, 466] width 461 height 63
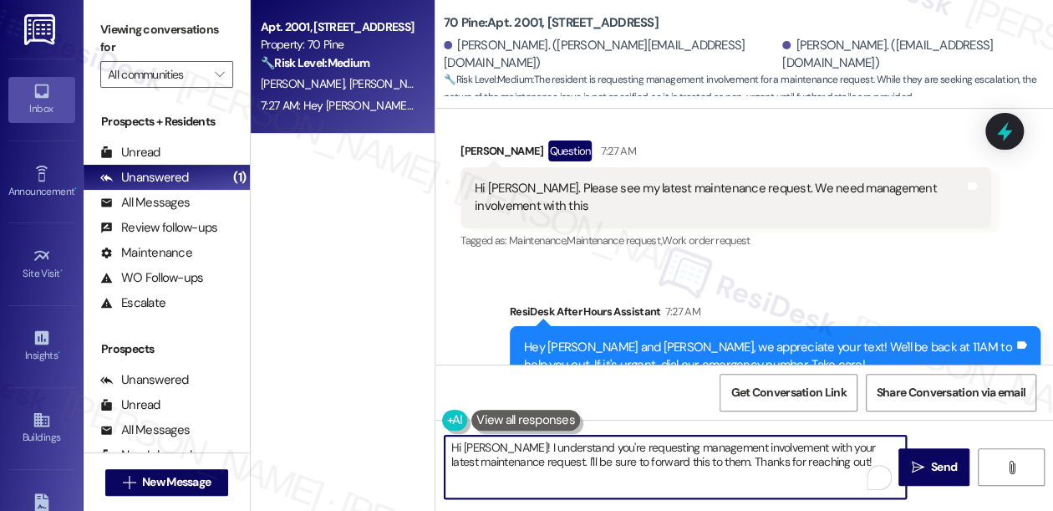
click at [532, 455] on textarea "Hi [PERSON_NAME]! I understand you're requesting management involvement with yo…" at bounding box center [675, 466] width 461 height 63
click at [737, 338] on div "Hey [PERSON_NAME] and [PERSON_NAME], we appreciate your text! We'll be back at …" at bounding box center [769, 356] width 490 height 36
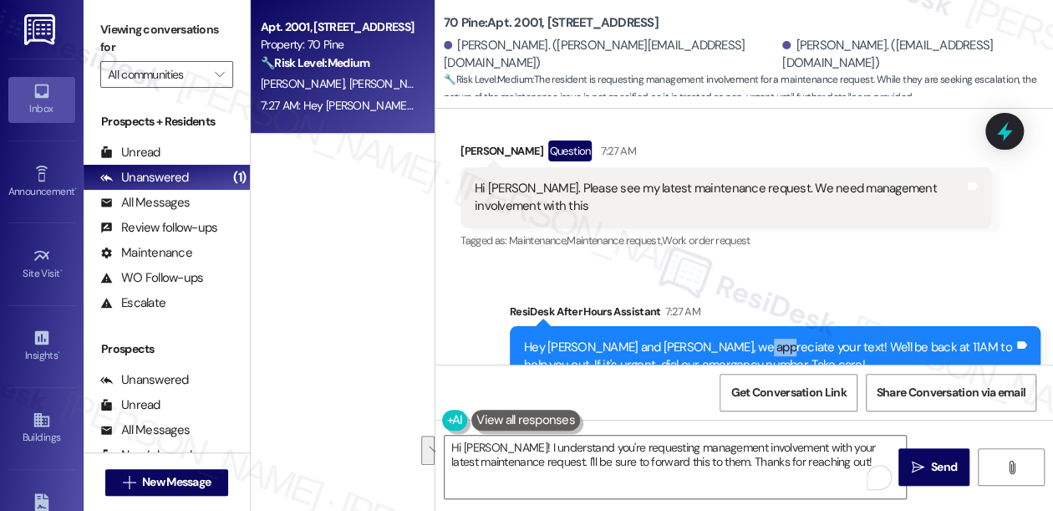
click at [737, 338] on div "Hey [PERSON_NAME] and [PERSON_NAME], we appreciate your text! We'll be back at …" at bounding box center [769, 356] width 490 height 36
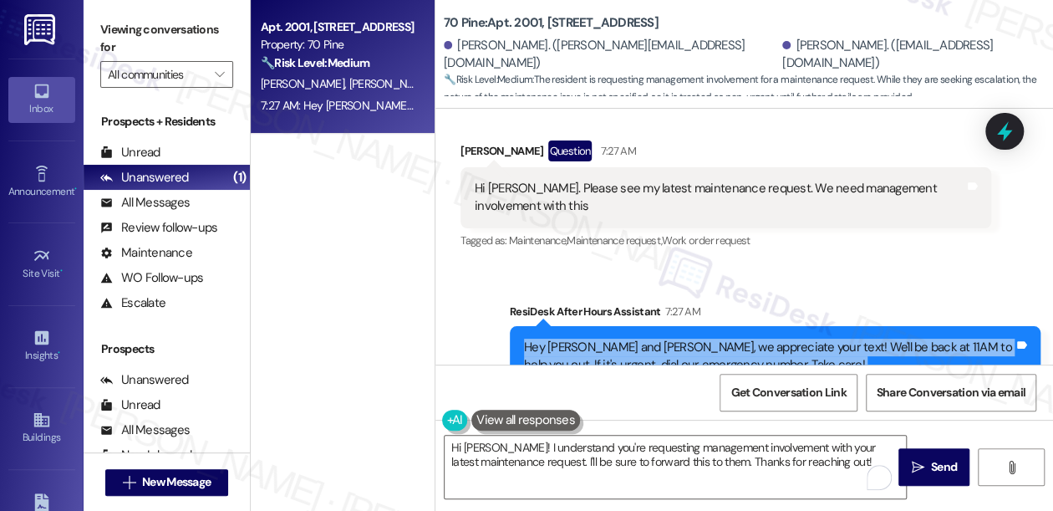
click at [737, 338] on div "Hey [PERSON_NAME] and [PERSON_NAME], we appreciate your text! We'll be back at …" at bounding box center [769, 356] width 490 height 36
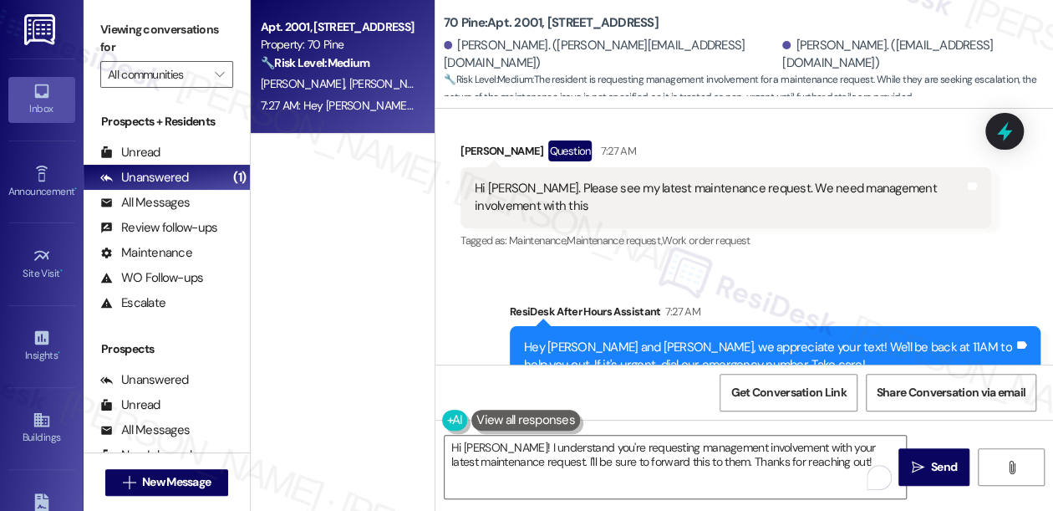
click at [780, 303] on div "ResiDesk After Hours Assistant 7:27 AM" at bounding box center [775, 314] width 531 height 23
click at [715, 326] on div "Hey [PERSON_NAME] and [PERSON_NAME], we appreciate your text! We'll be back at …" at bounding box center [775, 356] width 531 height 61
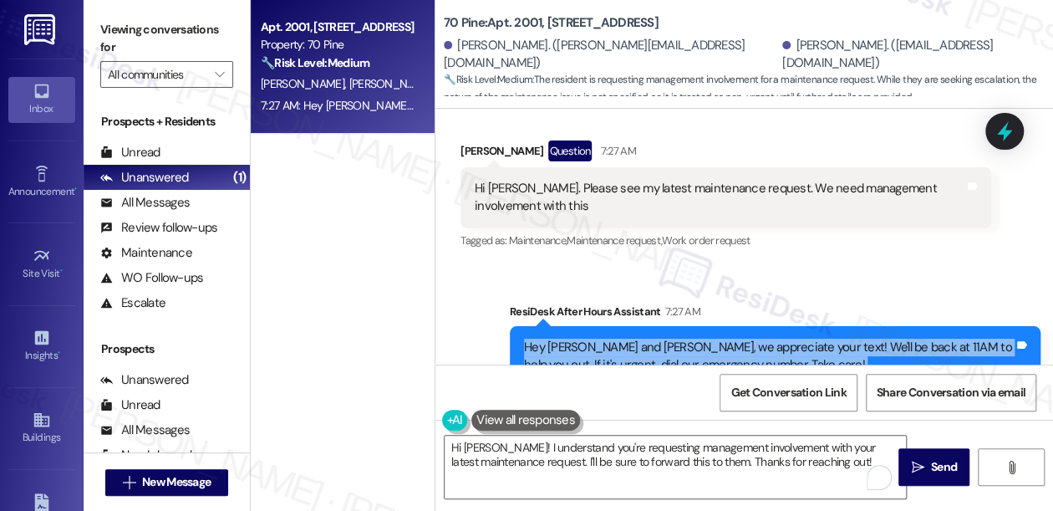
click at [715, 326] on div "Hey [PERSON_NAME] and [PERSON_NAME], we appreciate your text! We'll be back at …" at bounding box center [775, 356] width 531 height 61
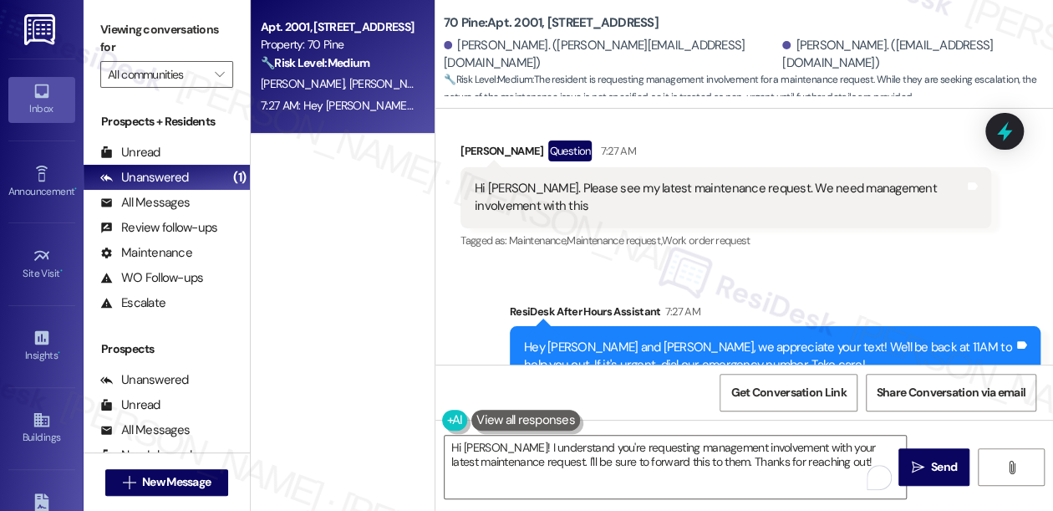
click at [699, 265] on div "Sent via SMS ResiDesk After Hours Assistant 7:27 AM Hey [PERSON_NAME] and [PERS…" at bounding box center [744, 344] width 618 height 159
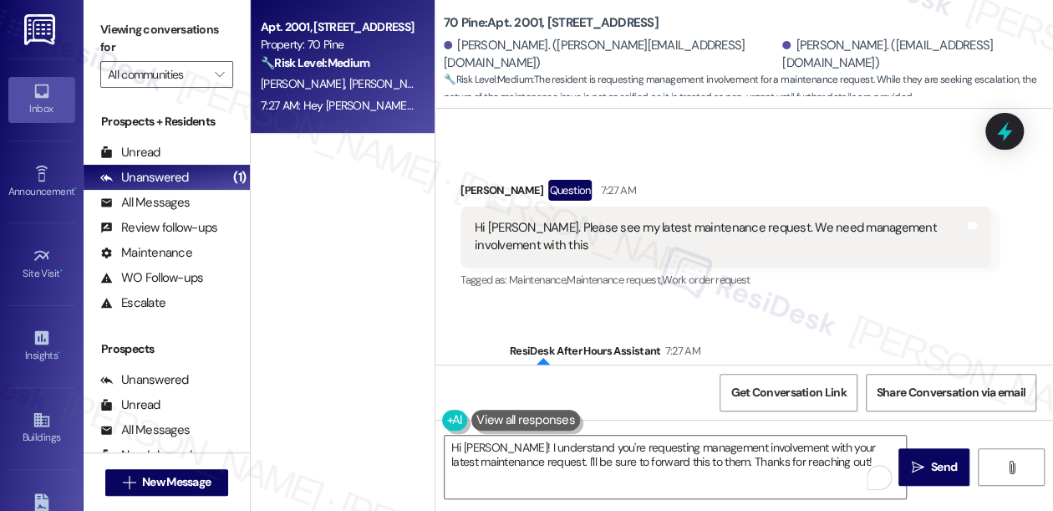
scroll to position [15501, 0]
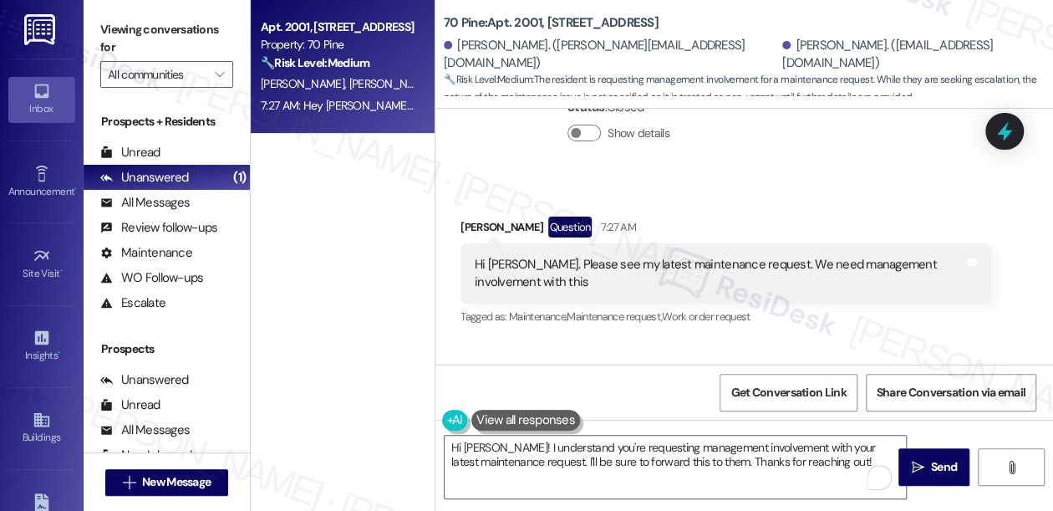
click at [699, 243] on div "Hi [PERSON_NAME]. Please see my latest maintenance request. We need management …" at bounding box center [725, 273] width 531 height 61
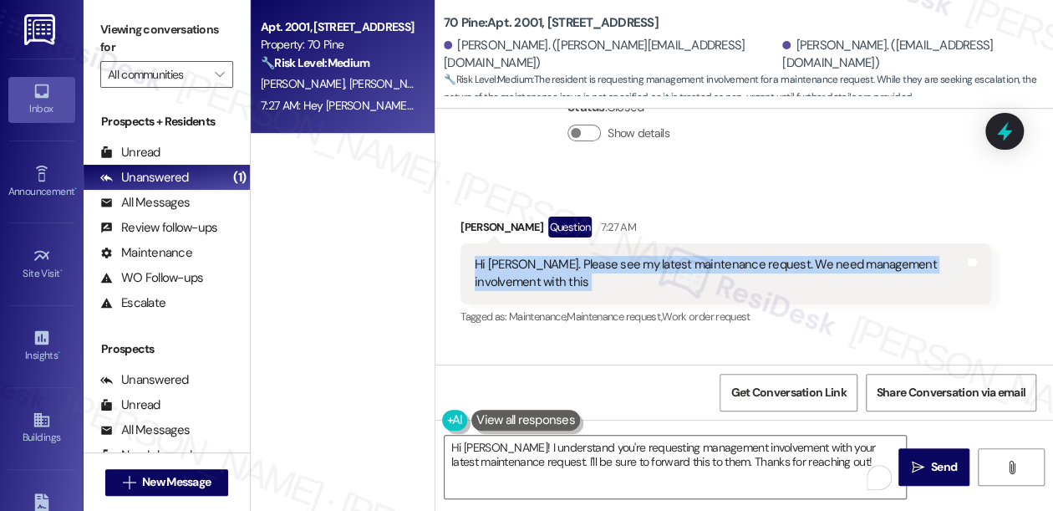
click at [699, 243] on div "Hi [PERSON_NAME]. Please see my latest maintenance request. We need management …" at bounding box center [725, 273] width 531 height 61
click at [496, 256] on div "Hi [PERSON_NAME]. Please see my latest maintenance request. We need management …" at bounding box center [720, 274] width 490 height 36
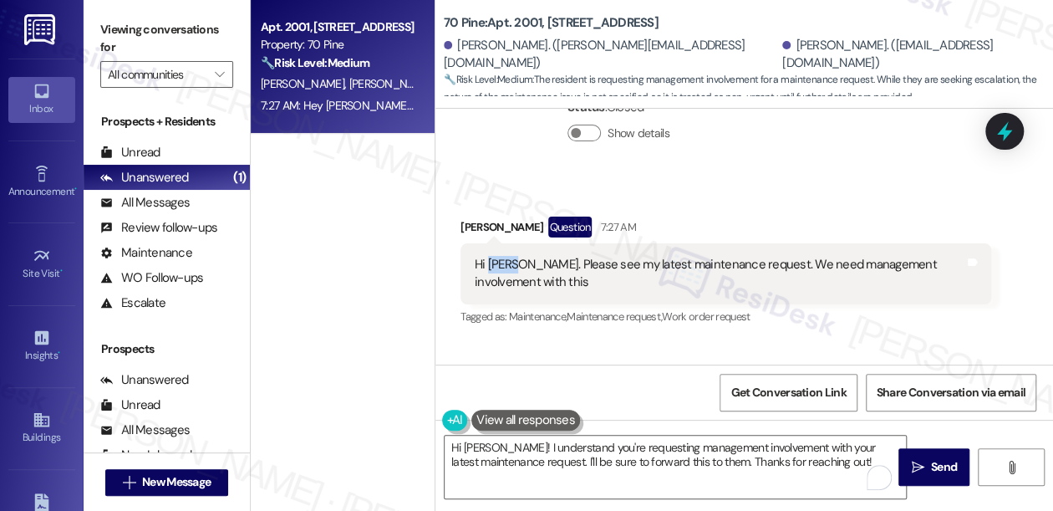
click at [496, 256] on div "Hi [PERSON_NAME]. Please see my latest maintenance request. We need management …" at bounding box center [720, 274] width 490 height 36
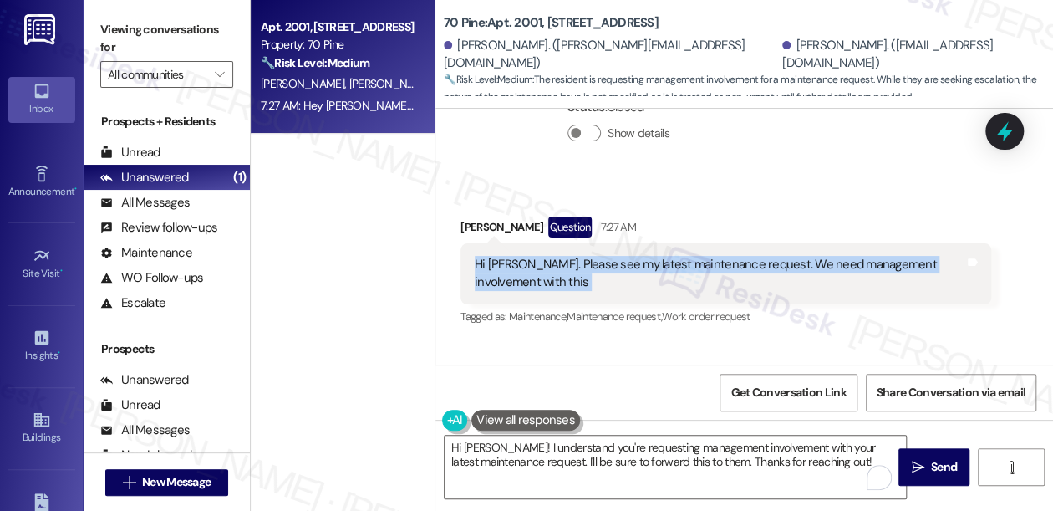
click at [496, 256] on div "Hi [PERSON_NAME]. Please see my latest maintenance request. We need management …" at bounding box center [720, 274] width 490 height 36
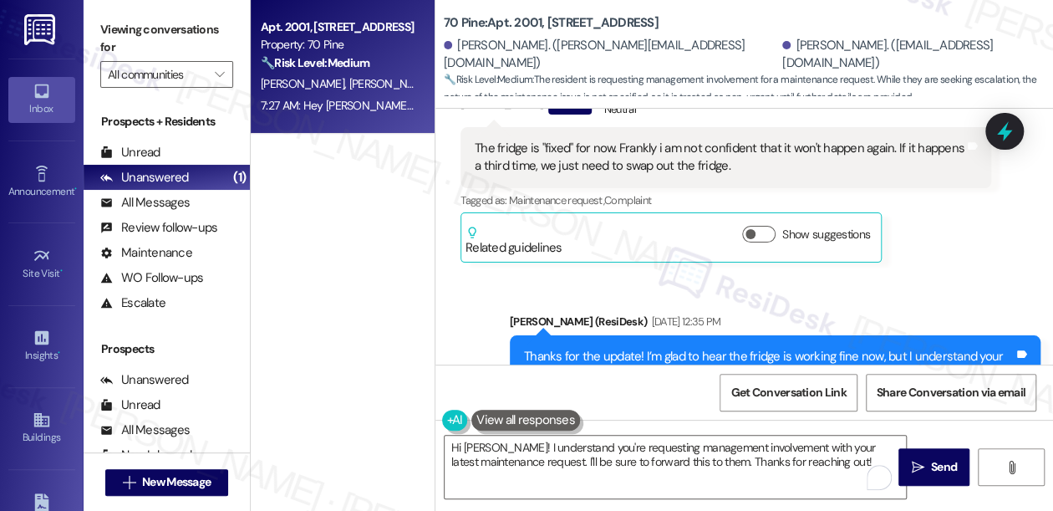
scroll to position [15197, 0]
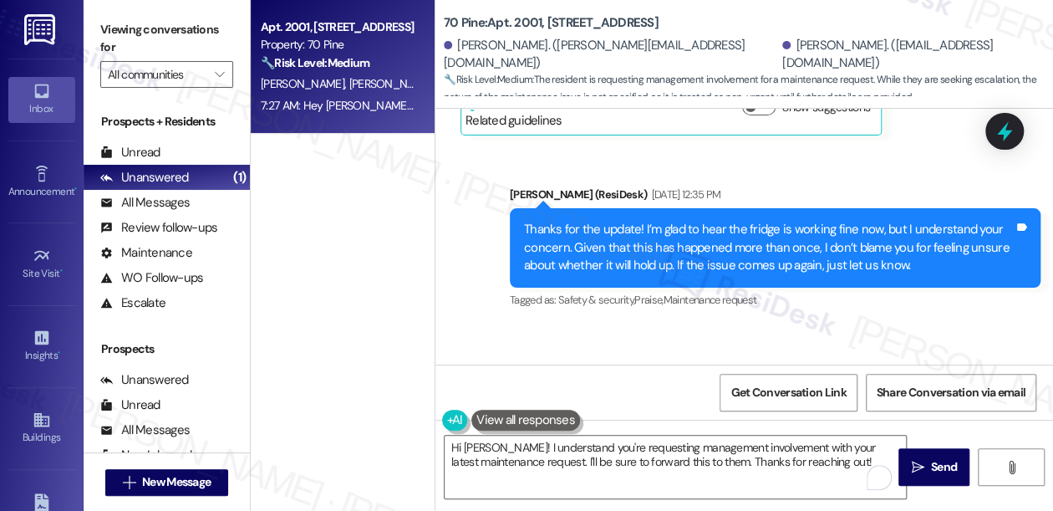
click at [693, 221] on div "Thanks for the update! I’m glad to hear the fridge is working fine now, but I u…" at bounding box center [769, 247] width 490 height 53
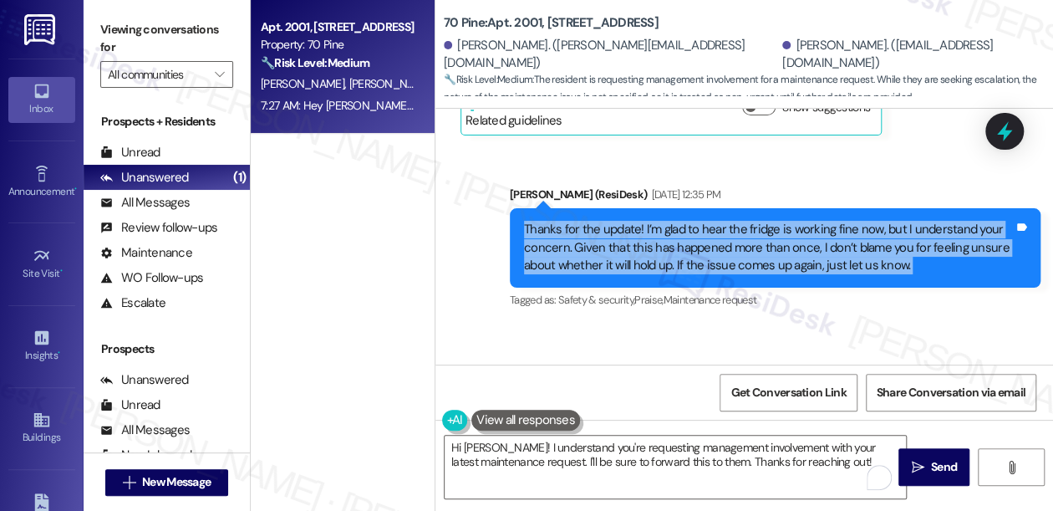
click at [693, 221] on div "Thanks for the update! I’m glad to hear the fridge is working fine now, but I u…" at bounding box center [769, 247] width 490 height 53
click at [681, 221] on div "Thanks for the update! I’m glad to hear the fridge is working fine now, but I u…" at bounding box center [769, 247] width 490 height 53
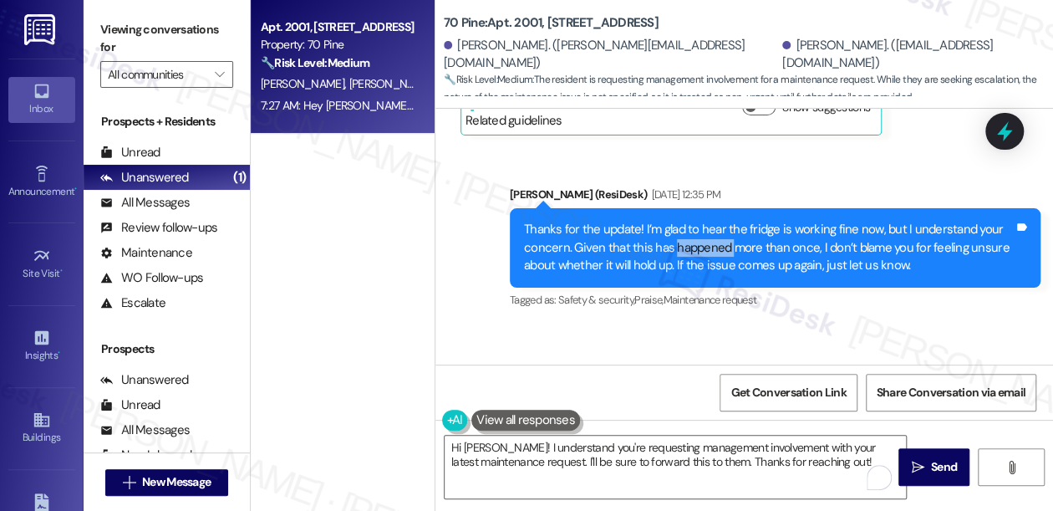
click at [681, 221] on div "Thanks for the update! I’m glad to hear the fridge is working fine now, but I u…" at bounding box center [769, 247] width 490 height 53
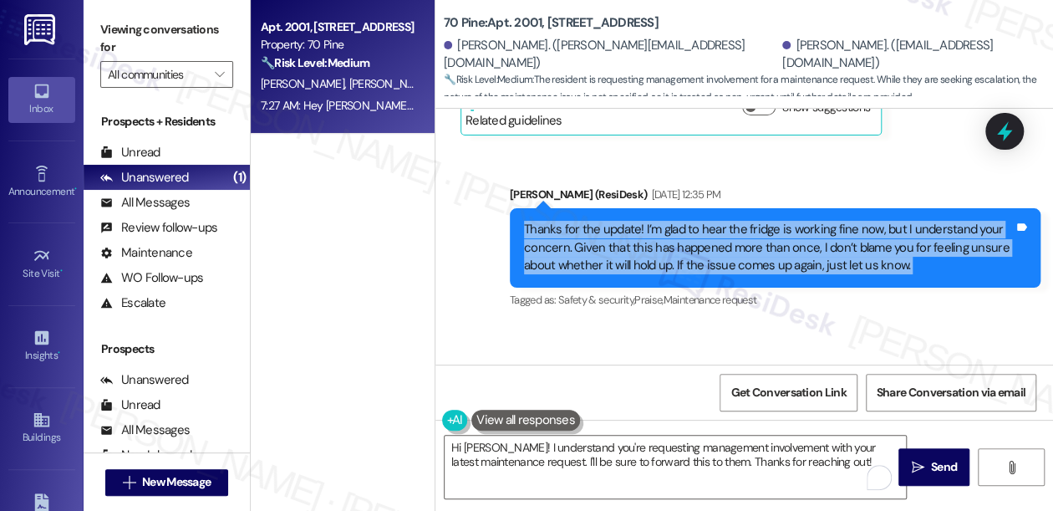
click at [681, 221] on div "Thanks for the update! I’m glad to hear the fridge is working fine now, but I u…" at bounding box center [769, 247] width 490 height 53
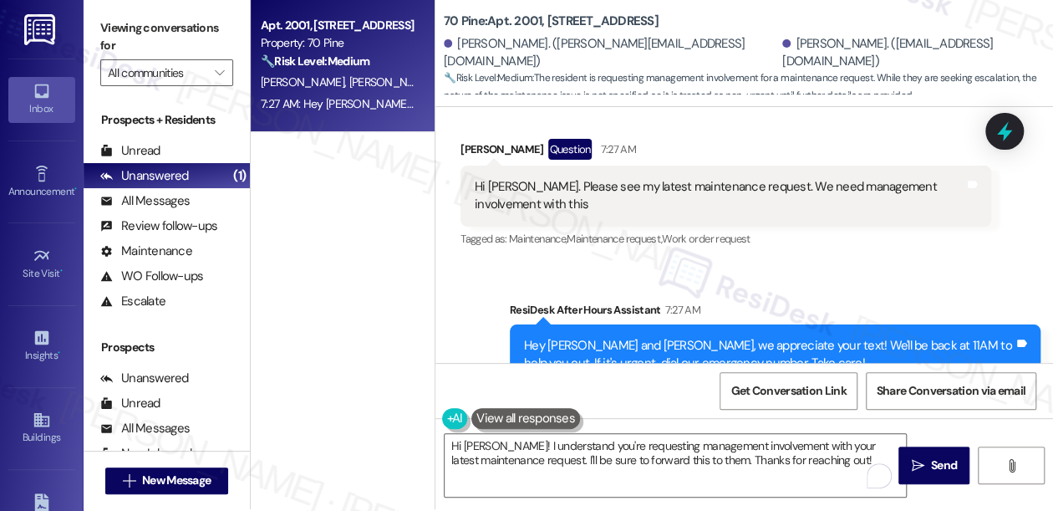
scroll to position [2, 0]
click at [633, 337] on div "Hey [PERSON_NAME] and [PERSON_NAME], we appreciate your text! We'll be back at …" at bounding box center [769, 355] width 490 height 36
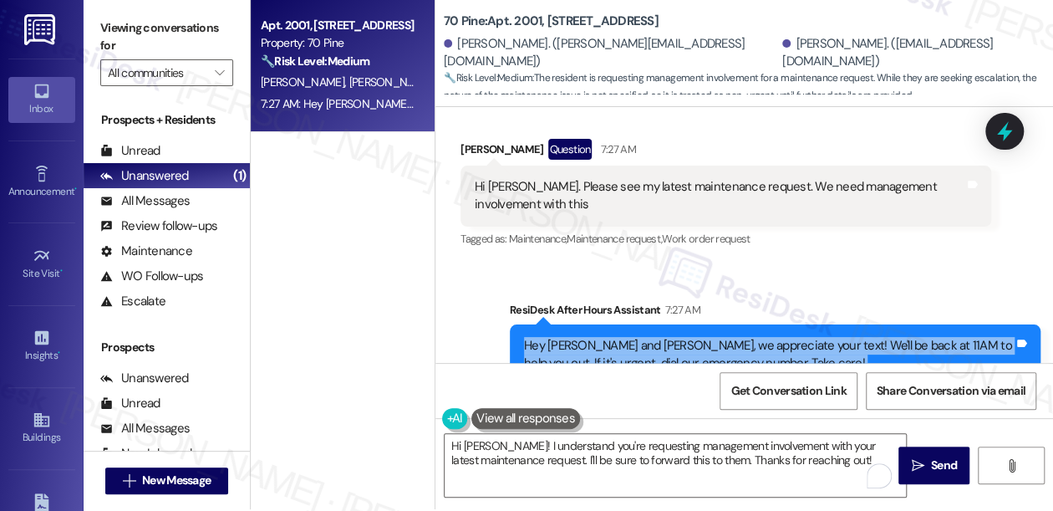
click at [633, 337] on div "Hey [PERSON_NAME] and [PERSON_NAME], we appreciate your text! We'll be back at …" at bounding box center [769, 355] width 490 height 36
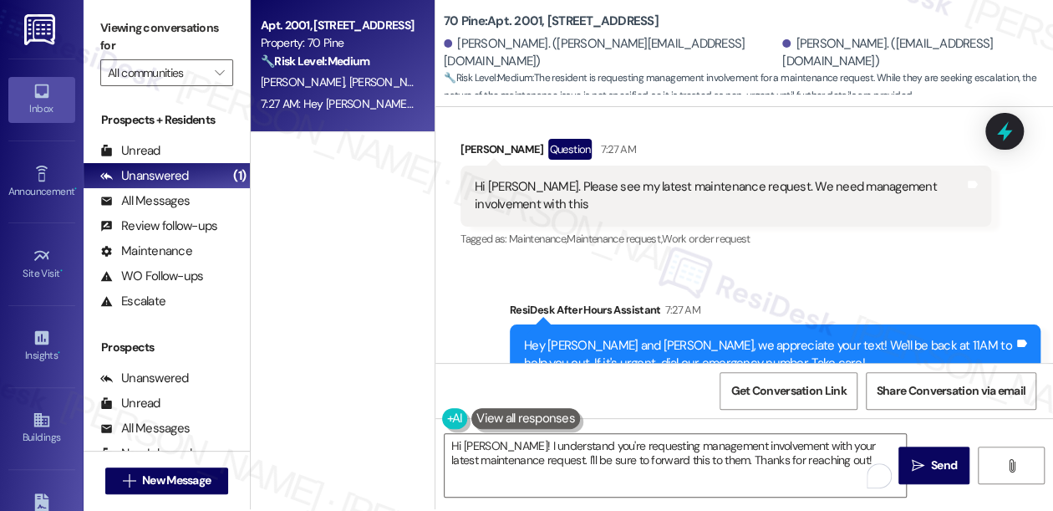
click at [495, 263] on div "Sent via SMS ResiDesk After Hours Assistant 7:27 AM Hey [PERSON_NAME] and [PERS…" at bounding box center [744, 342] width 618 height 159
click at [528, 301] on div "ResiDesk After Hours Assistant 7:27 AM" at bounding box center [775, 312] width 531 height 23
click at [542, 324] on div "Hey [PERSON_NAME] and [PERSON_NAME], we appreciate your text! We'll be back at …" at bounding box center [775, 354] width 531 height 61
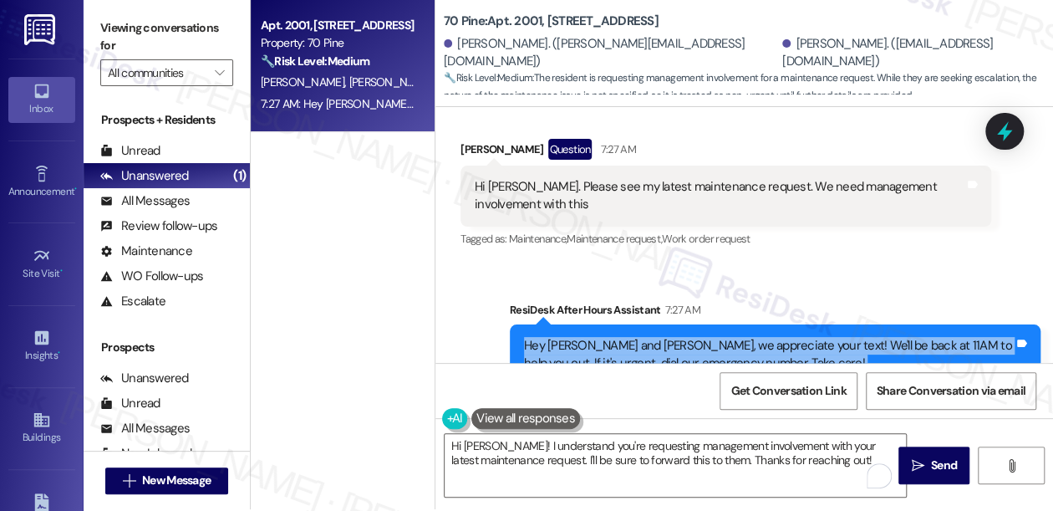
click at [542, 324] on div "Hey [PERSON_NAME] and [PERSON_NAME], we appreciate your text! We'll be back at …" at bounding box center [775, 354] width 531 height 61
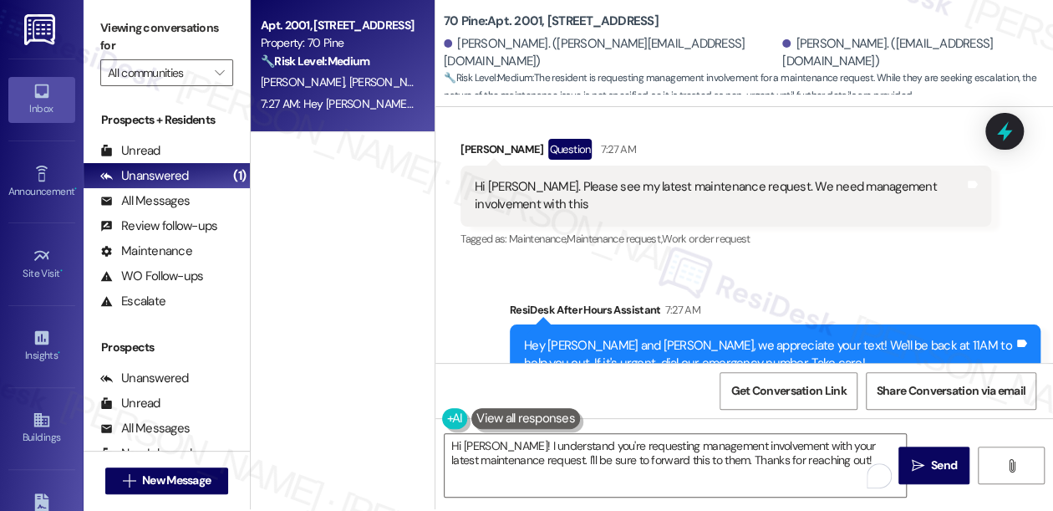
click at [526, 288] on div "Sent via SMS ResiDesk After Hours Assistant 7:27 AM Hey [PERSON_NAME] and [PERS…" at bounding box center [775, 355] width 556 height 134
click at [538, 460] on textarea "Hi [PERSON_NAME]! I understand you're requesting management involvement with yo…" at bounding box center [675, 465] width 461 height 63
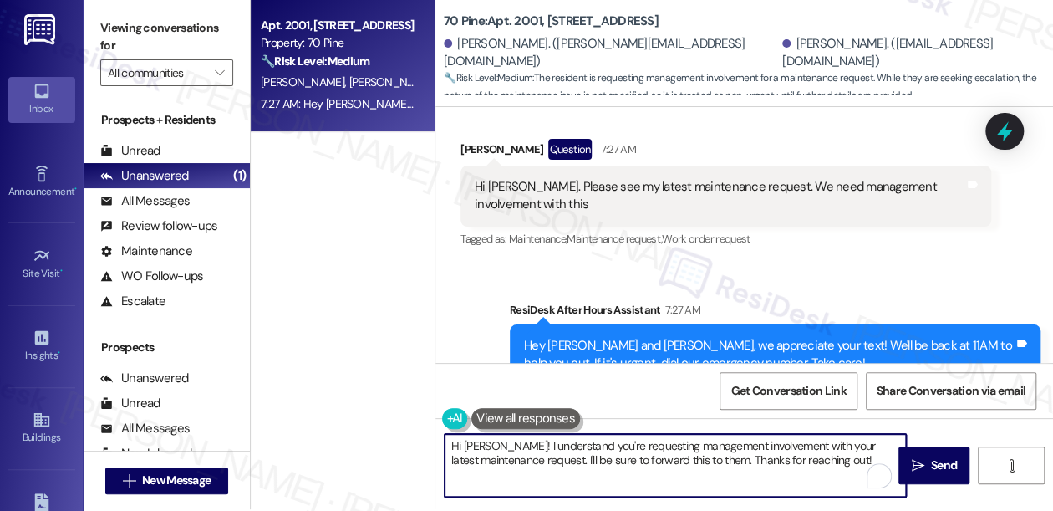
click at [538, 460] on textarea "Hi [PERSON_NAME]! I understand you're requesting management involvement with yo…" at bounding box center [675, 465] width 461 height 63
click at [856, 466] on textarea "Hi [PERSON_NAME]! I understand you're requesting management involvement with yo…" at bounding box center [675, 465] width 461 height 63
drag, startPoint x: 837, startPoint y: 465, endPoint x: 625, endPoint y: 461, distance: 212.3
click at [625, 461] on textarea "Hi [PERSON_NAME]! I understand you're requesting management involvement with yo…" at bounding box center [675, 465] width 461 height 63
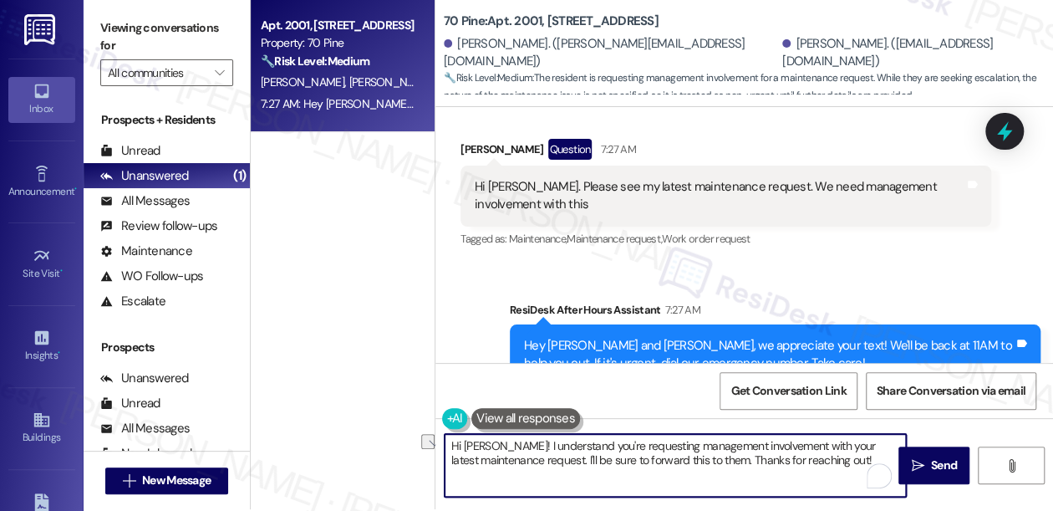
click at [625, 461] on textarea "Hi [PERSON_NAME]! I understand you're requesting management involvement with yo…" at bounding box center [675, 465] width 461 height 63
click at [706, 458] on textarea "Hi [PERSON_NAME]! I understand you're requesting management involvement with yo…" at bounding box center [675, 465] width 461 height 63
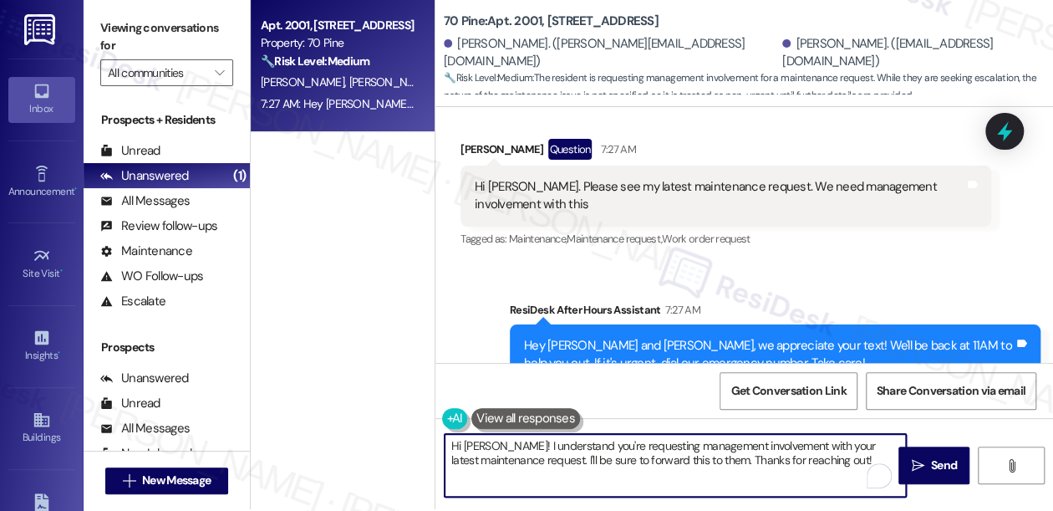
click at [706, 458] on textarea "Hi [PERSON_NAME]! I understand you're requesting management involvement with yo…" at bounding box center [675, 465] width 461 height 63
drag, startPoint x: 867, startPoint y: 457, endPoint x: 796, endPoint y: 458, distance: 71.0
click at [796, 458] on textarea "Hi [PERSON_NAME]! I understand you're requesting management involvement with yo…" at bounding box center [675, 465] width 461 height 63
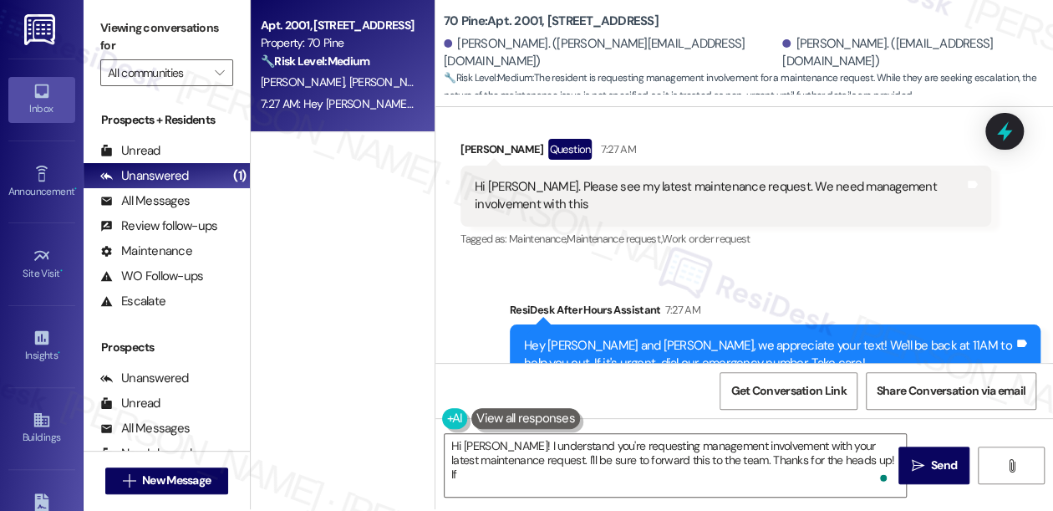
click at [109, 17] on label "Viewing conversations for" at bounding box center [166, 37] width 133 height 44
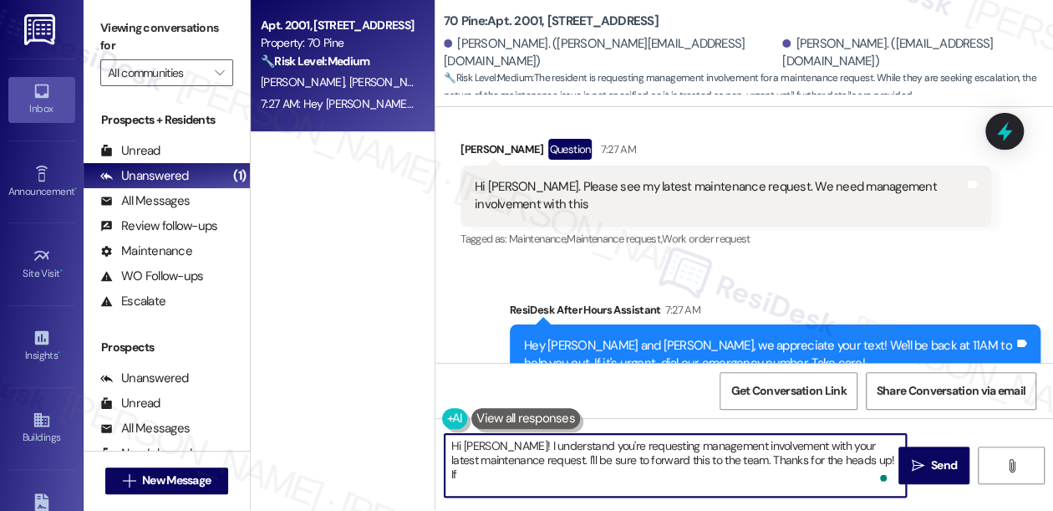
click at [579, 464] on textarea "Hi [PERSON_NAME]! I understand you're requesting management involvement with yo…" at bounding box center [675, 465] width 461 height 63
click at [673, 399] on div "Get Conversation Link Share Conversation via email" at bounding box center [744, 390] width 618 height 55
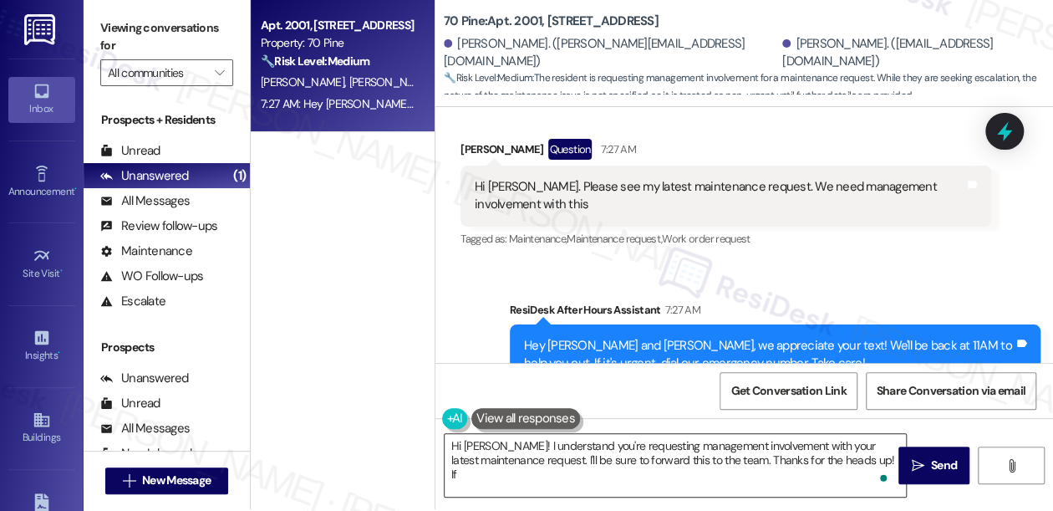
click at [662, 448] on textarea "Hi [PERSON_NAME]! I understand you're requesting management involvement with yo…" at bounding box center [675, 465] width 461 height 63
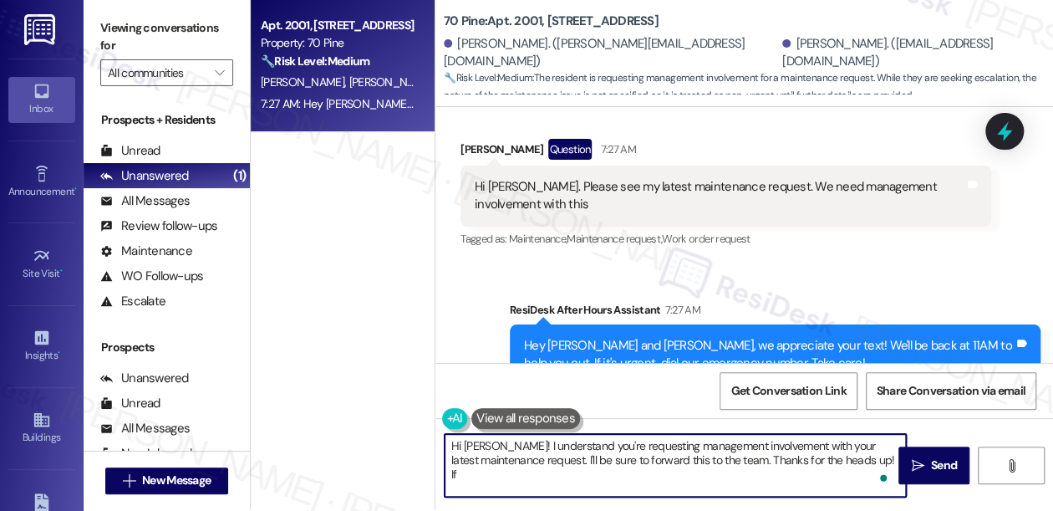
click at [662, 448] on textarea "Hi [PERSON_NAME]! I understand you're requesting management involvement with yo…" at bounding box center [675, 465] width 461 height 63
click at [671, 460] on textarea "Hi [PERSON_NAME]! I understand you're requesting management involvement with yo…" at bounding box center [675, 465] width 461 height 63
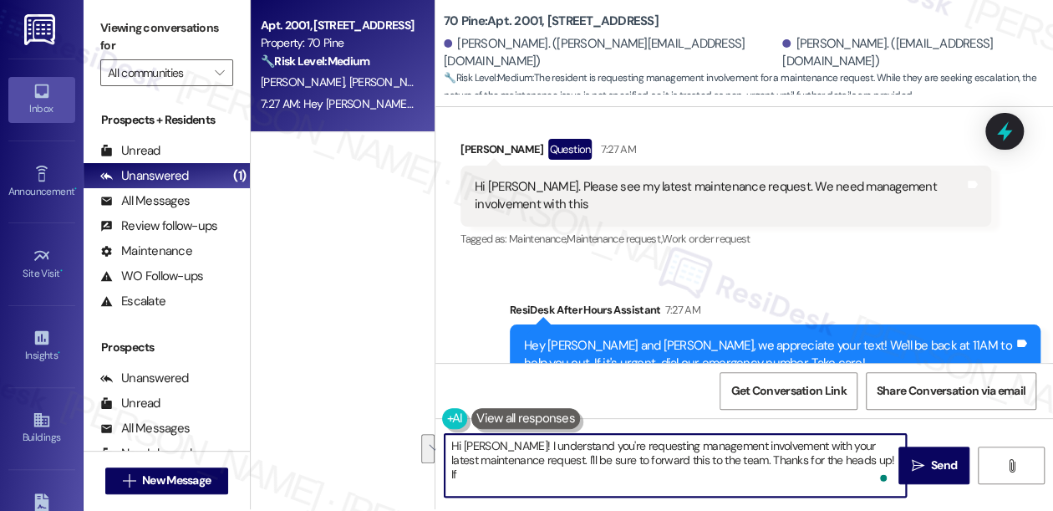
click at [577, 470] on textarea "Hi [PERSON_NAME]! I understand you're requesting management involvement with yo…" at bounding box center [675, 465] width 461 height 63
drag, startPoint x: 745, startPoint y: 460, endPoint x: 864, endPoint y: 454, distance: 119.6
click at [864, 454] on textarea "Hi [PERSON_NAME]! I understand you're requesting management involvement with yo…" at bounding box center [675, 465] width 461 height 63
click at [592, 449] on textarea "Hi [PERSON_NAME]! I understand you're requesting management involvement with yo…" at bounding box center [675, 465] width 461 height 63
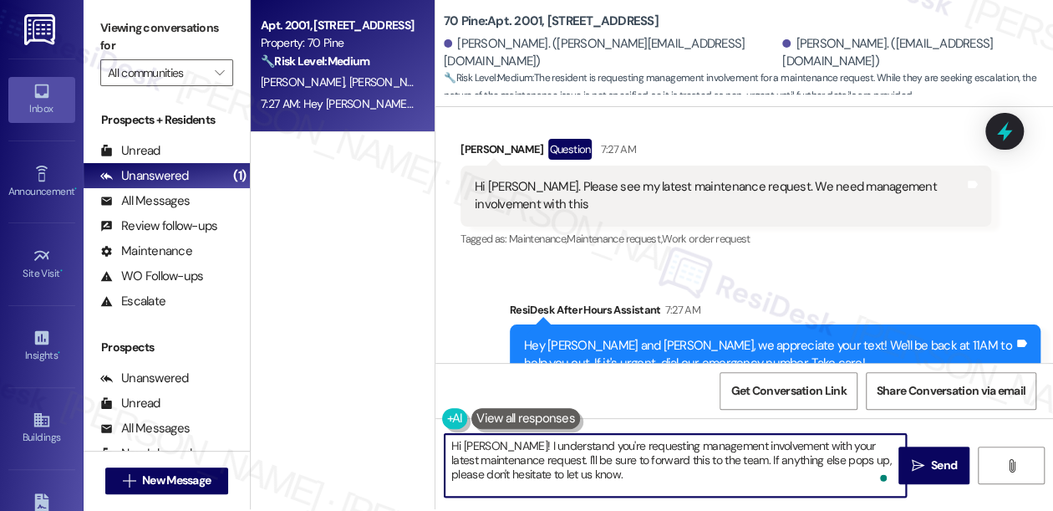
click at [592, 449] on textarea "Hi [PERSON_NAME]! I understand you're requesting management involvement with yo…" at bounding box center [675, 465] width 461 height 63
type textarea "Hi [PERSON_NAME]! I understand you're requesting management involvement with yo…"
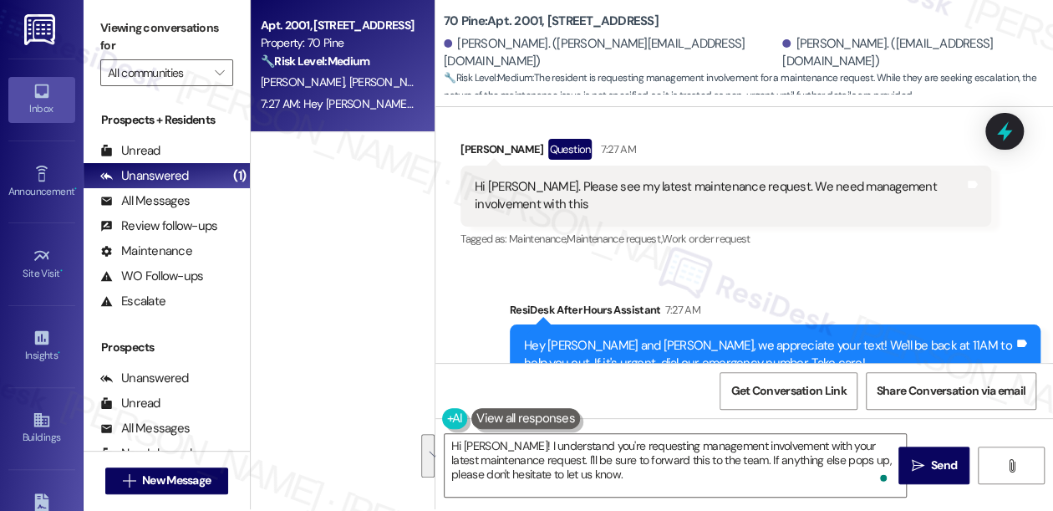
click at [115, 29] on label "Viewing conversations for" at bounding box center [166, 37] width 133 height 44
click at [633, 178] on div "Hi [PERSON_NAME]. Please see my latest maintenance request. We need management …" at bounding box center [720, 196] width 490 height 36
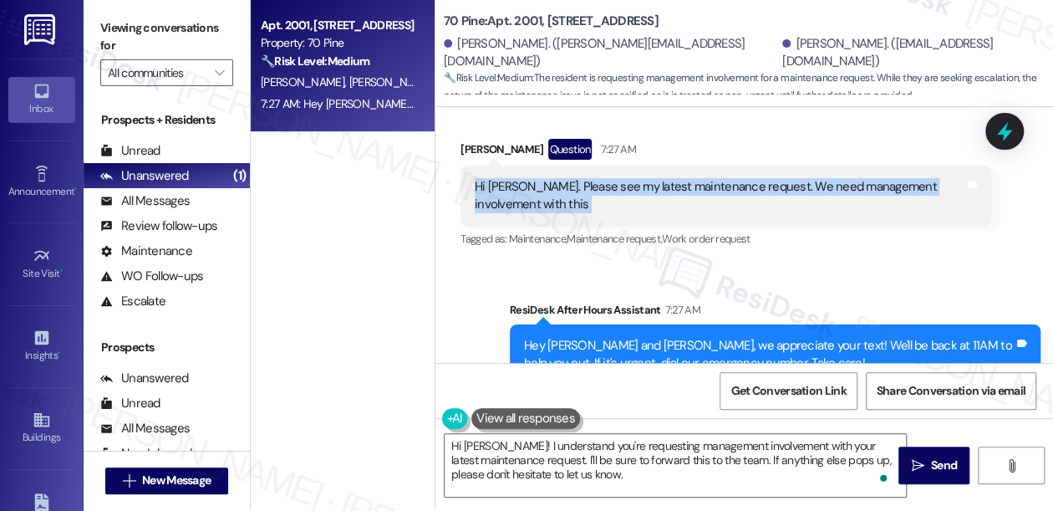
click at [633, 178] on div "Hi [PERSON_NAME]. Please see my latest maintenance request. We need management …" at bounding box center [720, 196] width 490 height 36
copy div "Hi [PERSON_NAME]. Please see my latest maintenance request. We need management …"
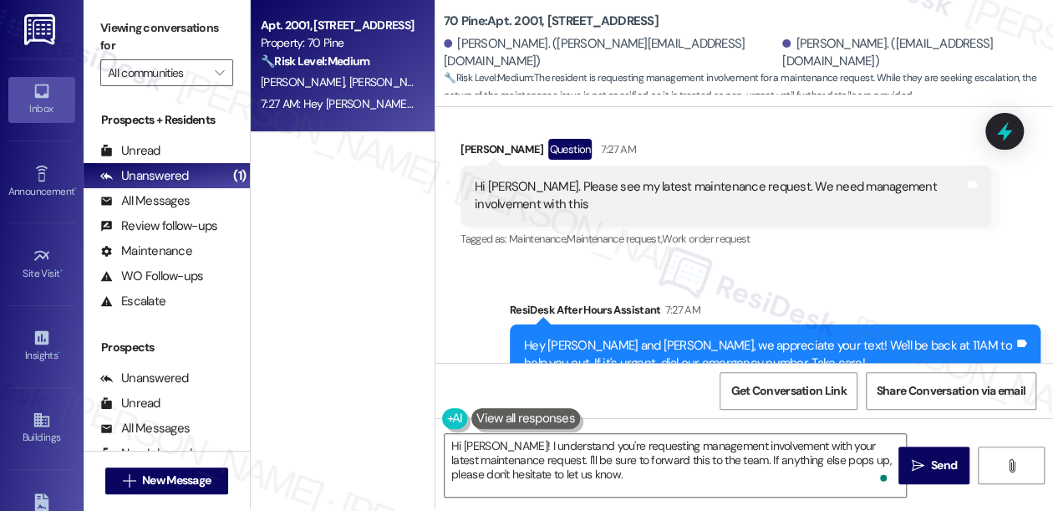
click at [127, 42] on label "Viewing conversations for" at bounding box center [166, 37] width 133 height 44
drag, startPoint x: 128, startPoint y: 23, endPoint x: 160, endPoint y: 43, distance: 38.3
click at [128, 23] on label "Viewing conversations for" at bounding box center [166, 37] width 133 height 44
click at [684, 445] on textarea "Hi [PERSON_NAME]! I understand you're requesting management involvement with yo…" at bounding box center [675, 465] width 461 height 63
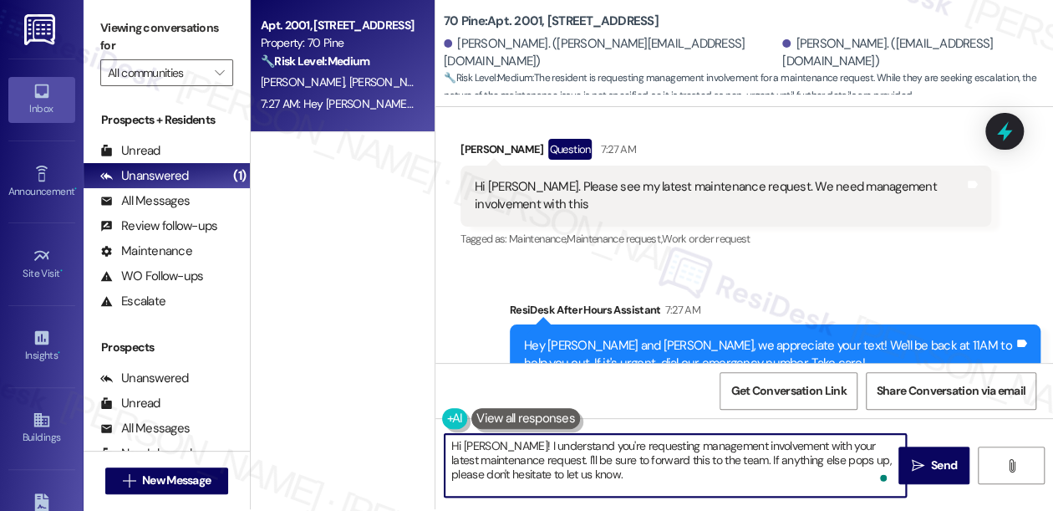
click at [684, 445] on textarea "Hi [PERSON_NAME]! I understand you're requesting management involvement with yo…" at bounding box center [675, 465] width 461 height 63
click at [644, 470] on textarea "Hi [PERSON_NAME]! I understand you're requesting management involvement with yo…" at bounding box center [675, 465] width 461 height 63
click at [744, 470] on textarea "Hi [PERSON_NAME]! I understand you're requesting management involvement with yo…" at bounding box center [675, 465] width 461 height 63
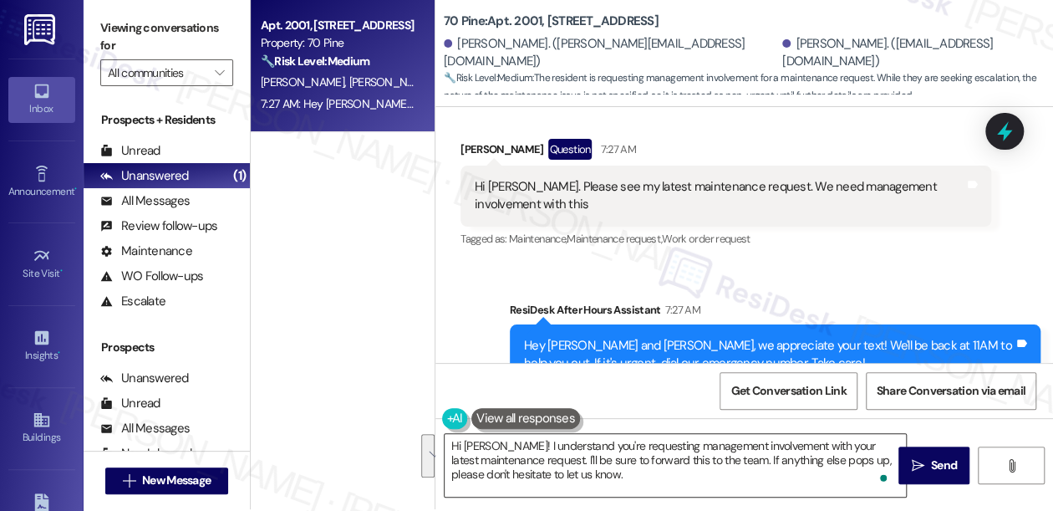
click at [689, 475] on textarea "Hi [PERSON_NAME]! I understand you're requesting management involvement with yo…" at bounding box center [675, 465] width 461 height 63
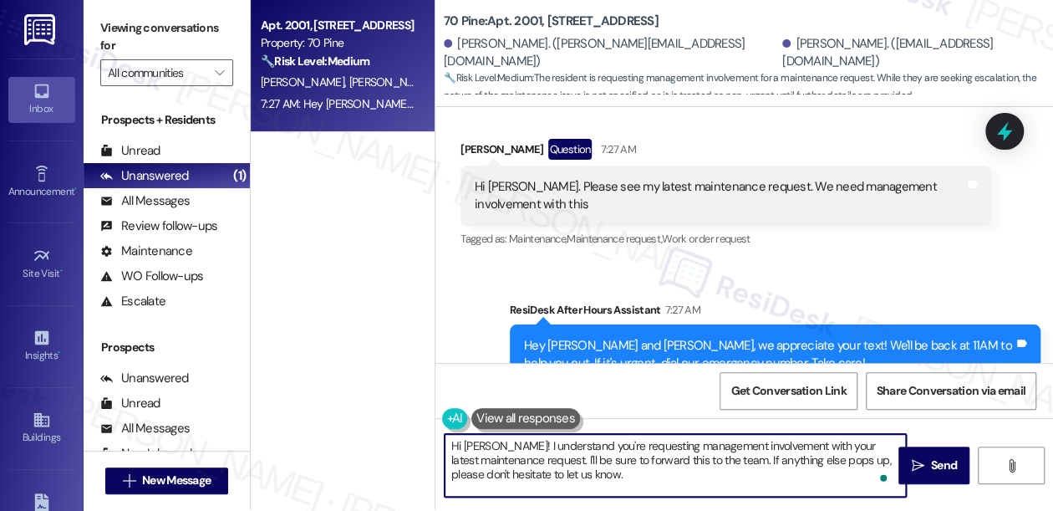
drag, startPoint x: 777, startPoint y: 475, endPoint x: 742, endPoint y: 458, distance: 38.9
click at [742, 458] on textarea "Hi [PERSON_NAME]! I understand you're requesting management involvement with yo…" at bounding box center [675, 465] width 461 height 63
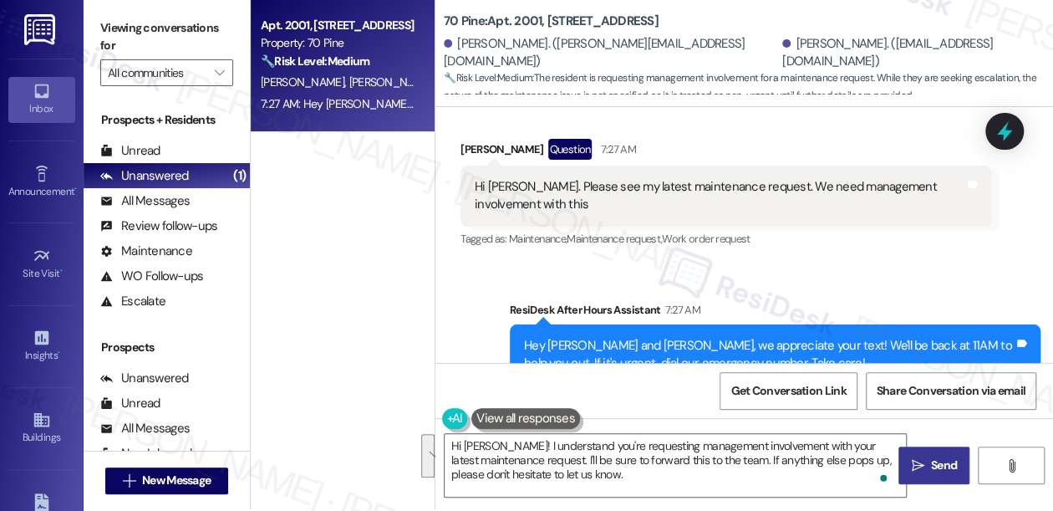
click at [912, 465] on icon "" at bounding box center [917, 465] width 13 height 13
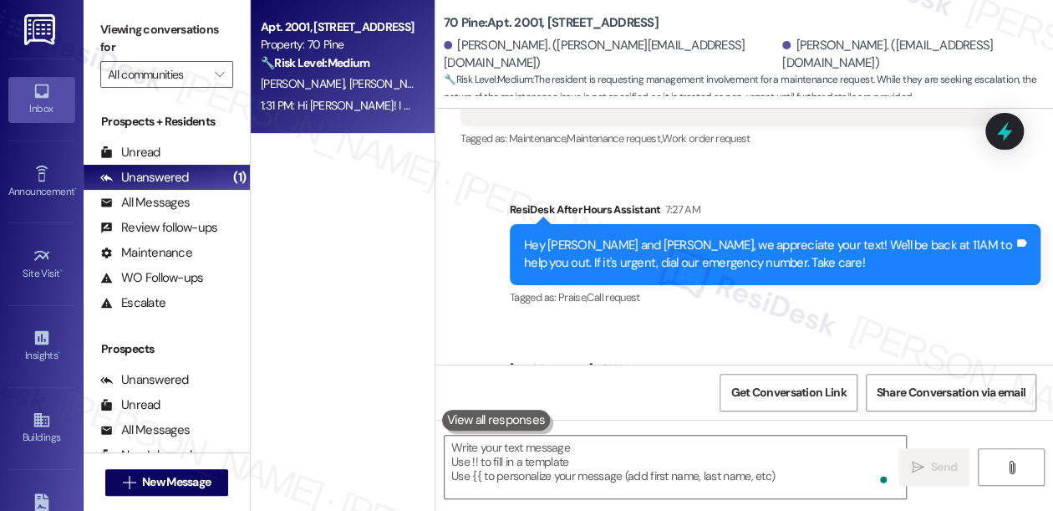
scroll to position [15729, 0]
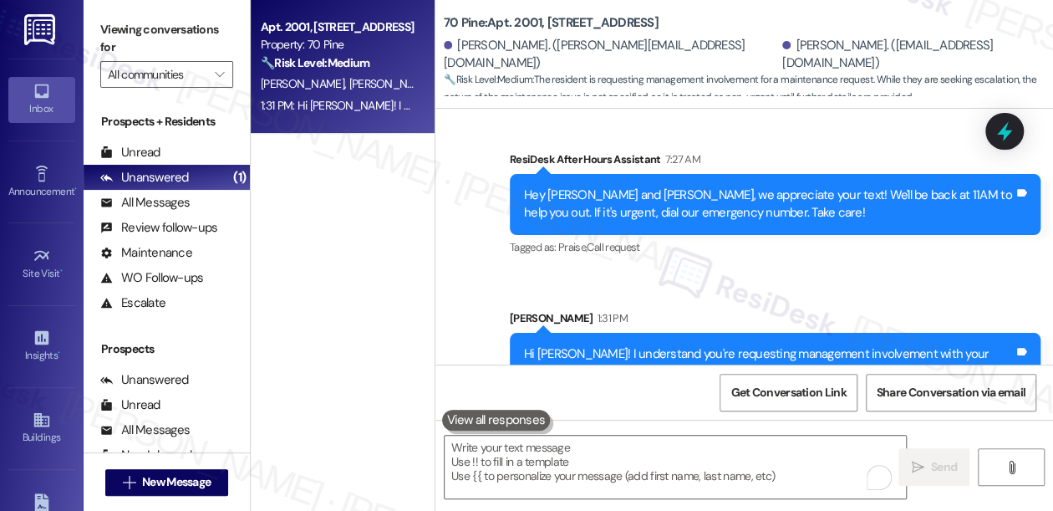
click at [782, 345] on div "Hi [PERSON_NAME]! I understand you're requesting management involvement with yo…" at bounding box center [769, 371] width 490 height 53
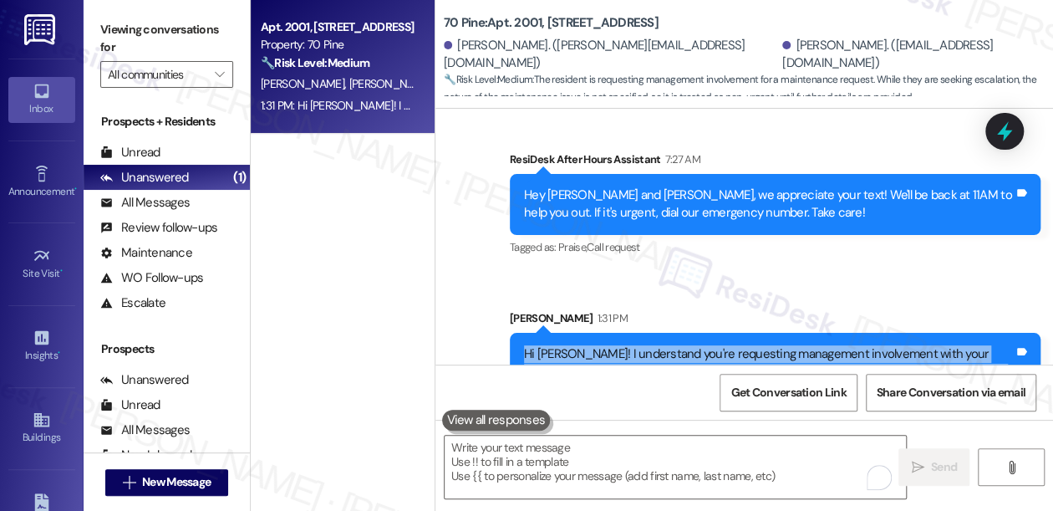
click at [782, 345] on div "Hi [PERSON_NAME]! I understand you're requesting management involvement with yo…" at bounding box center [769, 371] width 490 height 53
click at [709, 345] on div "Hi [PERSON_NAME]! I understand you're requesting management involvement with yo…" at bounding box center [769, 371] width 490 height 53
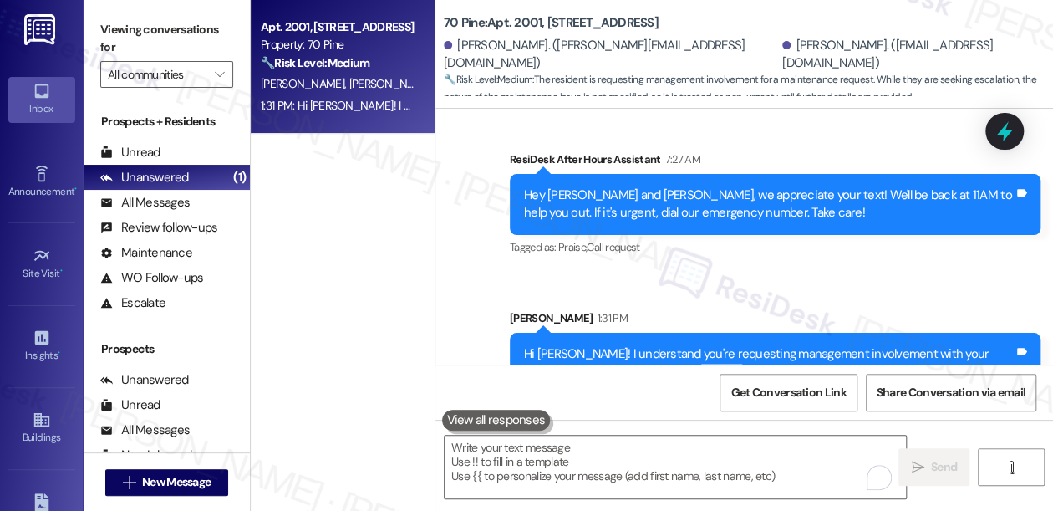
click at [709, 345] on div "Hi [PERSON_NAME]! I understand you're requesting management involvement with yo…" at bounding box center [769, 371] width 490 height 53
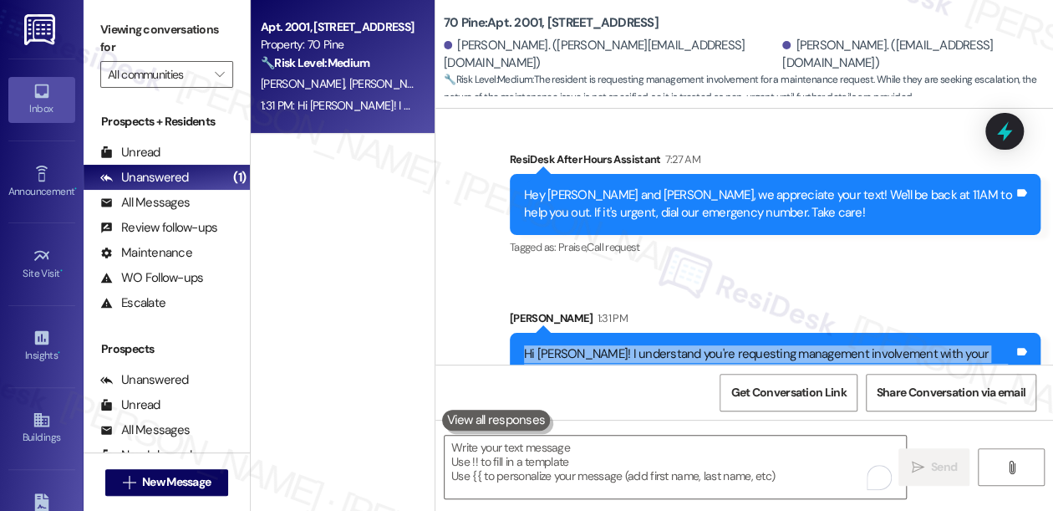
click at [709, 345] on div "Hi [PERSON_NAME]! I understand you're requesting management involvement with yo…" at bounding box center [769, 371] width 490 height 53
click at [1017, 140] on div at bounding box center [1004, 131] width 50 height 48
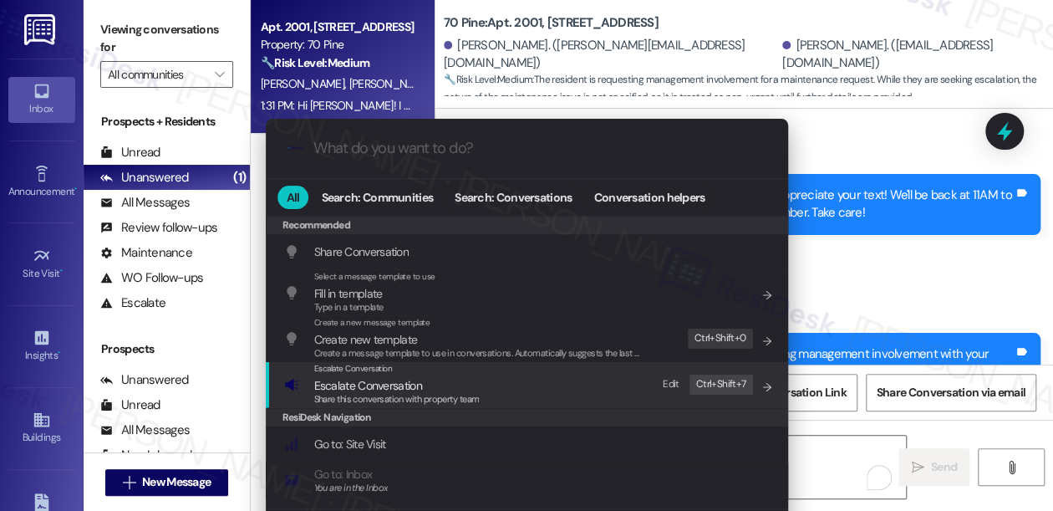
click at [501, 374] on div "Escalate Conversation Escalate Conversation Share this conversation with proper…" at bounding box center [528, 384] width 489 height 45
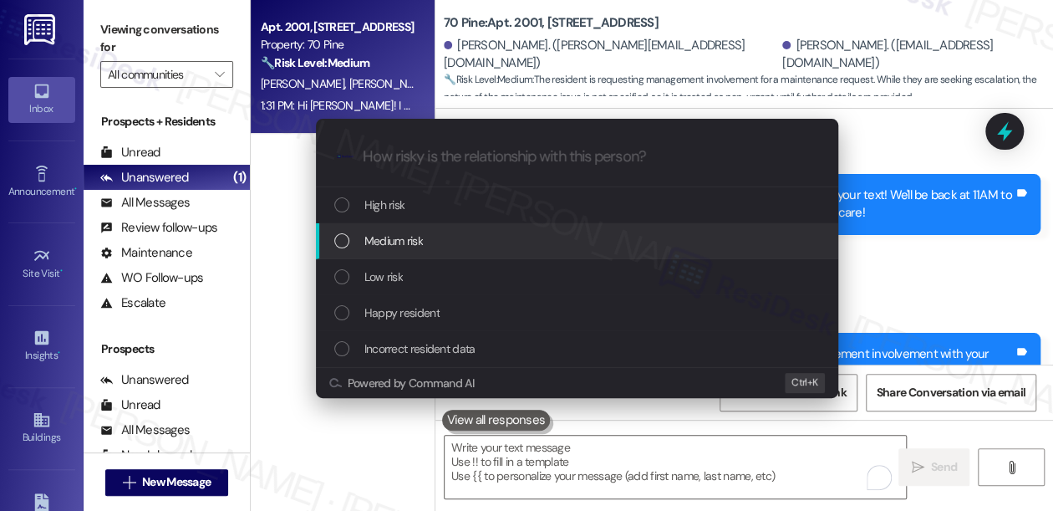
click at [403, 232] on span "Medium risk" at bounding box center [393, 240] width 58 height 18
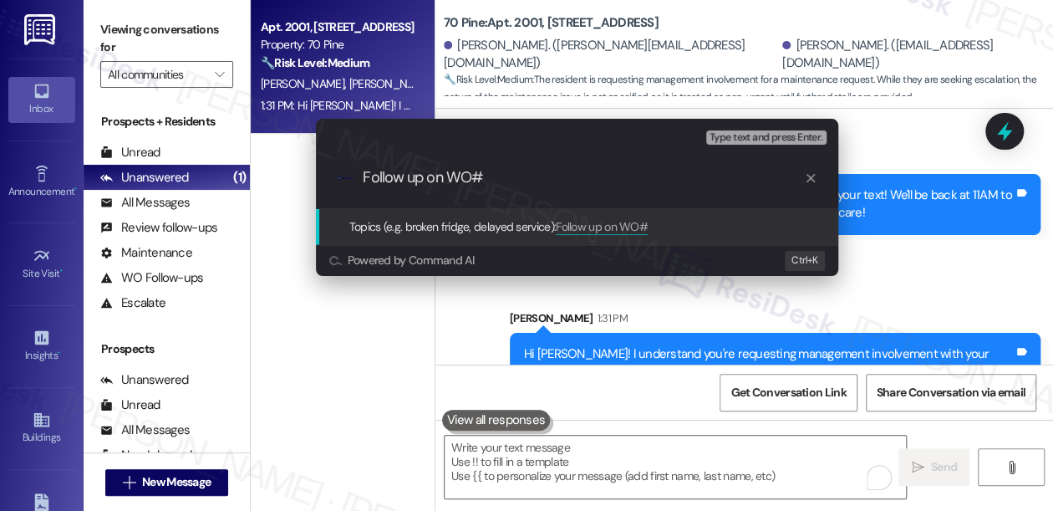
paste input "11323"
click at [486, 180] on input "Follow up on WO# 11323" at bounding box center [584, 178] width 440 height 18
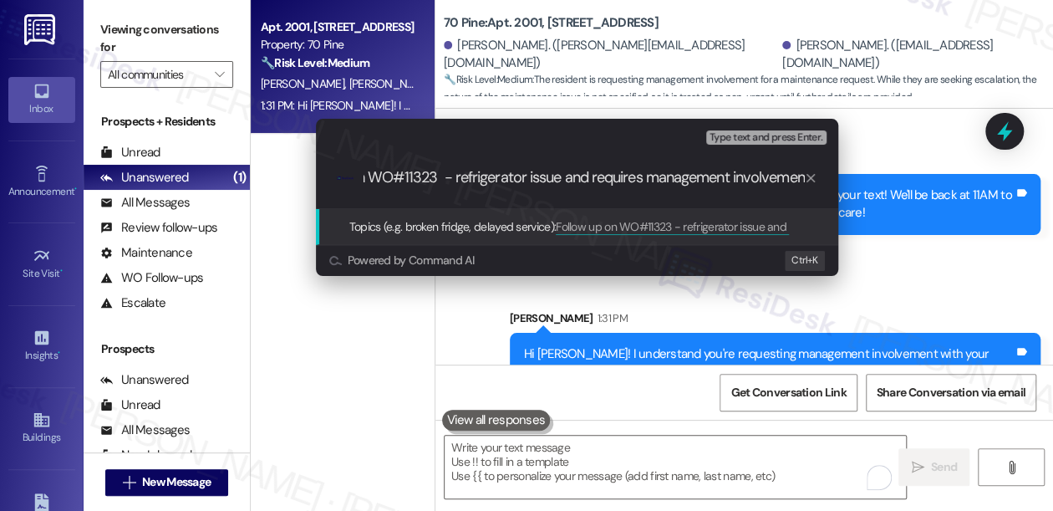
type input "Follow up on WO#11323 - refrigerator issue and requires management involvement"
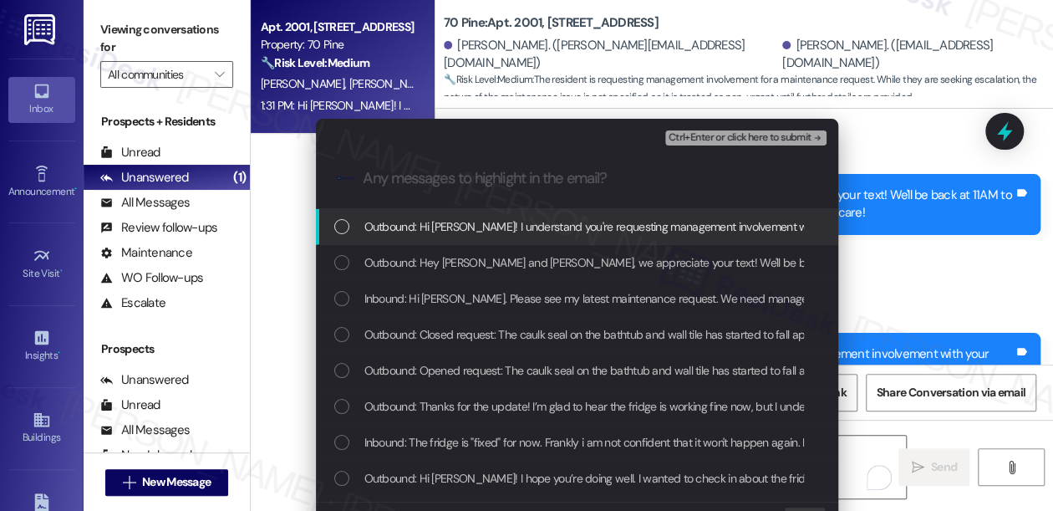
scroll to position [0, 0]
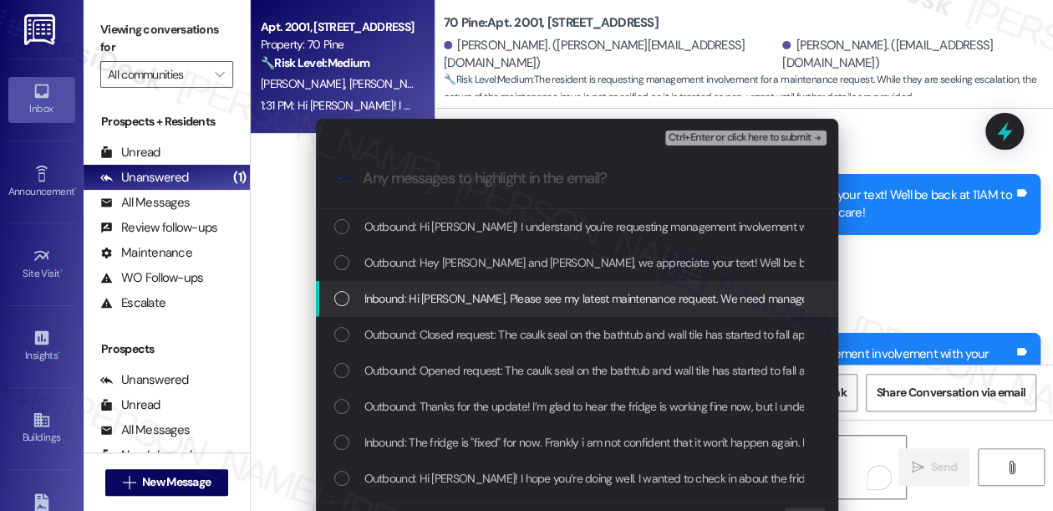
click at [557, 304] on span "Inbound: Hi [PERSON_NAME]. Please see my latest maintenance request. We need ma…" at bounding box center [650, 298] width 572 height 18
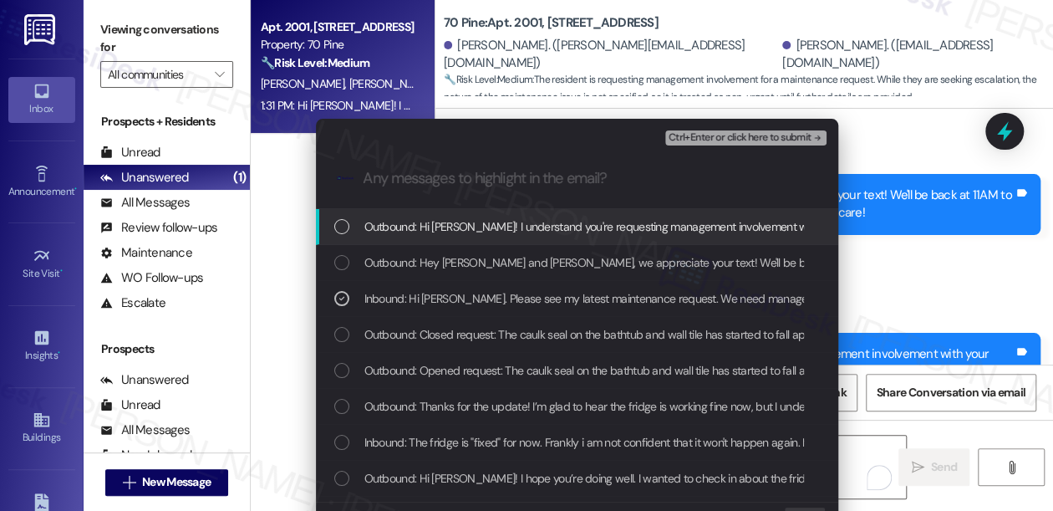
click at [697, 132] on span "Ctrl+Enter or click here to submit" at bounding box center [740, 138] width 143 height 12
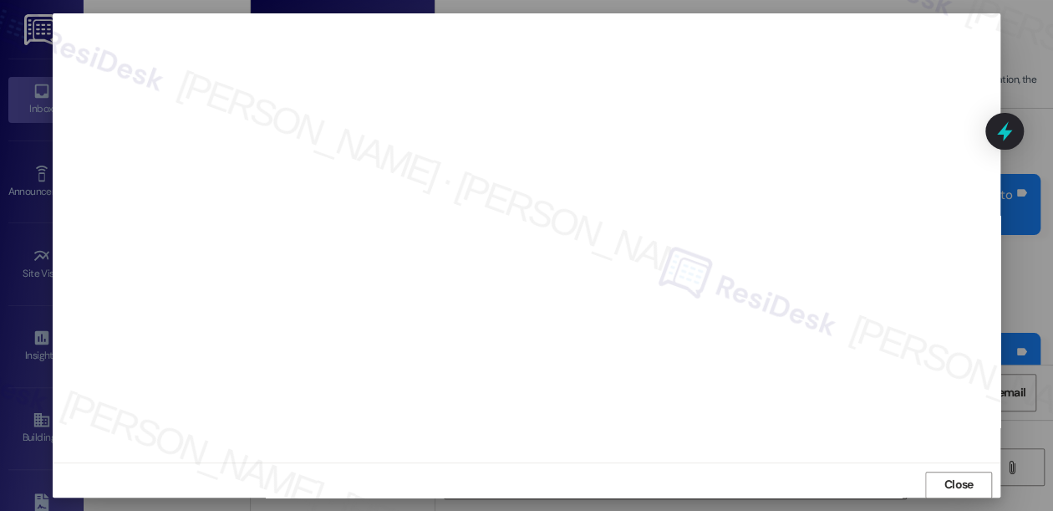
scroll to position [20, 0]
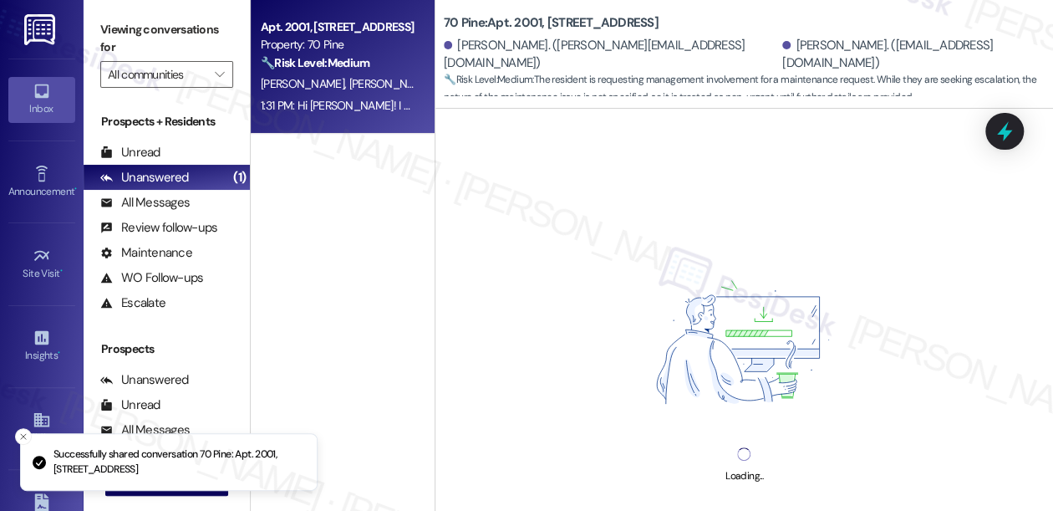
click at [116, 4] on div "Viewing conversations for All communities " at bounding box center [167, 52] width 166 height 104
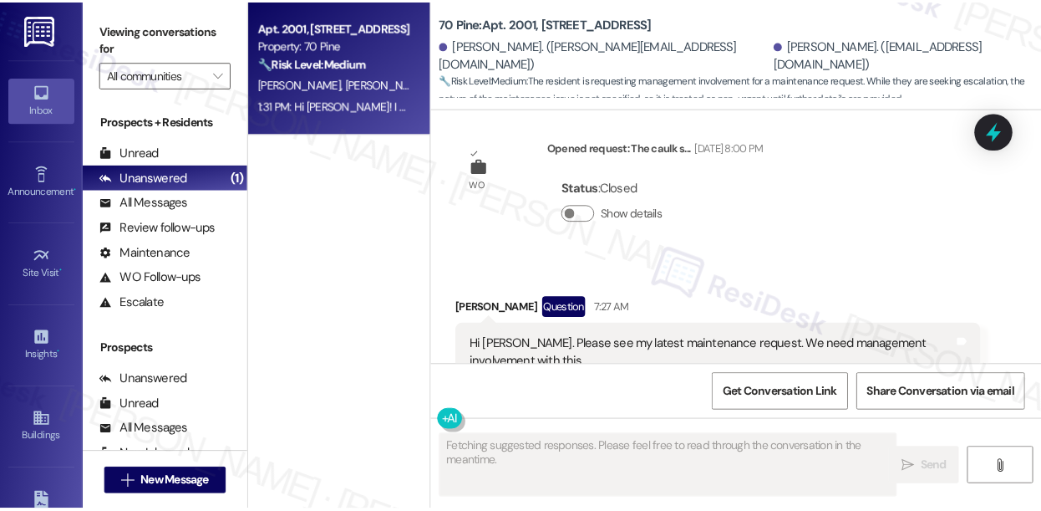
scroll to position [15417, 0]
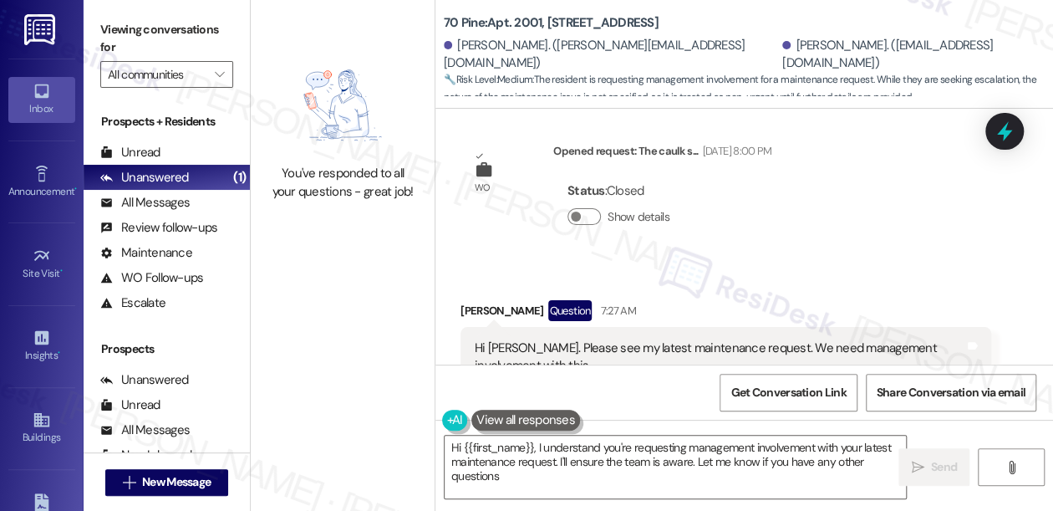
type textarea "Hi {{first_name}}, I understand you're requesting management involvement with y…"
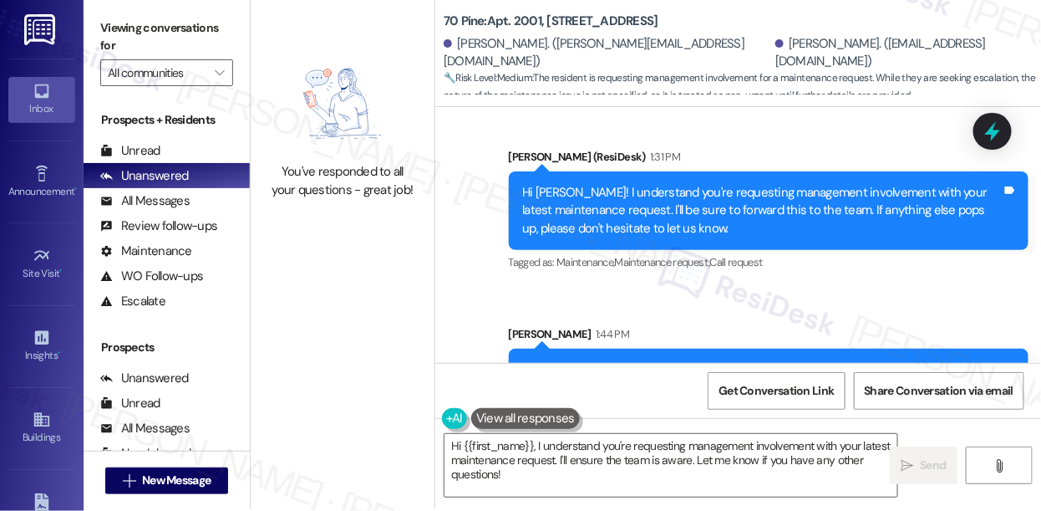
scroll to position [2, 0]
click at [634, 361] on div "Hi [PERSON_NAME]! As per the team, you've already been in contact with our mana…" at bounding box center [763, 387] width 480 height 53
